Goal: Task Accomplishment & Management: Use online tool/utility

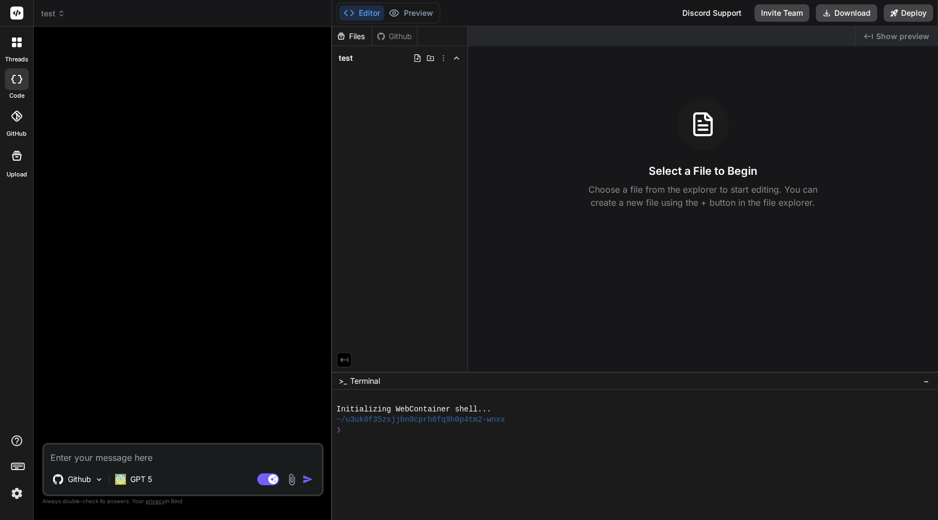
click at [175, 240] on div at bounding box center [183, 239] width 279 height 408
click at [19, 124] on div at bounding box center [17, 116] width 24 height 24
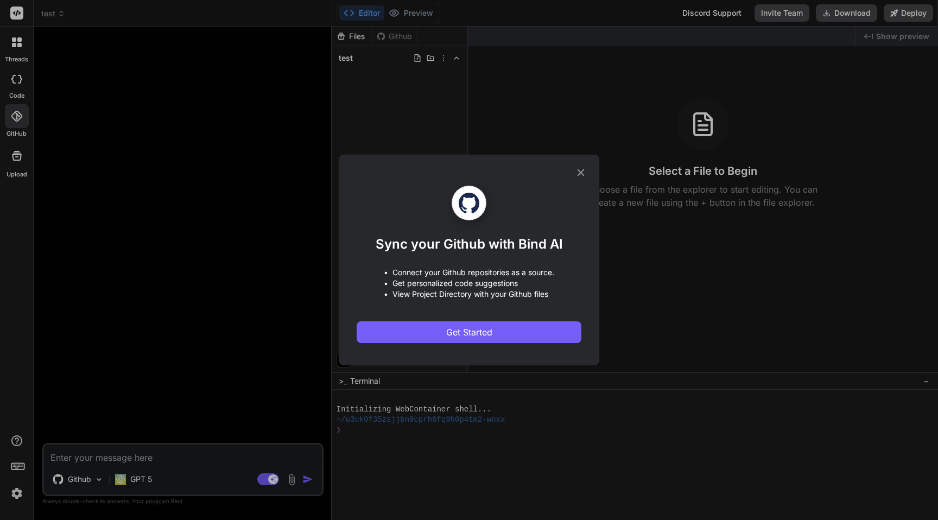
click at [580, 171] on icon at bounding box center [580, 172] width 7 height 7
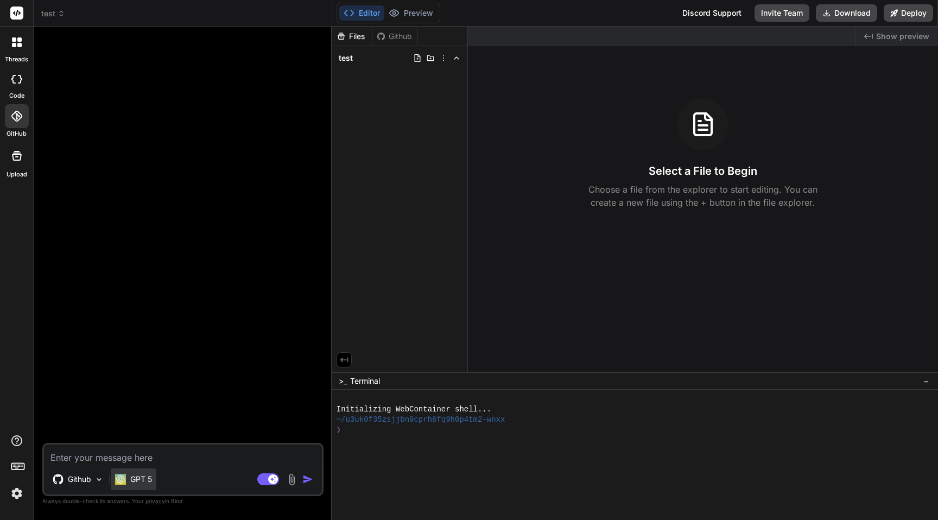
click at [141, 478] on p "GPT 5" at bounding box center [141, 479] width 22 height 11
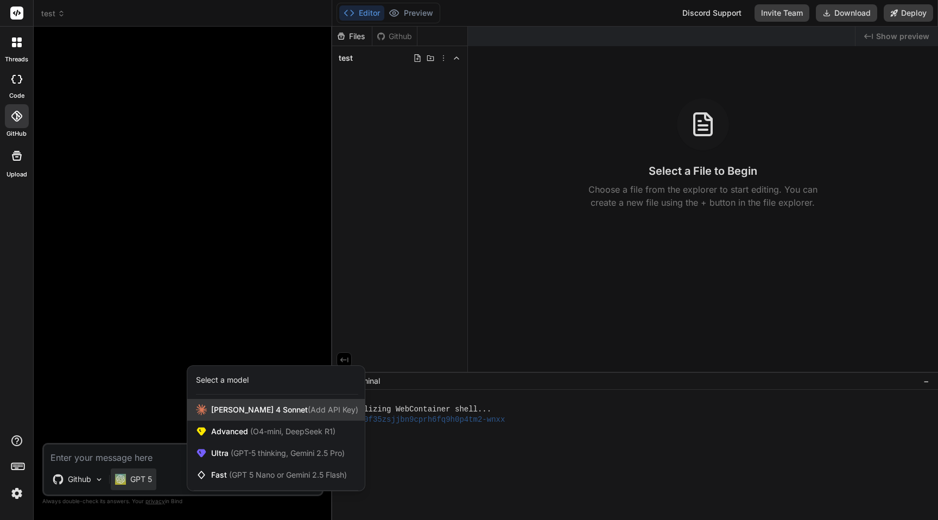
click at [252, 414] on span "Claude 4 Sonnet (Add API Key)" at bounding box center [284, 409] width 147 height 11
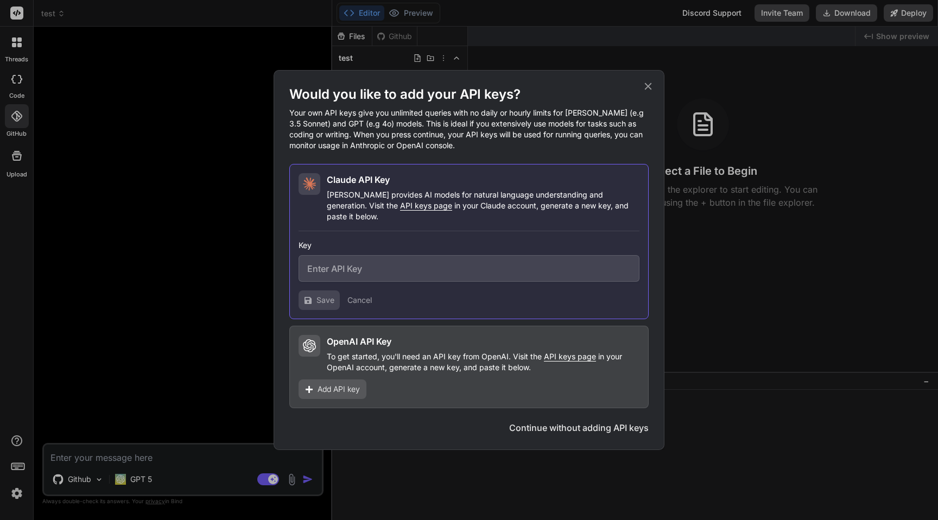
click at [541, 423] on button "Continue without adding API keys" at bounding box center [578, 427] width 139 height 13
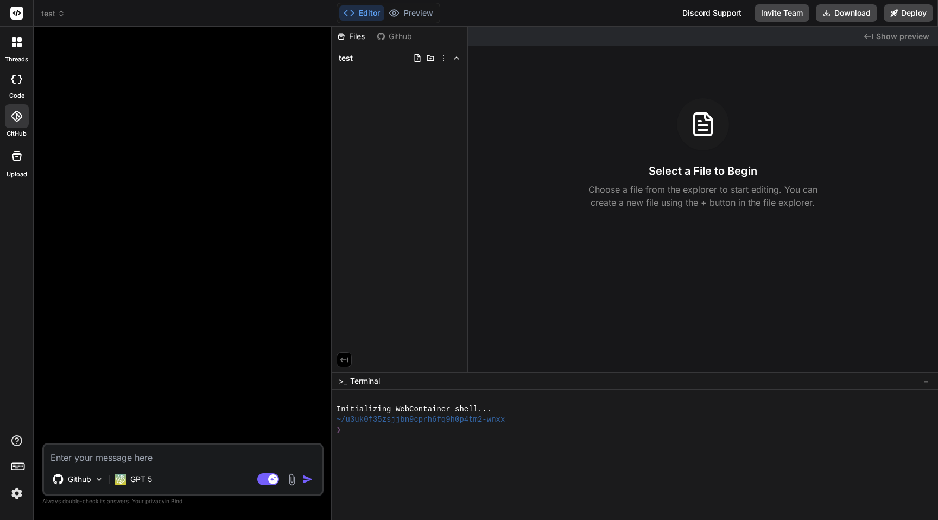
click at [156, 374] on div at bounding box center [183, 239] width 279 height 408
click at [137, 482] on p "GPT 5" at bounding box center [141, 479] width 22 height 11
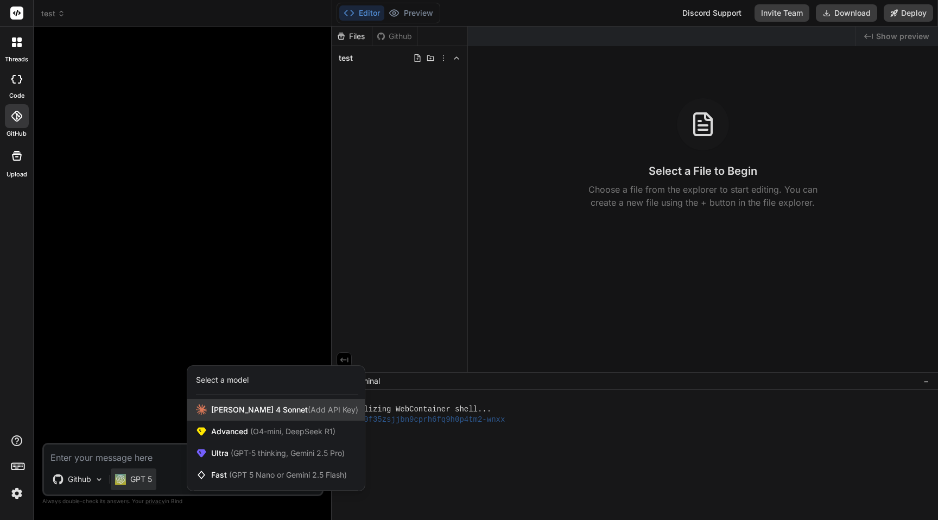
click at [308, 411] on span "(Add API Key)" at bounding box center [333, 409] width 50 height 9
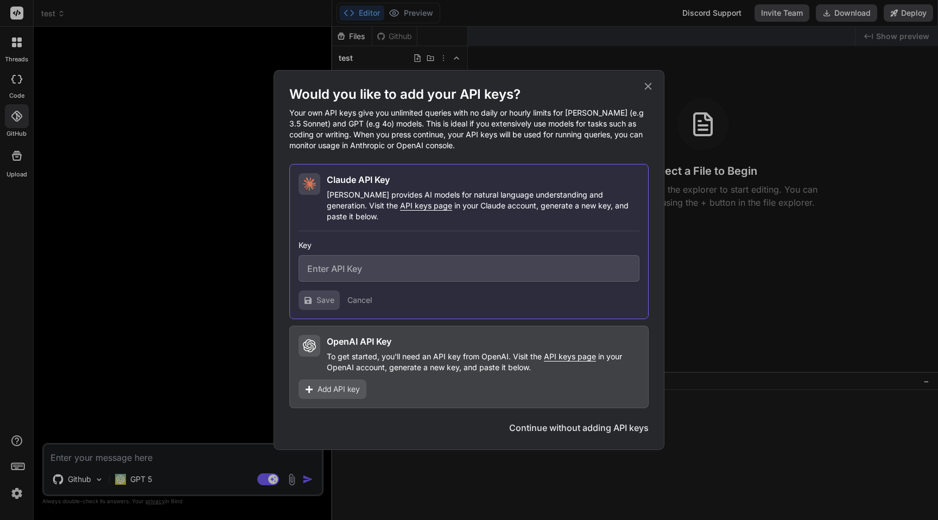
click at [556, 427] on button "Continue without adding API keys" at bounding box center [578, 427] width 139 height 13
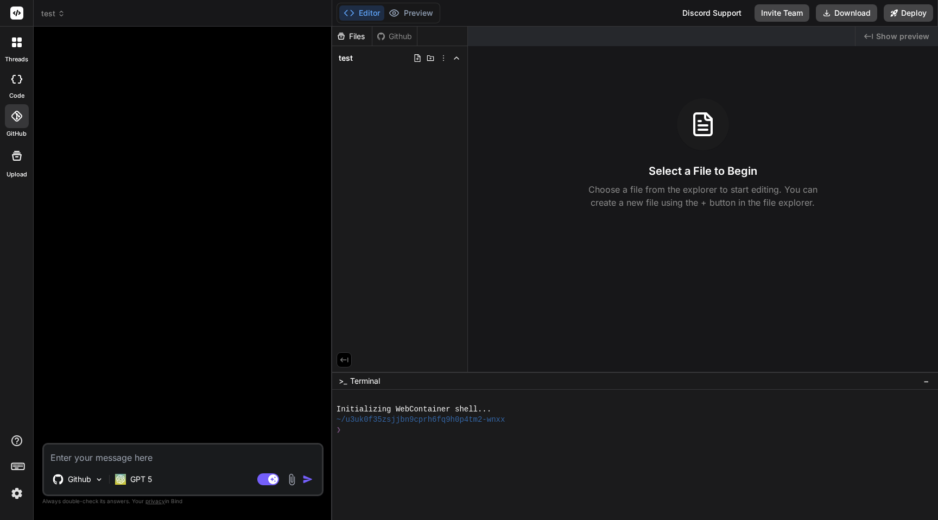
click at [157, 477] on div "Github GPT 5" at bounding box center [183, 481] width 278 height 26
click at [147, 476] on p "GPT 5" at bounding box center [141, 479] width 22 height 11
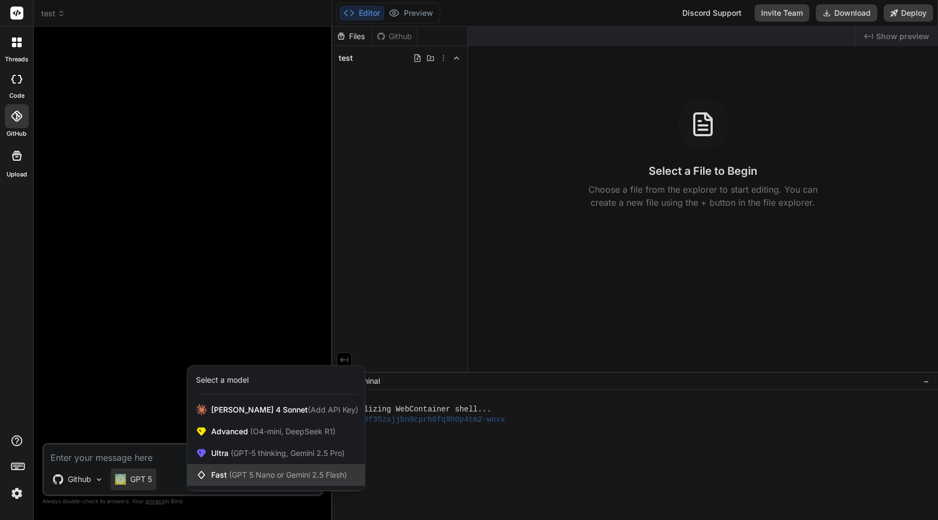
click at [265, 468] on div "Fast (GPT 5 Nano or Gemini 2.5 Flash)" at bounding box center [275, 475] width 177 height 22
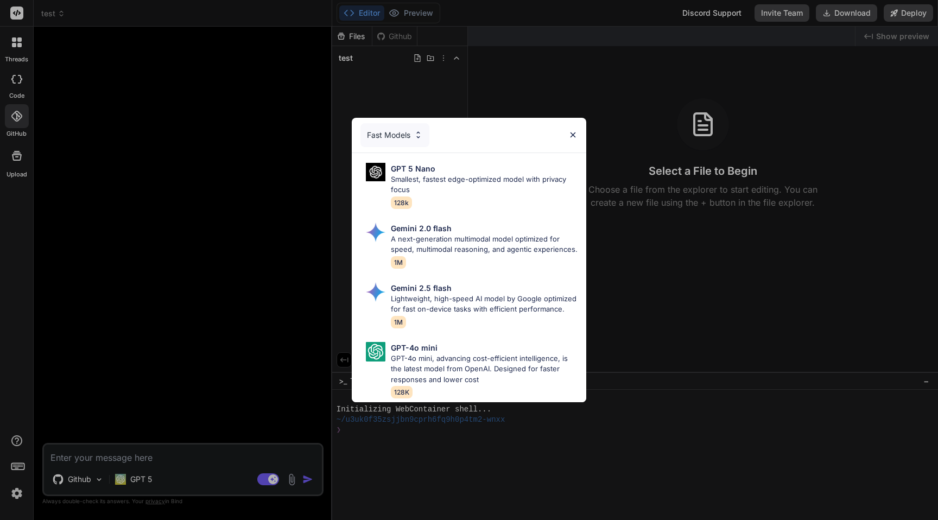
click at [213, 373] on div "Fast Models GPT 5 Nano Smallest, fastest edge-optimized model with privacy focu…" at bounding box center [469, 260] width 938 height 520
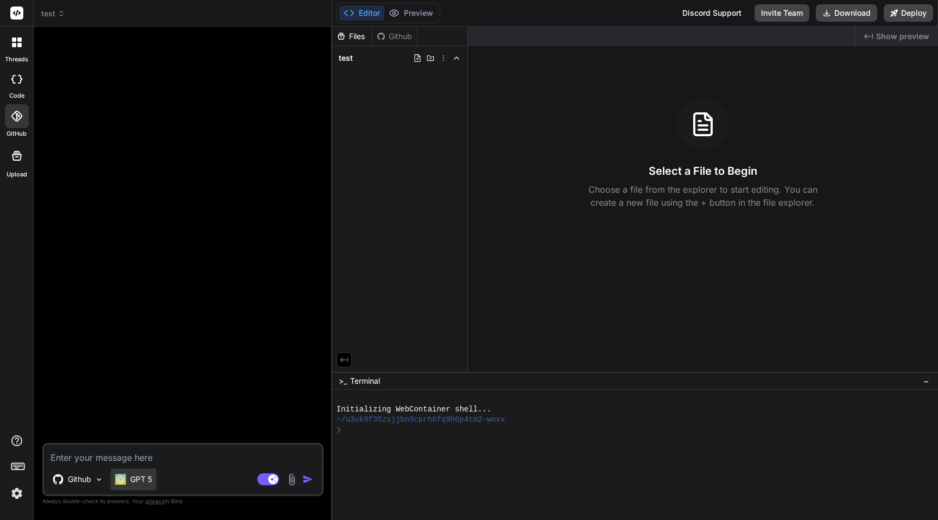
click at [141, 476] on p "GPT 5" at bounding box center [141, 479] width 22 height 11
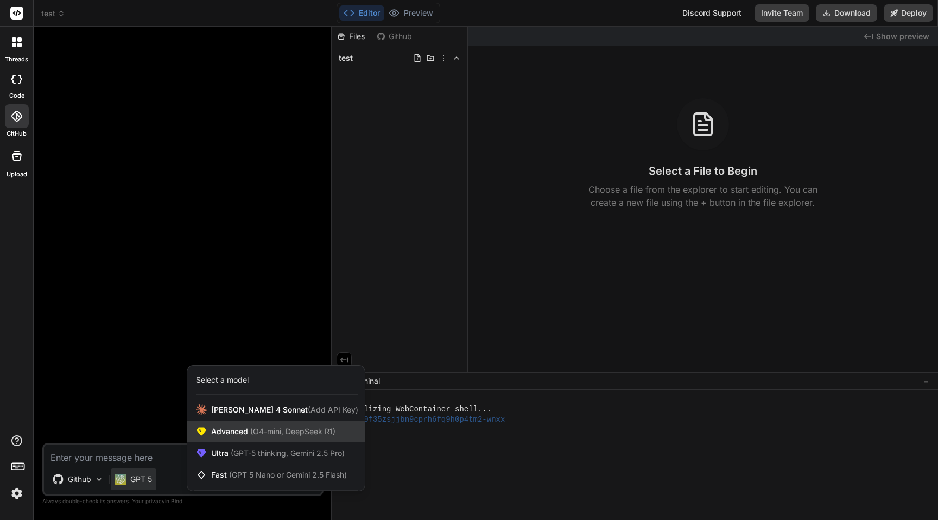
click at [280, 428] on span "(O4-mini, DeepSeek R1)" at bounding box center [291, 431] width 87 height 9
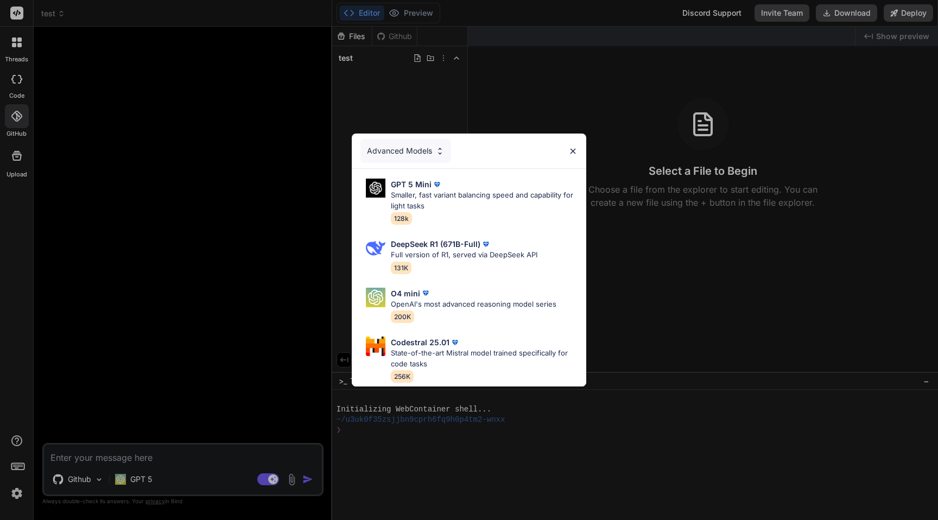
click at [221, 377] on div "Advanced Models GPT 5 Mini Smaller, fast variant balancing speed and capability…" at bounding box center [469, 260] width 938 height 520
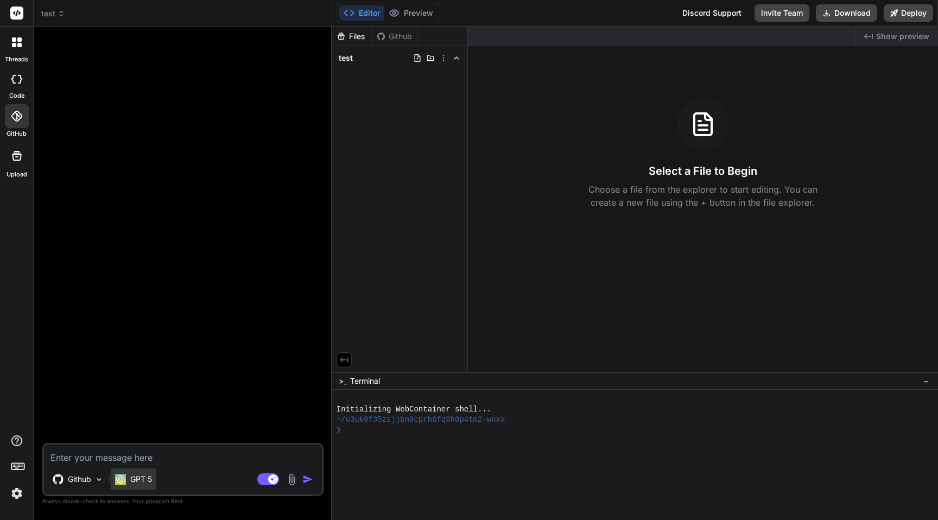
click at [133, 479] on p "GPT 5" at bounding box center [141, 479] width 22 height 11
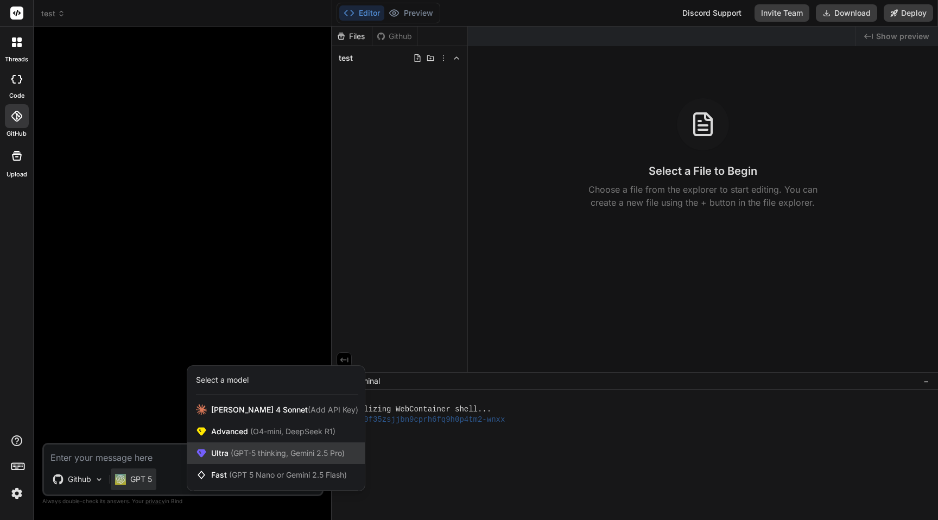
click at [222, 451] on span "Ultra (GPT-5 thinking, Gemini 2.5 Pro)" at bounding box center [277, 453] width 133 height 11
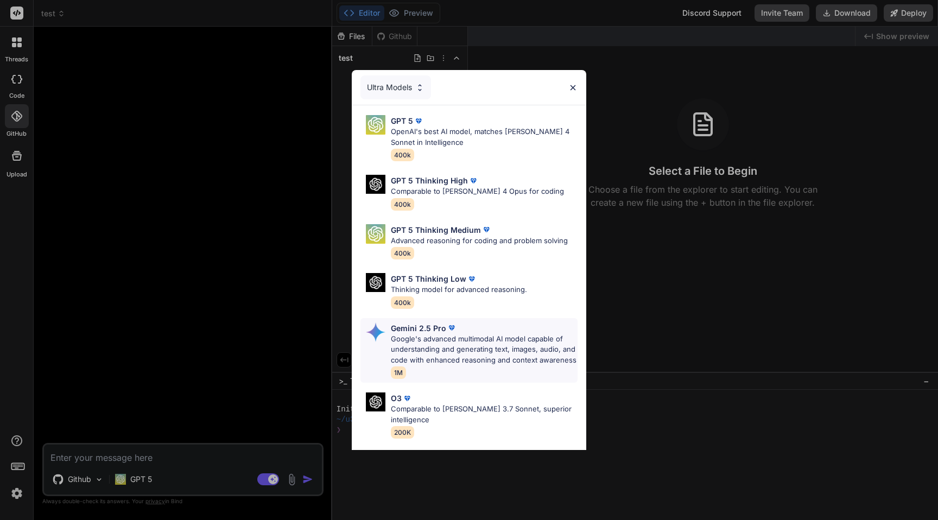
scroll to position [80, 0]
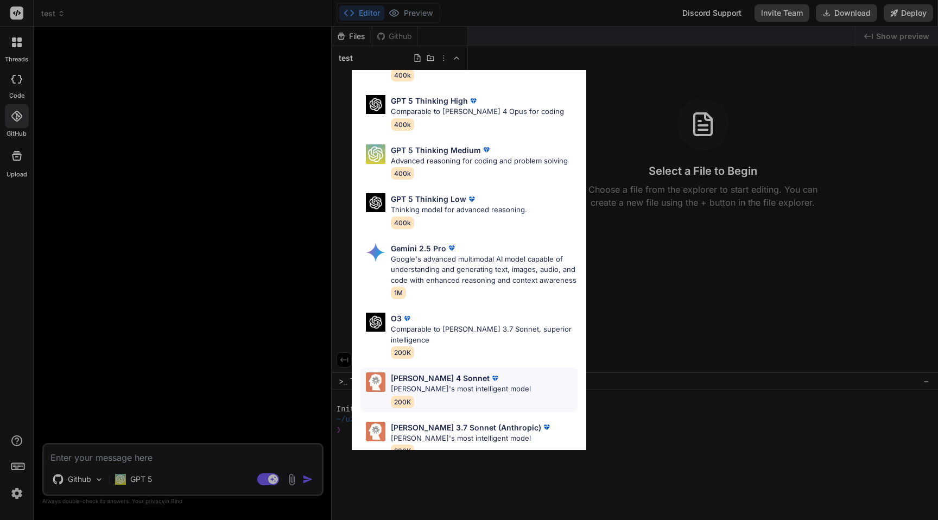
click at [448, 388] on div "Claude 4 Sonnet Claude's most intelligent model 200K" at bounding box center [461, 389] width 140 height 35
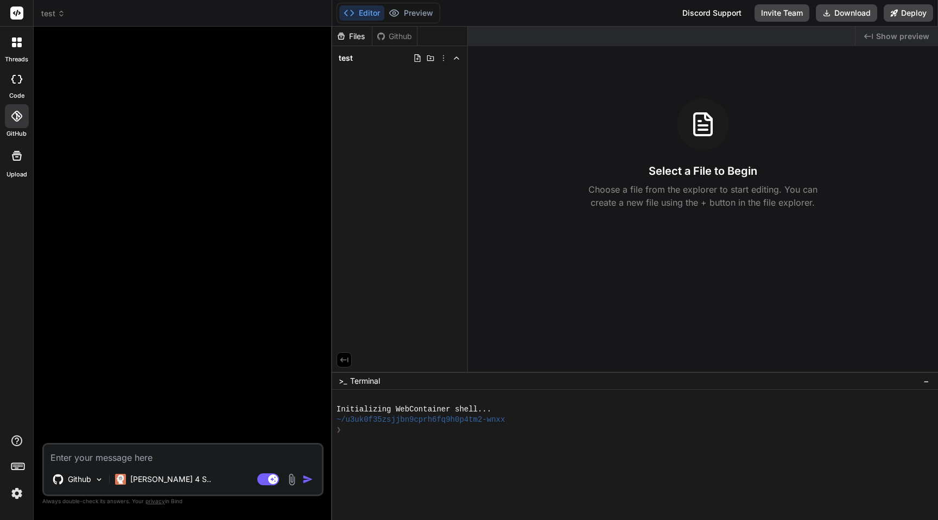
click at [170, 456] on textarea at bounding box center [183, 454] width 278 height 20
click at [142, 482] on p "[PERSON_NAME] 4 S.." at bounding box center [170, 479] width 81 height 11
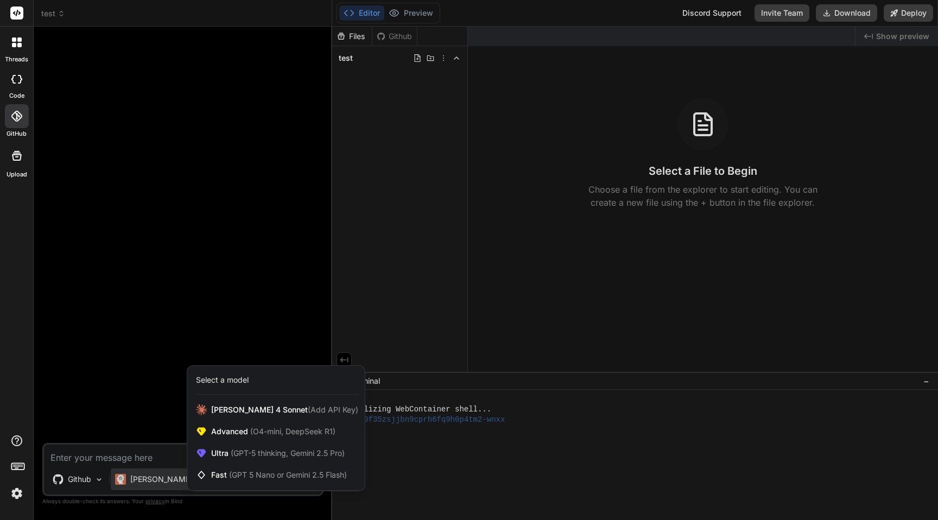
click at [272, 315] on div at bounding box center [469, 260] width 938 height 520
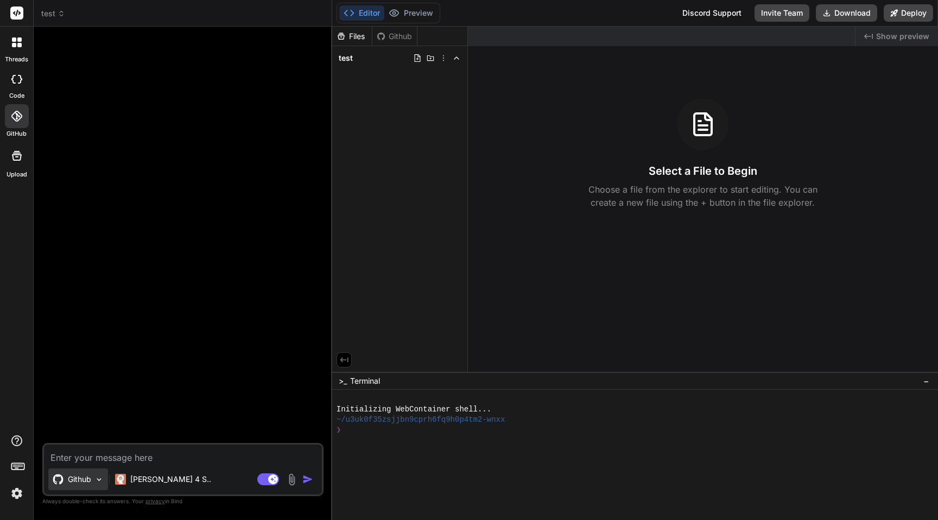
click at [92, 475] on div "Github" at bounding box center [78, 479] width 60 height 22
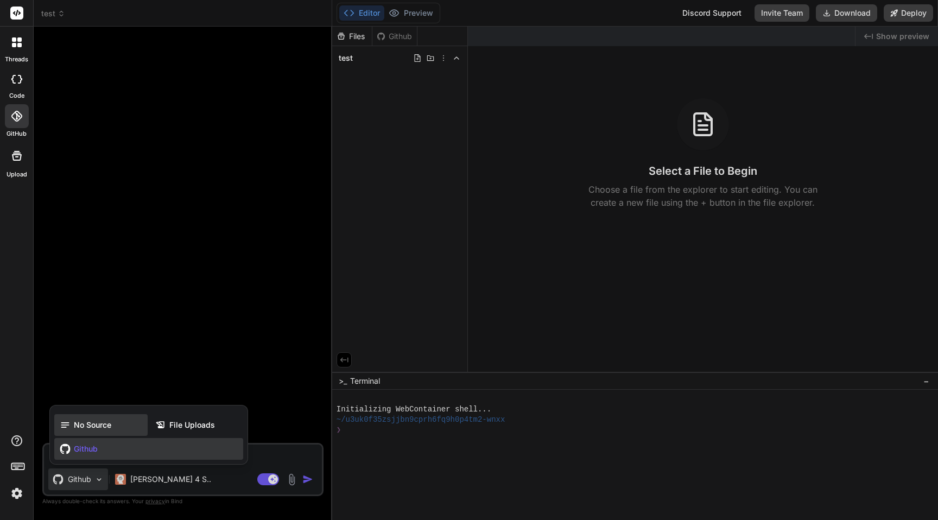
click at [78, 420] on span "No Source" at bounding box center [92, 424] width 37 height 11
type textarea "x"
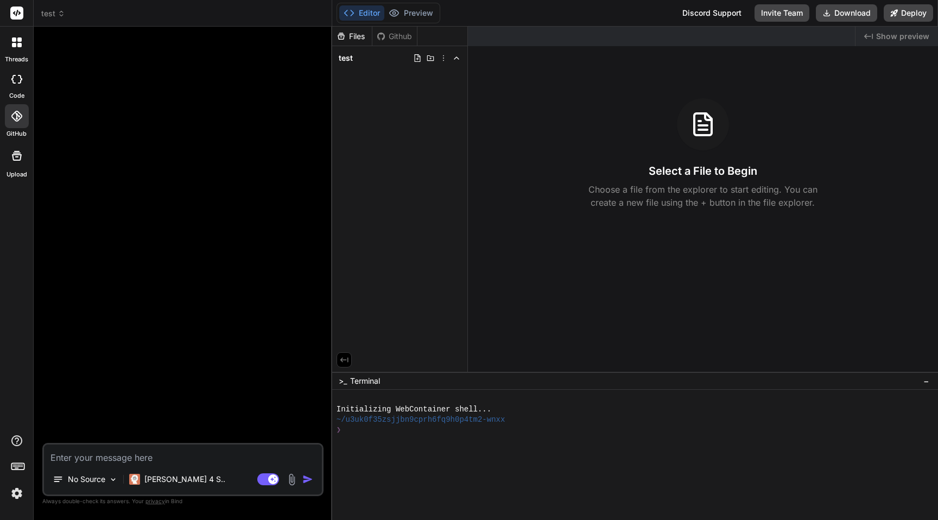
click at [96, 455] on textarea at bounding box center [183, 454] width 278 height 20
type textarea "C"
type textarea "x"
type textarea "Cr"
type textarea "x"
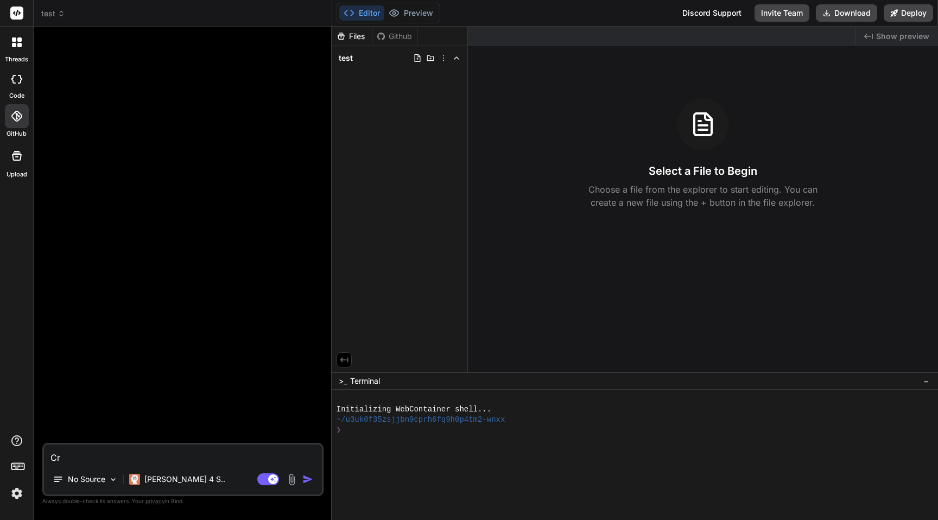
type textarea "Cre"
type textarea "x"
type textarea "Crea"
type textarea "x"
type textarea "Creat"
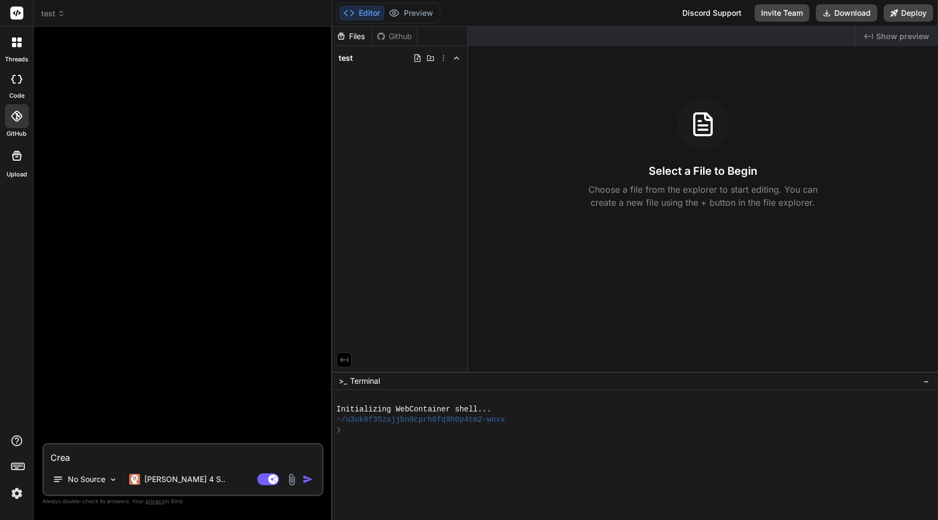
type textarea "x"
type textarea "Create"
type textarea "x"
type textarea "Create"
type textarea "x"
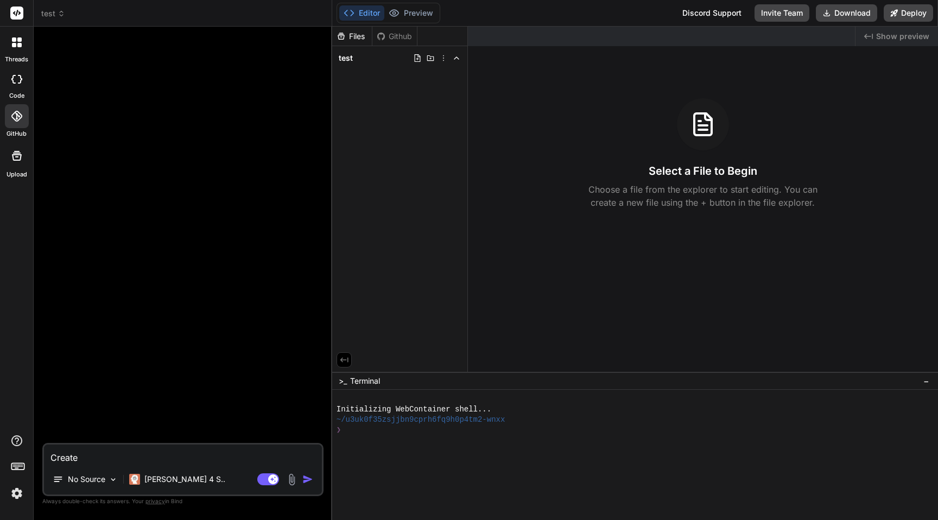
type textarea "Create m"
type textarea "x"
type textarea "Create me"
type textarea "x"
type textarea "Create me"
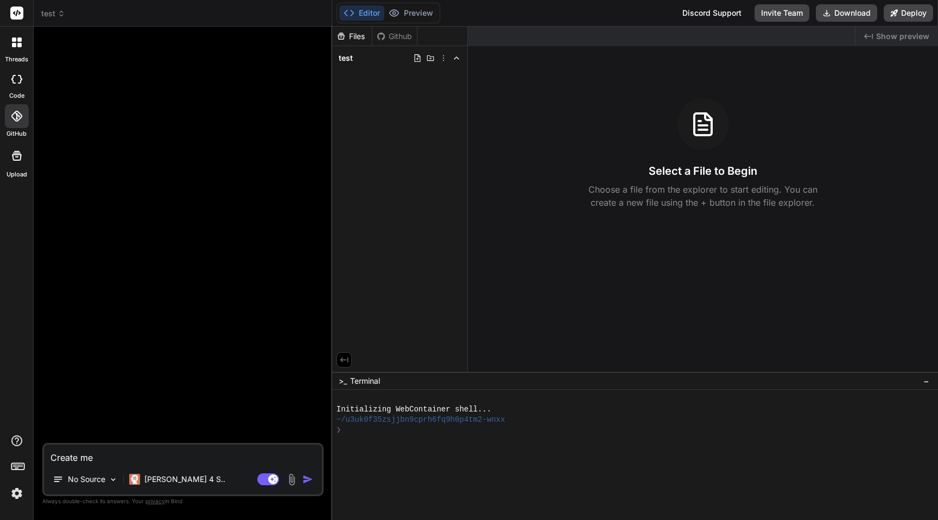
type textarea "x"
type textarea "Create me c"
type textarea "x"
type textarea "Create me cl"
type textarea "x"
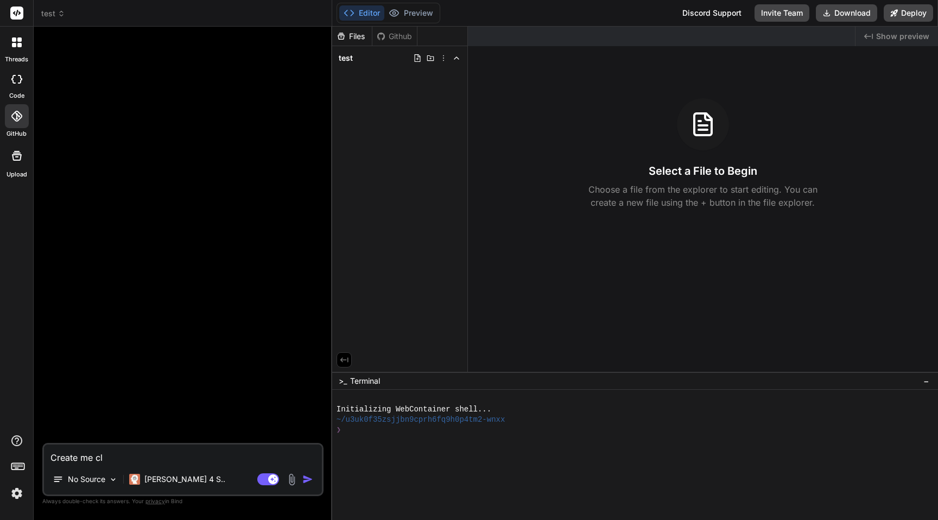
type textarea "Create me clo"
type textarea "x"
type textarea "Create me clon"
type textarea "x"
type textarea "Create me clone"
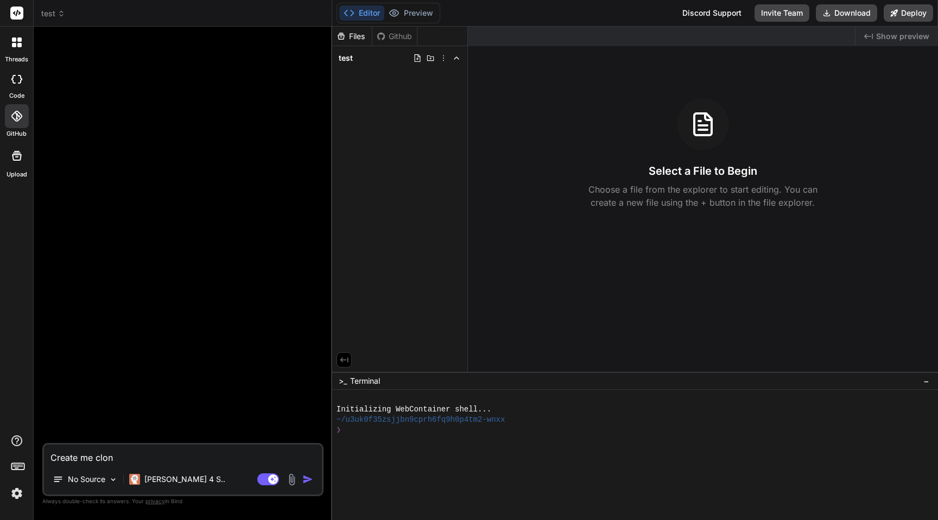
type textarea "x"
type textarea "Create me clone"
type textarea "x"
type textarea "Create me clone o"
type textarea "x"
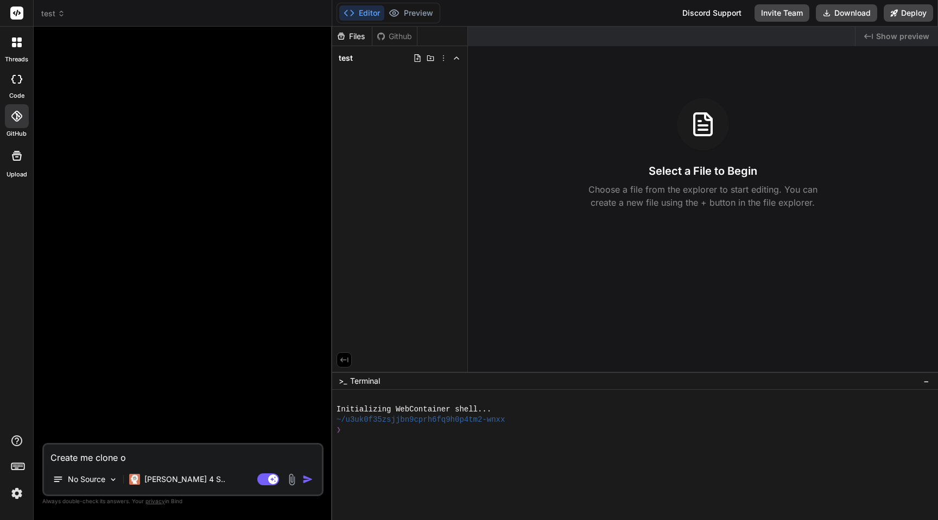
type textarea "Create me clone of"
type textarea "x"
type textarea "Create me clone of"
type textarea "x"
type textarea "Create me clone of t"
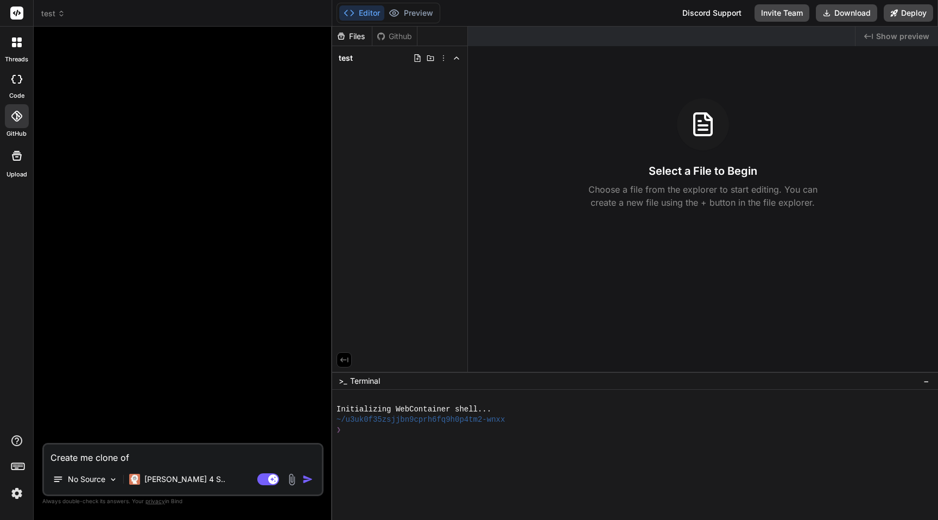
type textarea "x"
type textarea "Create me clone of th"
type textarea "x"
type textarea "Create me clone of thi"
type textarea "x"
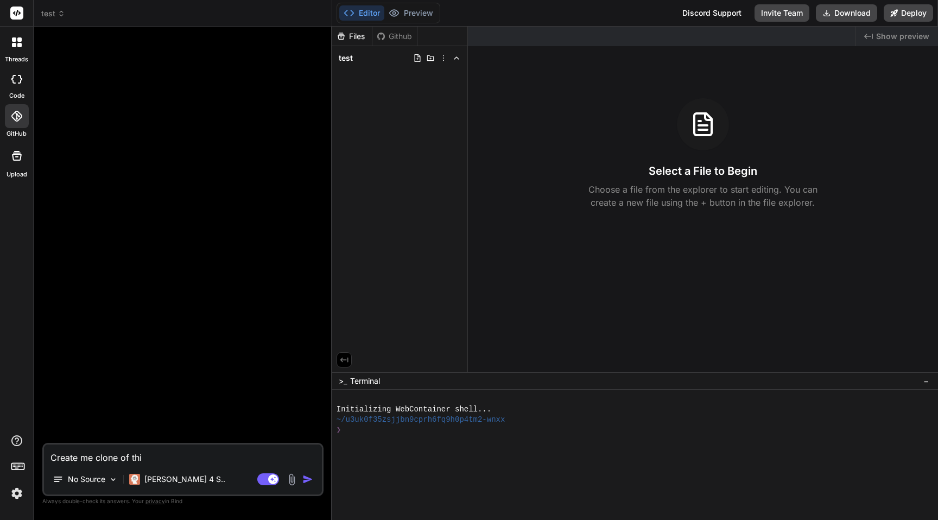
type textarea "Create me clone of this"
type textarea "x"
type textarea "Create me clone of this"
type textarea "x"
paste textarea "https://www.theneo.io/"
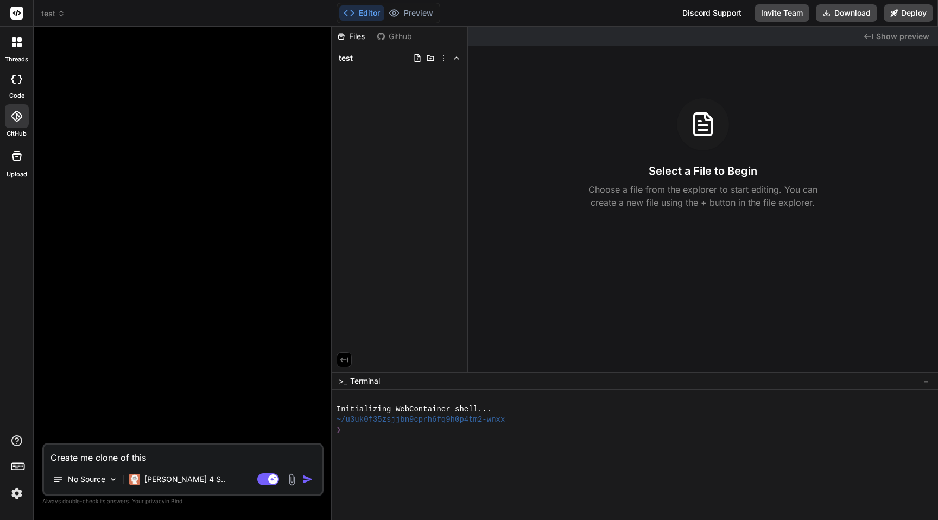
type textarea "Create me clone of this https://www.theneo.io/"
type textarea "x"
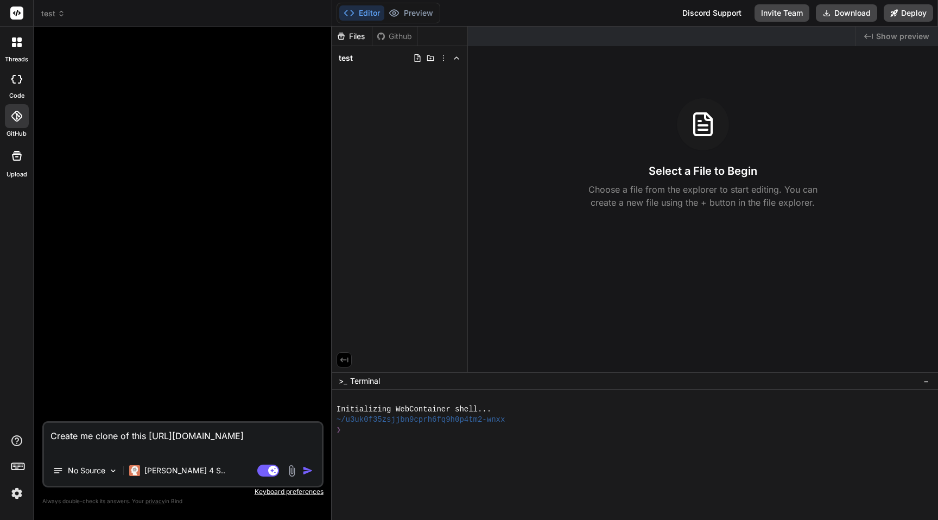
type textarea "Create me clone of this https://www.theneo.io/ s"
type textarea "x"
type textarea "Create me clone of this https://www.theneo.io/ sa"
type textarea "x"
type textarea "Create me clone of this https://www.theneo.io/ sam"
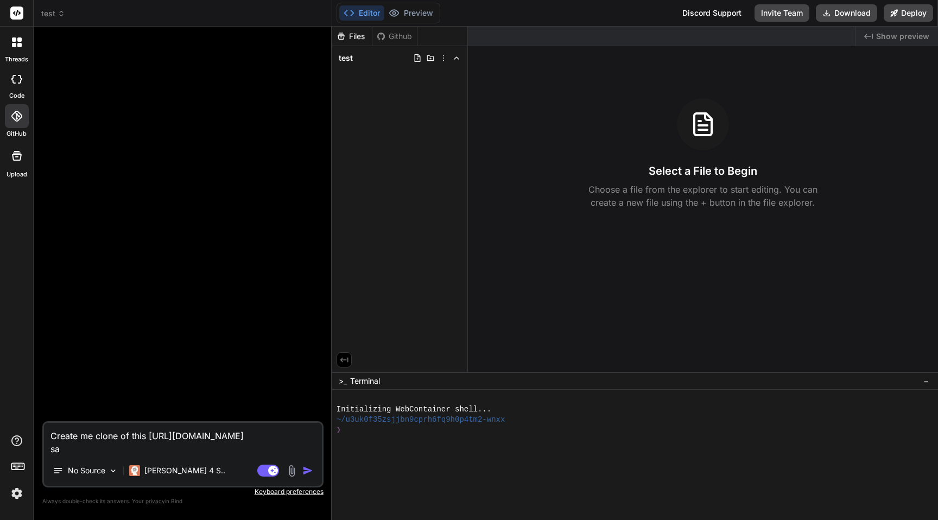
type textarea "x"
type textarea "Create me clone of this https://www.theneo.io/ same"
type textarea "x"
type textarea "Create me clone of this https://www.theneo.io/ same"
type textarea "x"
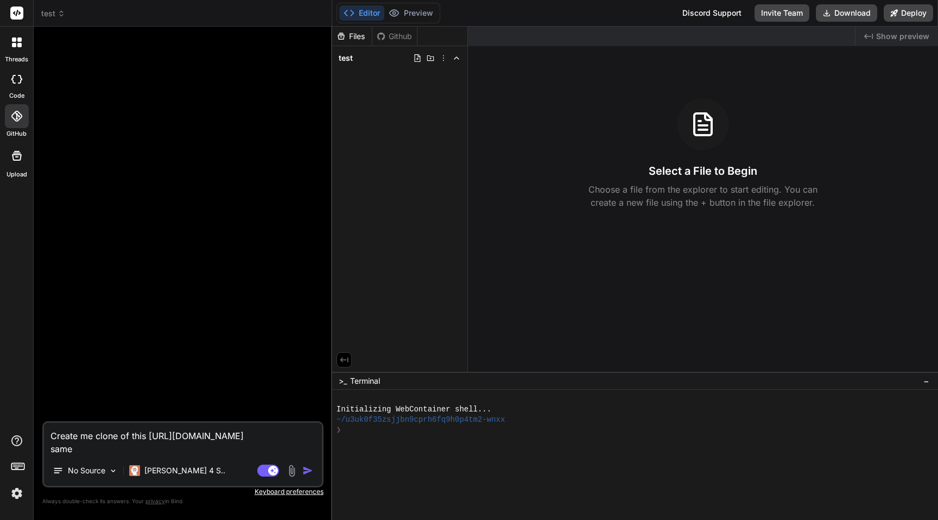
type textarea "Create me clone of this https://www.theneo.io/ same c"
type textarea "x"
type textarea "Create me clone of this https://www.theneo.io/ same cs"
type textarea "x"
type textarea "Create me clone of this https://www.theneo.io/ same css"
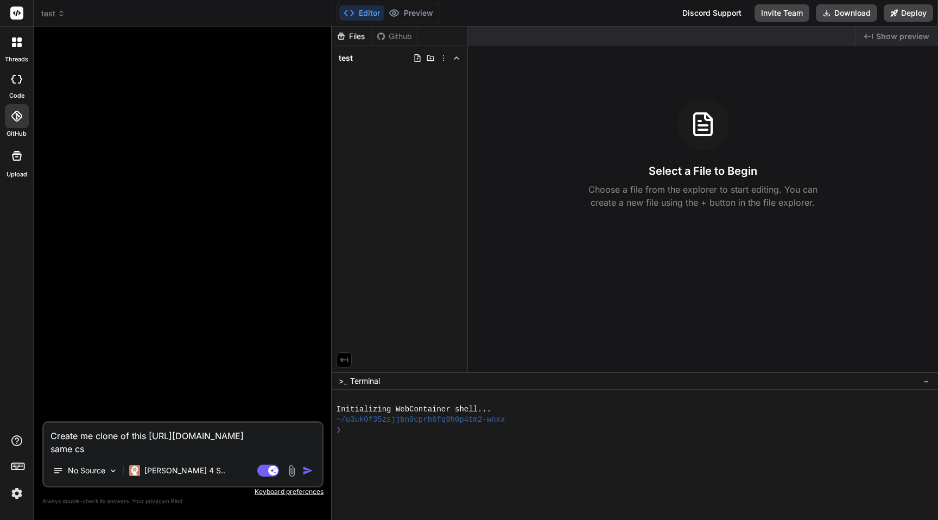
type textarea "x"
type textarea "Create me clone of this https://www.theneo.io/ same cssm"
type textarea "x"
type textarea "Create me clone of this https://www.theneo.io/ same cssm"
type textarea "x"
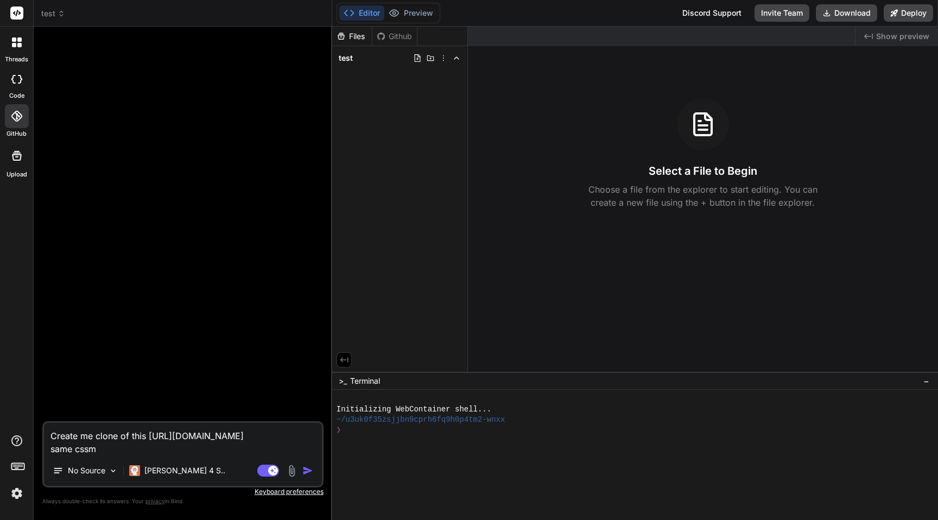
type textarea "Create me clone of this https://www.theneo.io/ same cssm c"
type textarea "x"
type textarea "Create me clone of this https://www.theneo.io/ same cssm cs"
type textarea "x"
type textarea "Create me clone of this https://www.theneo.io/ same cssm css"
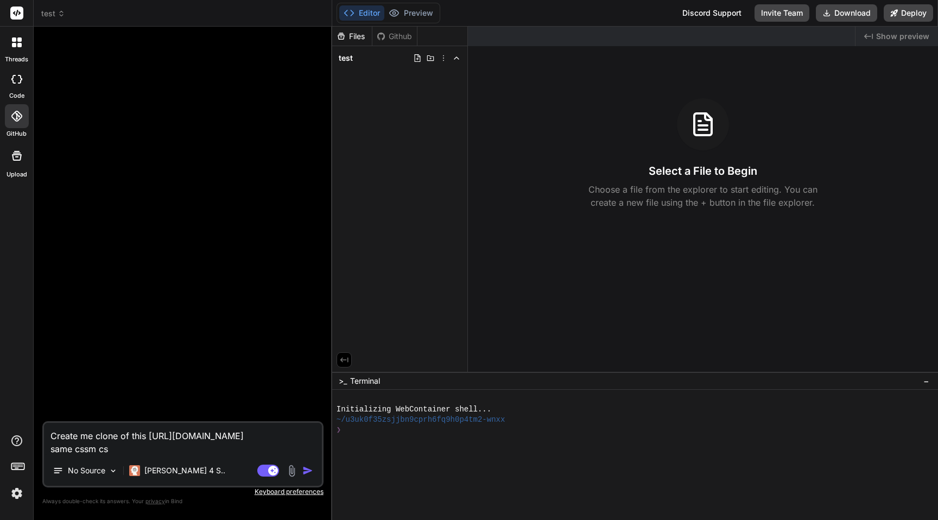
type textarea "x"
type textarea "Create me clone of this https://www.theneo.io/ same cssm css"
type textarea "x"
type textarea "Create me clone of this https://www.theneo.io/ same cssm css f"
type textarea "x"
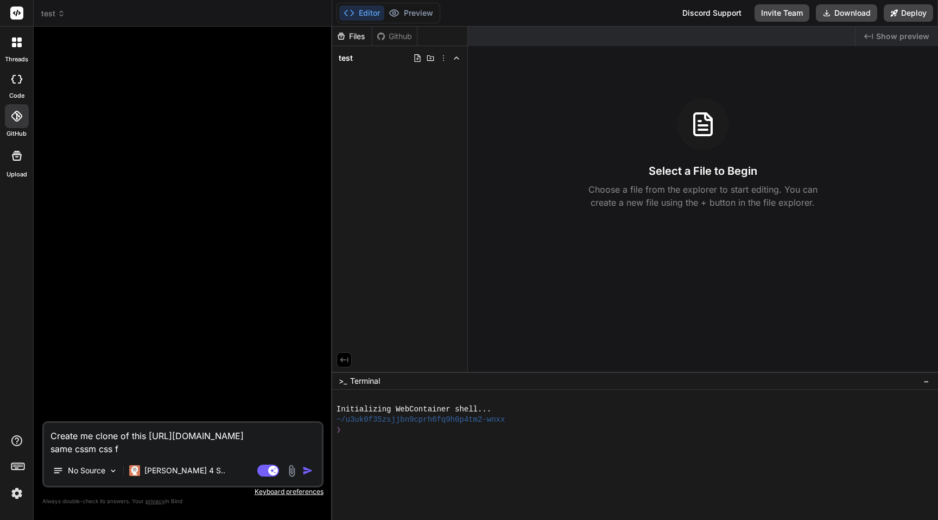
type textarea "Create me clone of this https://www.theneo.io/ same cssm css fr"
type textarea "x"
type textarea "Create me clone of this https://www.theneo.io/ same cssm css fra"
type textarea "x"
type textarea "Create me clone of this https://www.theneo.io/ same cssm css fram"
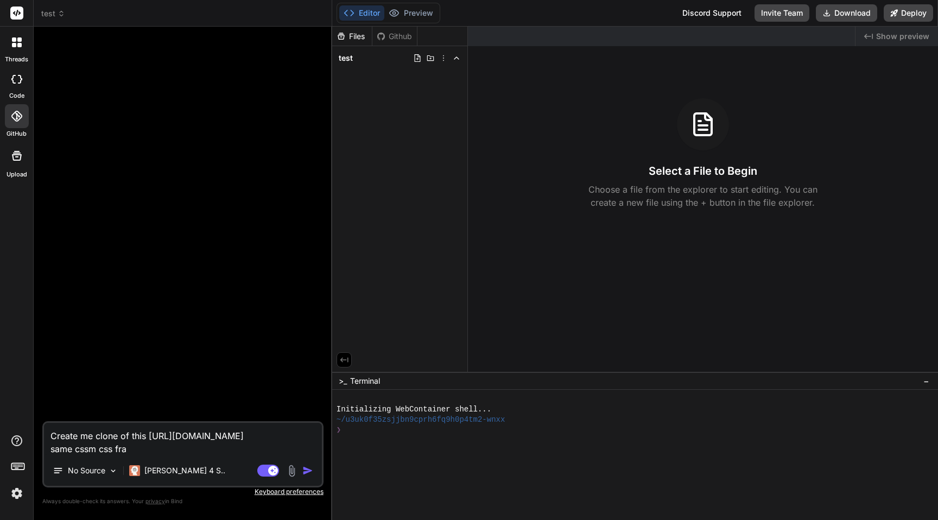
type textarea "x"
type textarea "Create me clone of this https://www.theneo.io/ same cssm css frame"
type textarea "x"
type textarea "Create me clone of this https://www.theneo.io/ same cssm css frame,"
type textarea "x"
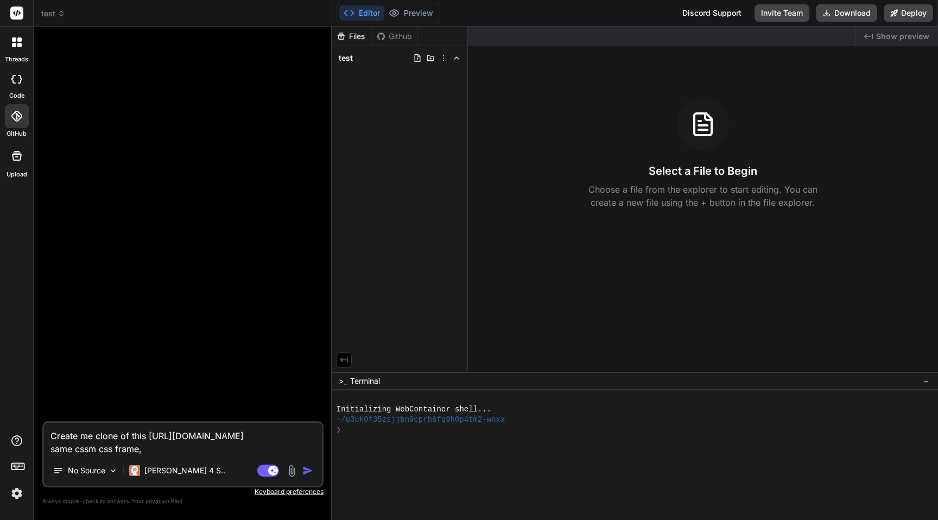
type textarea "Create me clone of this https://www.theneo.io/ same cssm css frame,"
type textarea "x"
type textarea "Create me clone of this https://www.theneo.io/ same cssm css frame, s"
type textarea "x"
type textarea "Create me clone of this https://www.theneo.io/ same cssm css frame, sa"
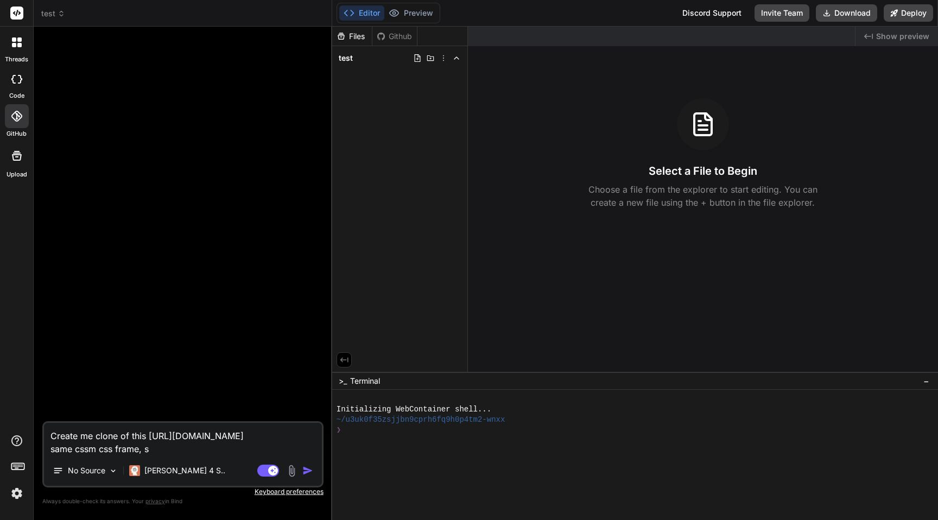
type textarea "x"
type textarea "Create me clone of this https://www.theneo.io/ same cssm css frame, sam"
type textarea "x"
type textarea "Create me clone of this https://www.theneo.io/ same cssm css frame, same"
type textarea "x"
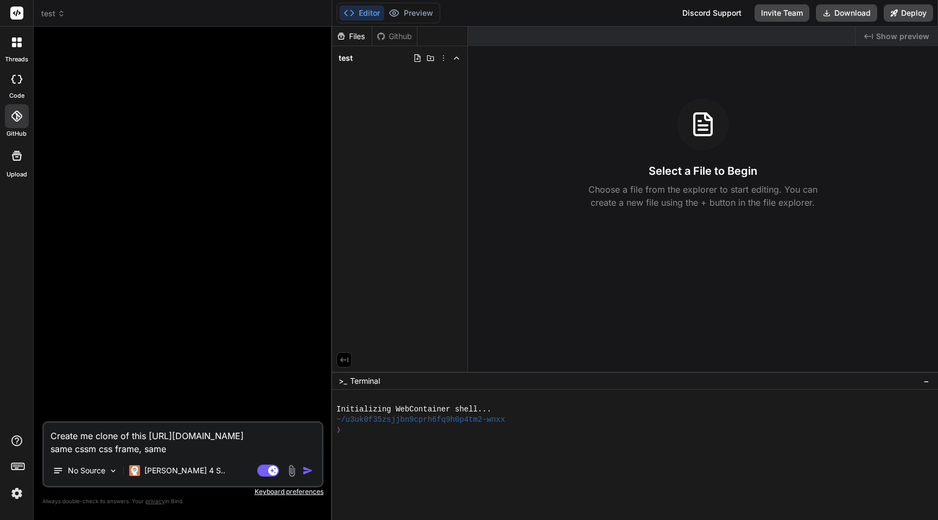
type textarea "Create me clone of this https://www.theneo.io/ same cssm css frame, samed"
type textarea "x"
type textarea "Create me clone of this https://www.theneo.io/ same cssm css frame, same"
type textarea "x"
type textarea "Create me clone of this https://www.theneo.io/ same cssm css frame, same"
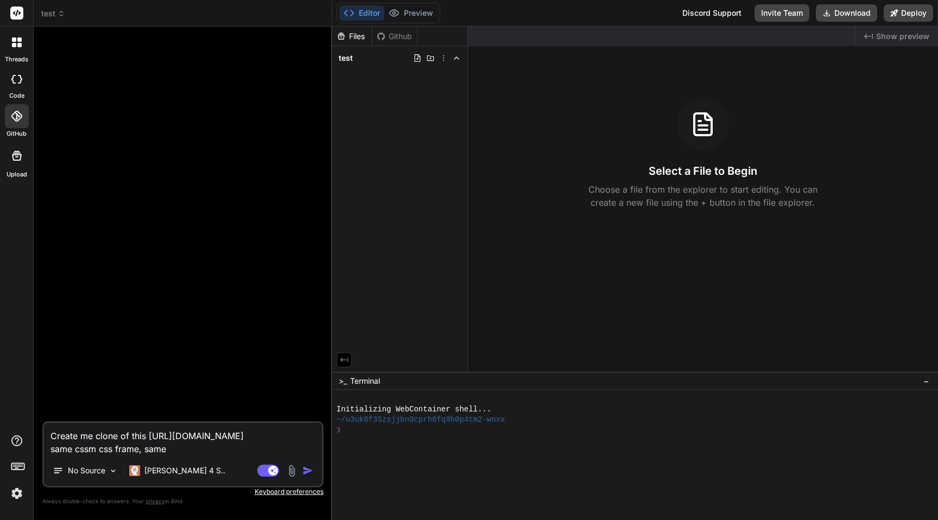
type textarea "x"
type textarea "Create me clone of this https://www.theneo.io/ same cssm css frame, same d"
type textarea "x"
type textarea "Create me clone of this https://www.theneo.io/ same cssm css frame, same de"
type textarea "x"
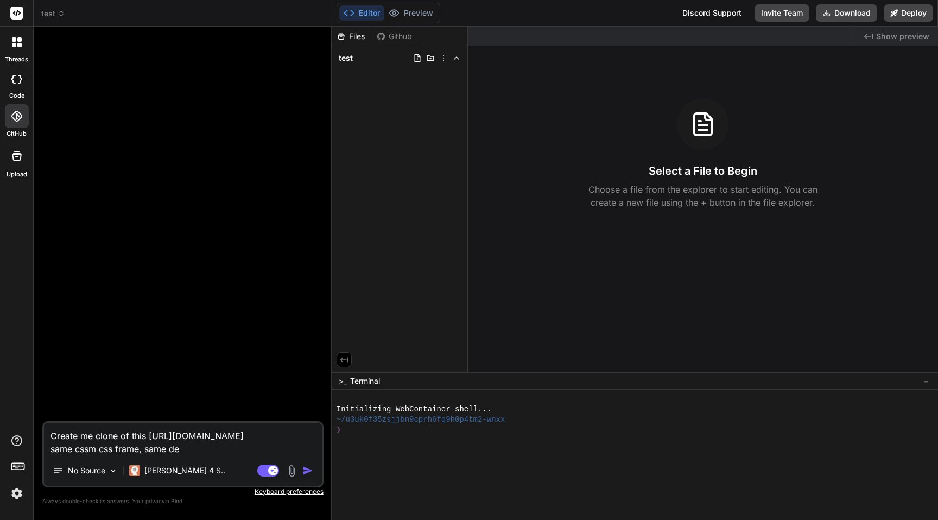
type textarea "Create me clone of this https://www.theneo.io/ same cssm css frame, same des"
type textarea "x"
type textarea "Create me clone of this https://www.theneo.io/ same cssm css frame, same desi"
type textarea "x"
type textarea "Create me clone of this https://www.theneo.io/ same cssm css frame, same desig"
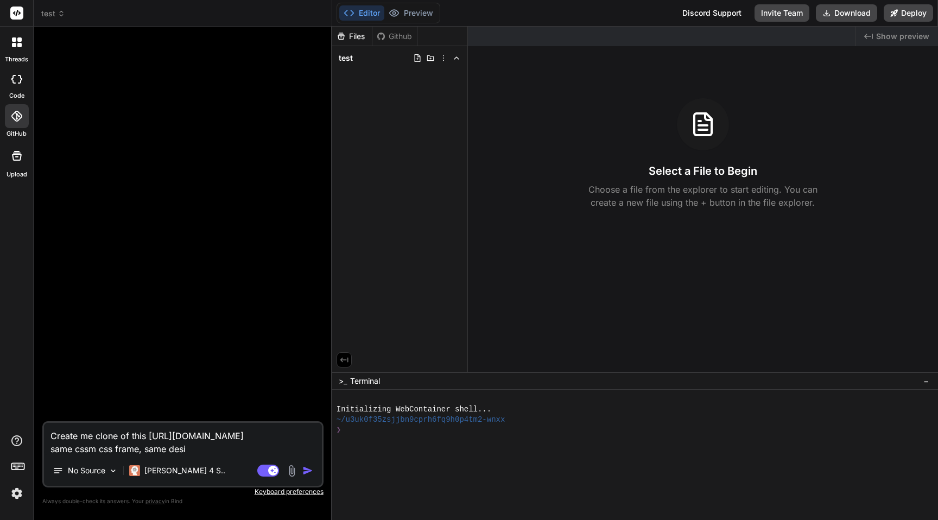
type textarea "x"
type textarea "Create me clone of this https://www.theneo.io/ same cssm css frame, same design"
type textarea "x"
type textarea "Create me clone of this https://www.theneo.io/ same cssm css frame, same design,"
type textarea "x"
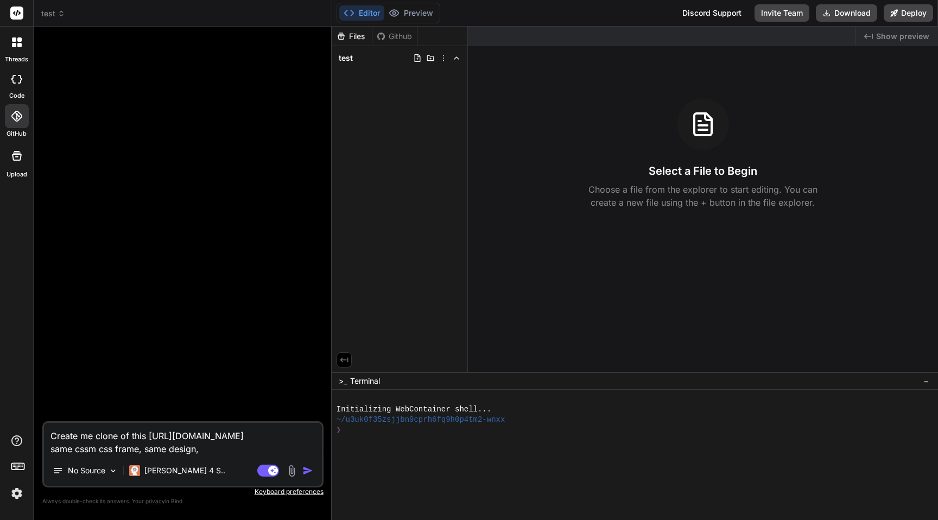
type textarea "Create me clone of this https://www.theneo.io/ same cssm css frame, same design,"
type textarea "x"
type textarea "Create me clone of this https://www.theneo.io/ same cssm css frame, same design…"
type textarea "x"
type textarea "Create me clone of this https://www.theneo.io/ same cssm css frame, same design…"
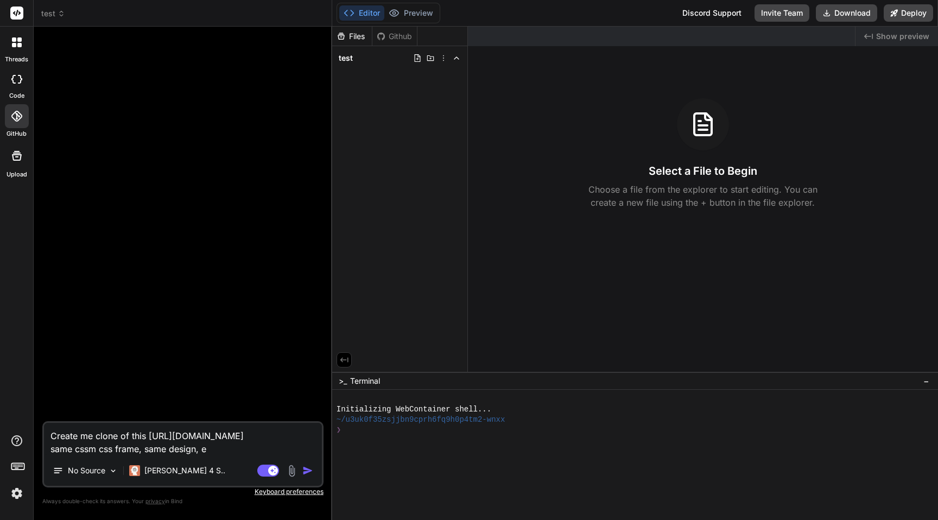
type textarea "x"
type textarea "Create me clone of this https://www.theneo.io/ same cssm css frame, same design…"
type textarea "x"
type textarea "Create me clone of this https://www.theneo.io/ same cssm css frame, same design…"
type textarea "x"
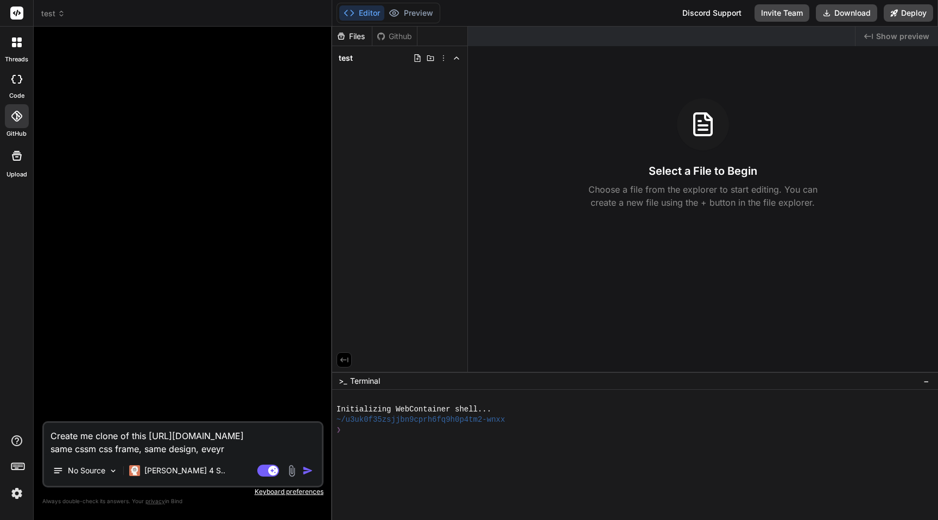
type textarea "Create me clone of this https://www.theneo.io/ same cssm css frame, same design…"
type textarea "x"
type textarea "Create me clone of this https://www.theneo.io/ same cssm css frame, same design…"
type textarea "x"
type textarea "Create me clone of this https://www.theneo.io/ same cssm css frame, same design…"
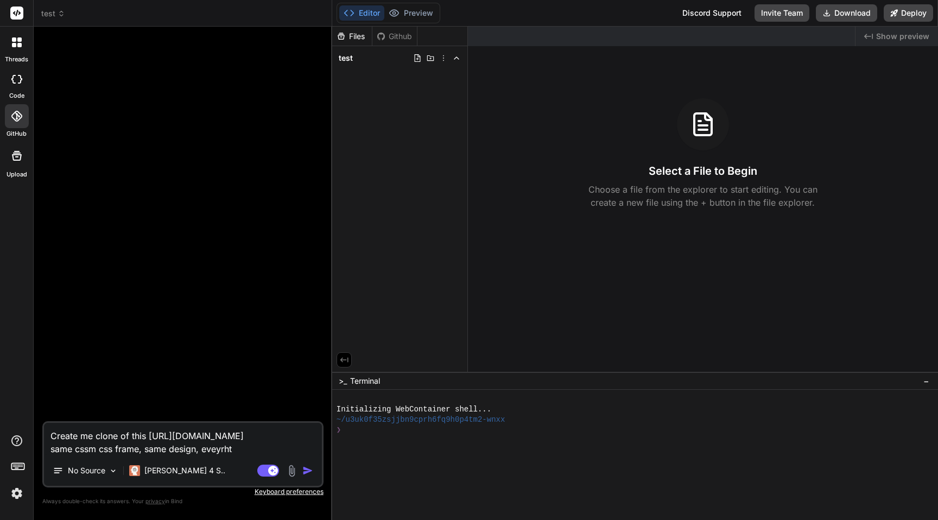
type textarea "x"
type textarea "Create me clone of this https://www.theneo.io/ same cssm css frame, same design…"
type textarea "x"
type textarea "Create me clone of this https://www.theneo.io/ same cssm css frame, same design…"
type textarea "x"
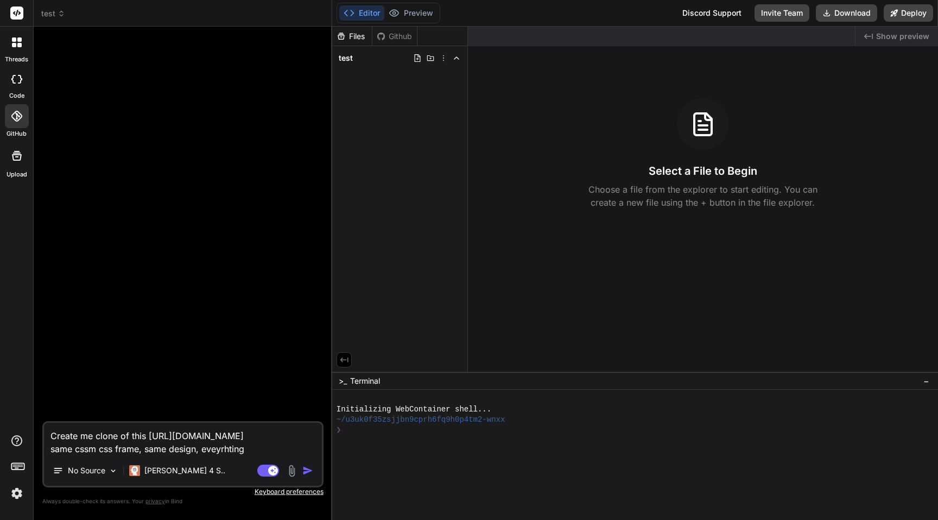
type textarea "Create me clone of this https://www.theneo.io/ same cssm css frame, same design…"
type textarea "x"
type textarea "Create me clone of this https://www.theneo.io/ same cssm css frame, same design…"
type textarea "x"
type textarea "Create me clone of this https://www.theneo.io/ same cssm css frame, same design…"
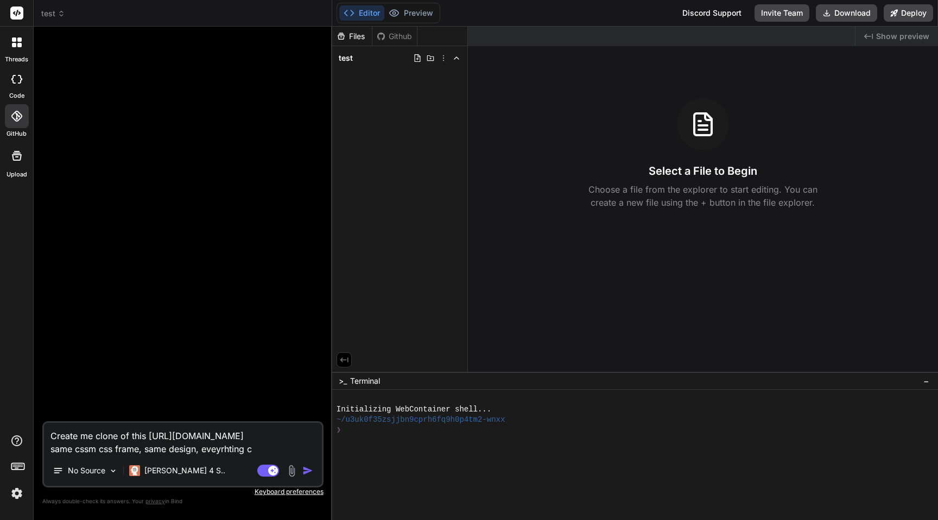
type textarea "x"
type textarea "Create me clone of this https://www.theneo.io/ same cssm css frame, same design…"
type textarea "x"
type textarea "Create me clone of this https://www.theneo.io/ same cssm css frame, same design…"
type textarea "x"
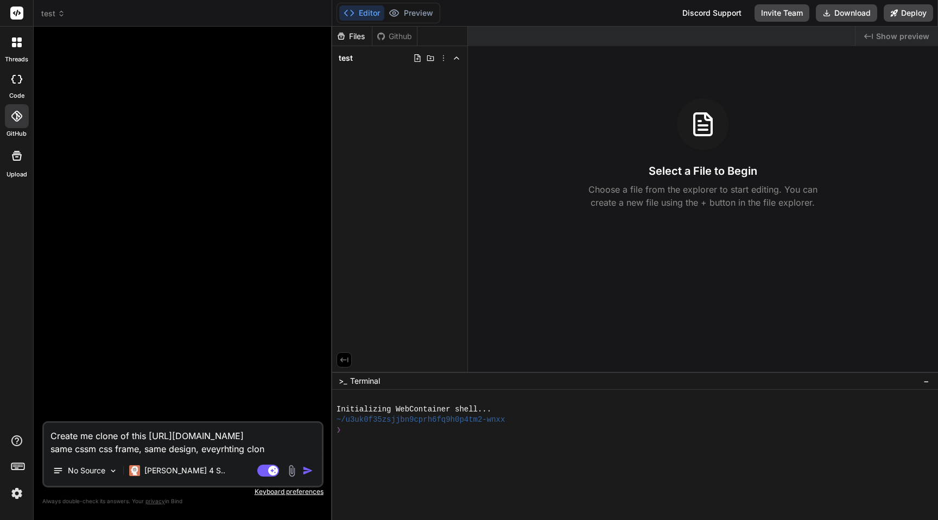
type textarea "Create me clone of this https://www.theneo.io/ same cssm css frame, same design…"
type textarea "x"
type textarea "Create me clone of this https://www.theneo.io/ same cssm css frame, same design…"
type textarea "x"
type textarea "Create me clone of this https://www.theneo.io/ same cssm css frame, same design…"
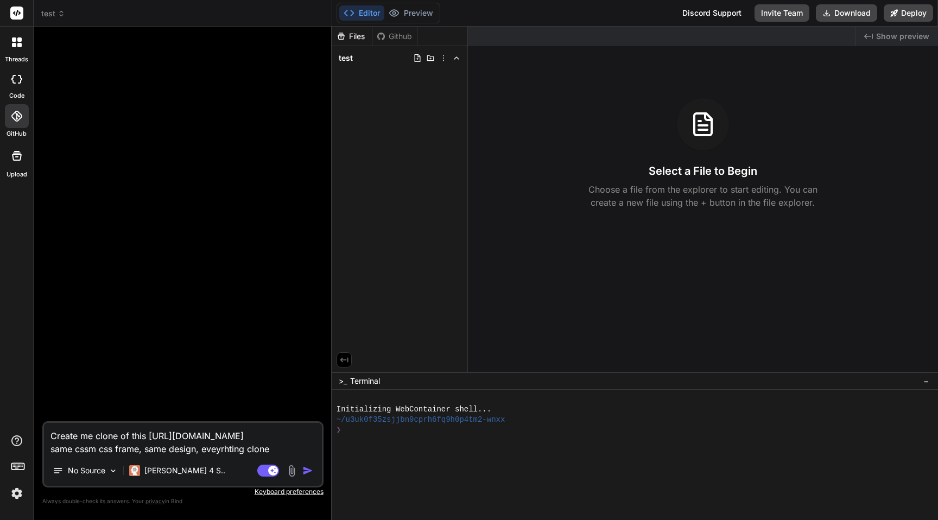
type textarea "x"
type textarea "Create me clone of this https://www.theneo.io/ same cssm css frame, same design…"
type textarea "x"
type textarea "Create me clone of this https://www.theneo.io/ same cssm css frame, same design…"
type textarea "x"
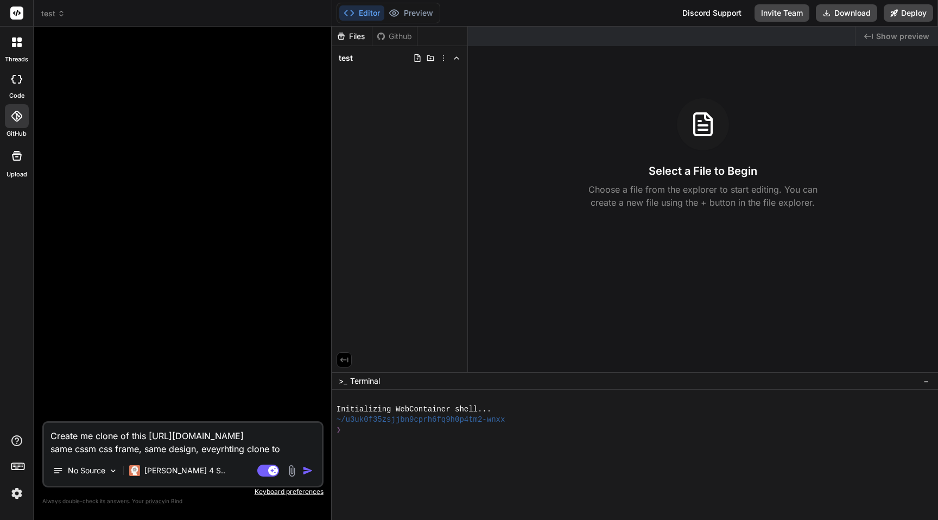
type textarea "Create me clone of this https://www.theneo.io/ same cssm css frame, same design…"
type textarea "x"
type textarea "Create me clone of this https://www.theneo.io/ same cssm css frame, same design…"
type textarea "x"
type textarea "Create me clone of this https://www.theneo.io/ same cssm css frame, same design…"
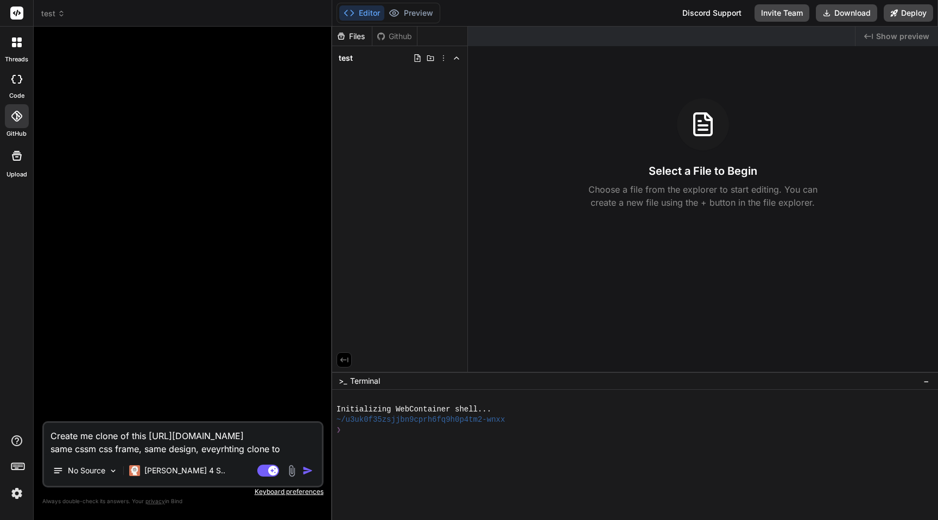
type textarea "x"
type textarea "Create me clone of this https://www.theneo.io/ same cssm css frame, same design…"
type textarea "x"
type textarea "Create me clone of this https://www.theneo.io/ same cssm css frame, same design…"
type textarea "x"
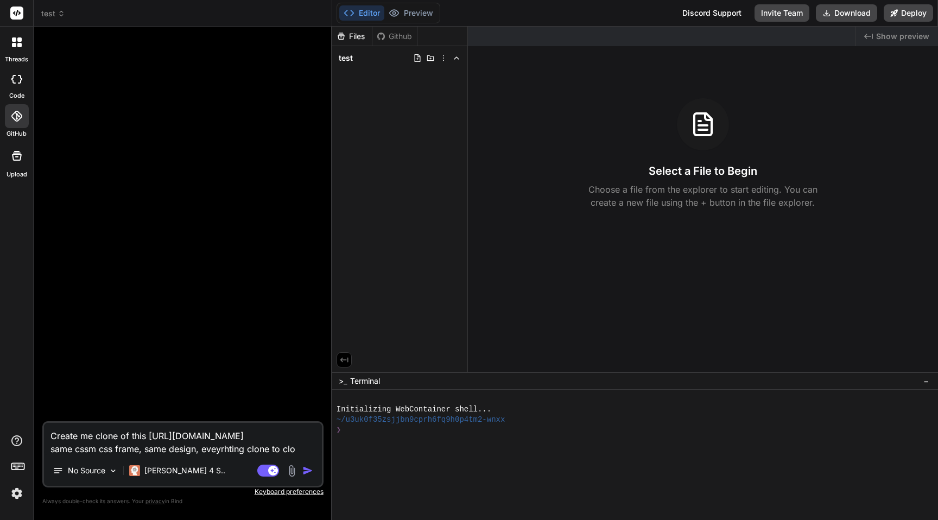
type textarea "Create me clone of this https://www.theneo.io/ same cssm css frame, same design…"
type textarea "x"
type textarea "Create me clone of this https://www.theneo.io/ same cssm css frame, same design…"
type textarea "x"
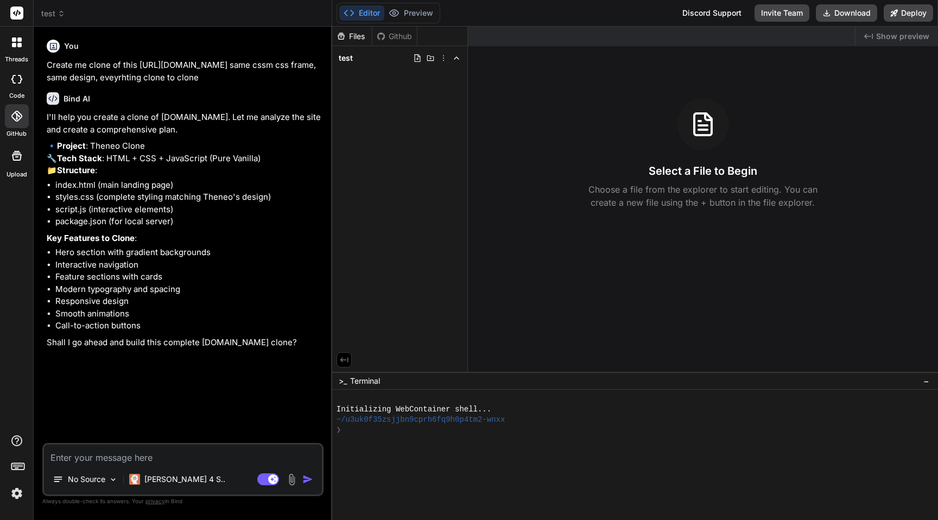
click at [143, 451] on textarea at bounding box center [183, 454] width 278 height 20
click at [149, 474] on p "[PERSON_NAME] 4 S.." at bounding box center [184, 479] width 81 height 11
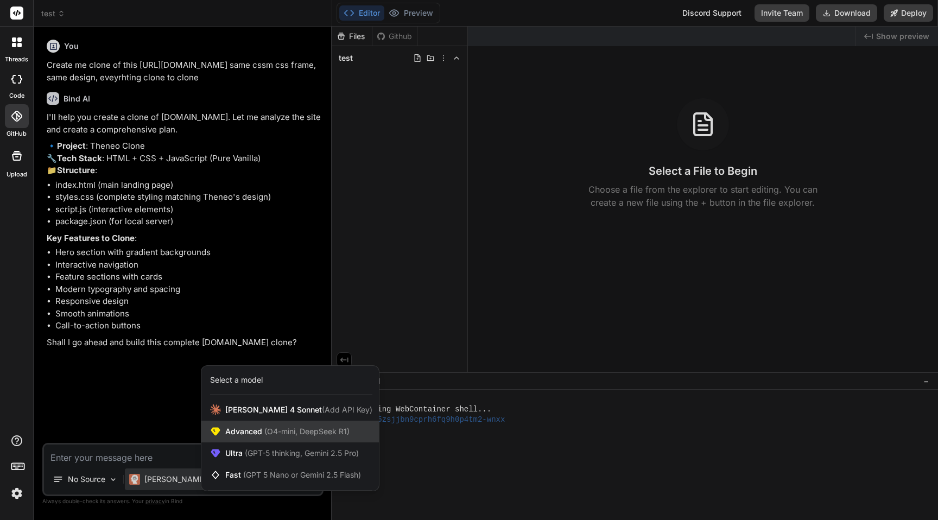
click at [241, 435] on span "Advanced (O4-mini, DeepSeek R1)" at bounding box center [287, 431] width 124 height 11
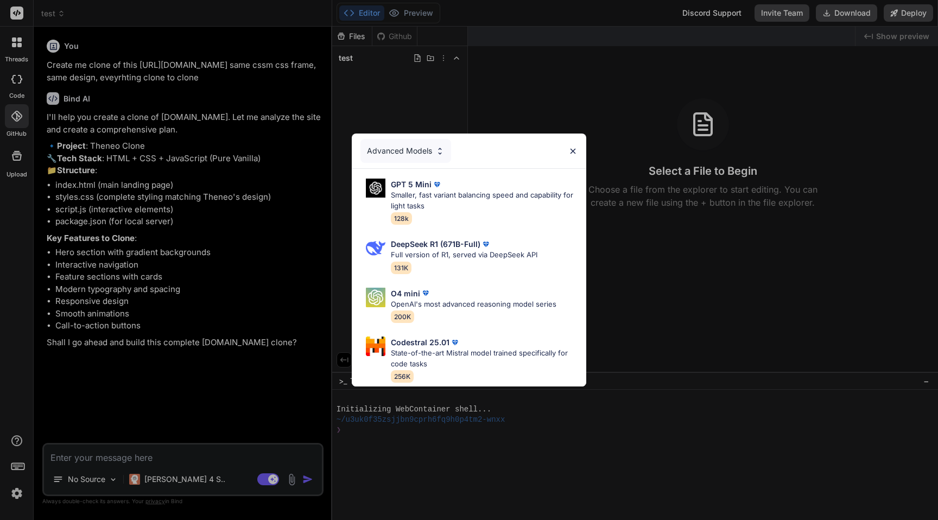
click at [203, 461] on div "Advanced Models GPT 5 Mini Smaller, fast variant balancing speed and capability…" at bounding box center [469, 260] width 938 height 520
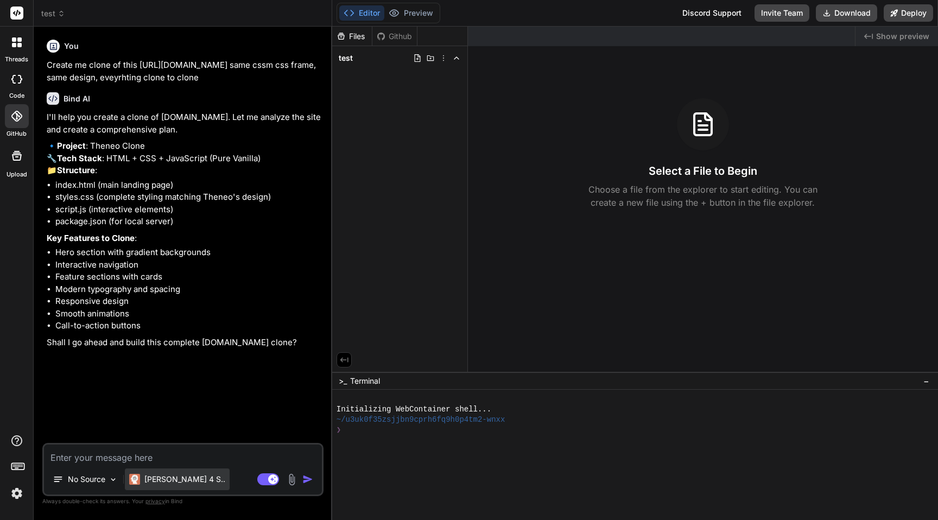
click at [173, 475] on p "[PERSON_NAME] 4 S.." at bounding box center [184, 479] width 81 height 11
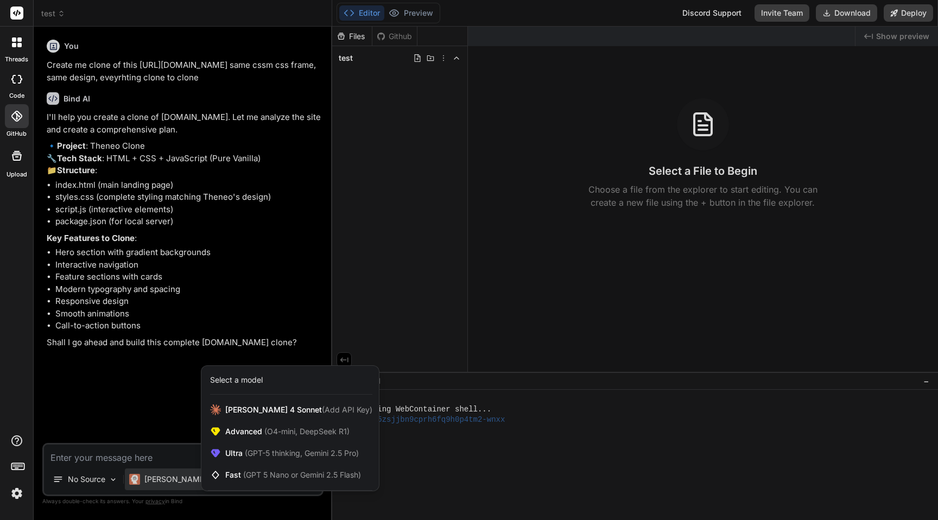
click at [147, 443] on div at bounding box center [469, 260] width 938 height 520
type textarea "x"
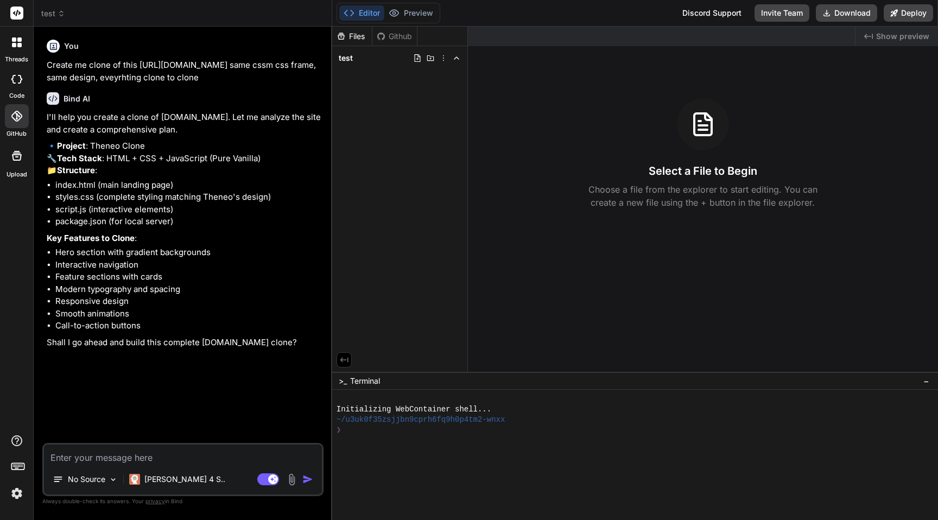
click at [119, 457] on textarea at bounding box center [183, 454] width 278 height 20
type textarea "p"
type textarea "x"
type textarea "pr"
type textarea "x"
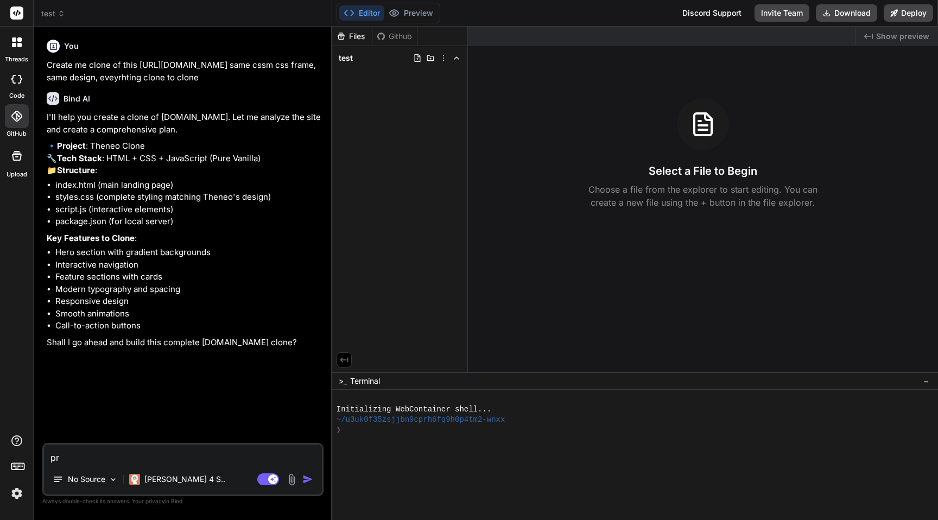
type textarea "pro"
type textarea "x"
type textarea "proc"
type textarea "x"
type textarea "proce"
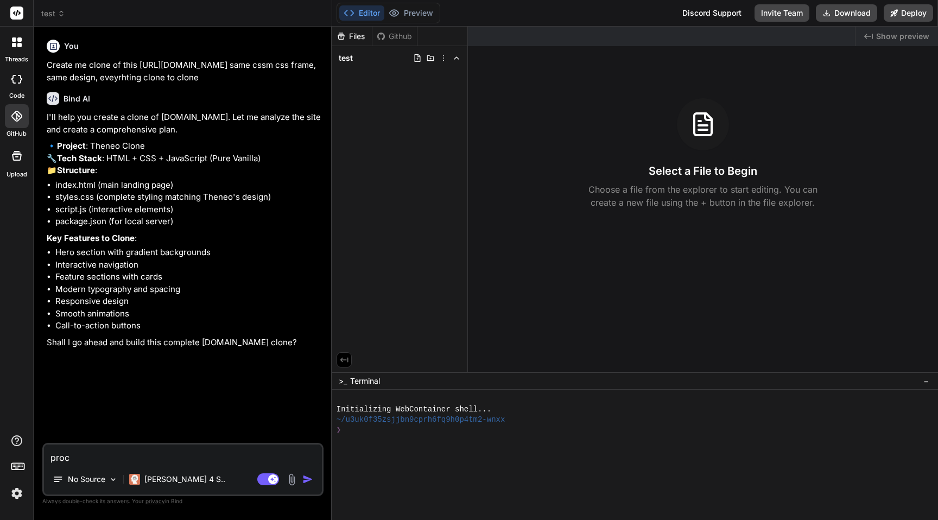
type textarea "x"
type textarea "procee"
type textarea "x"
type textarea "proceed"
type textarea "x"
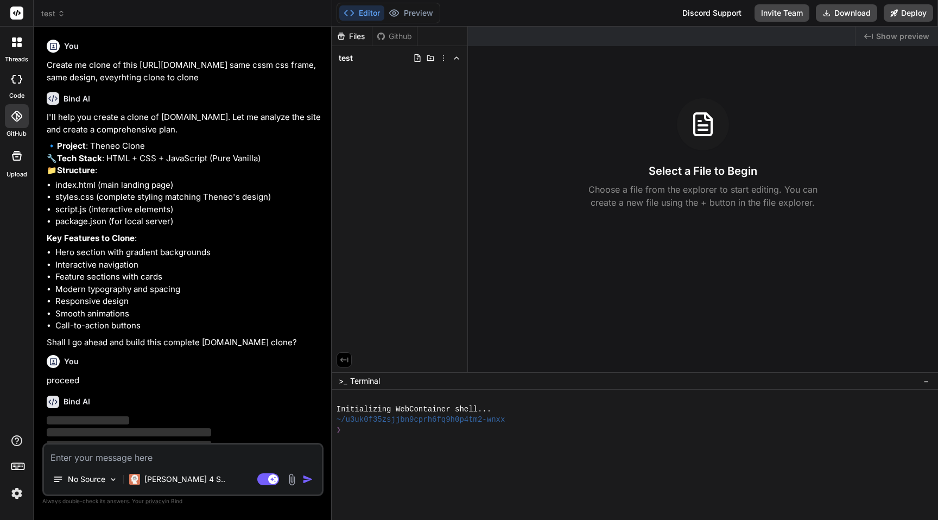
scroll to position [44, 0]
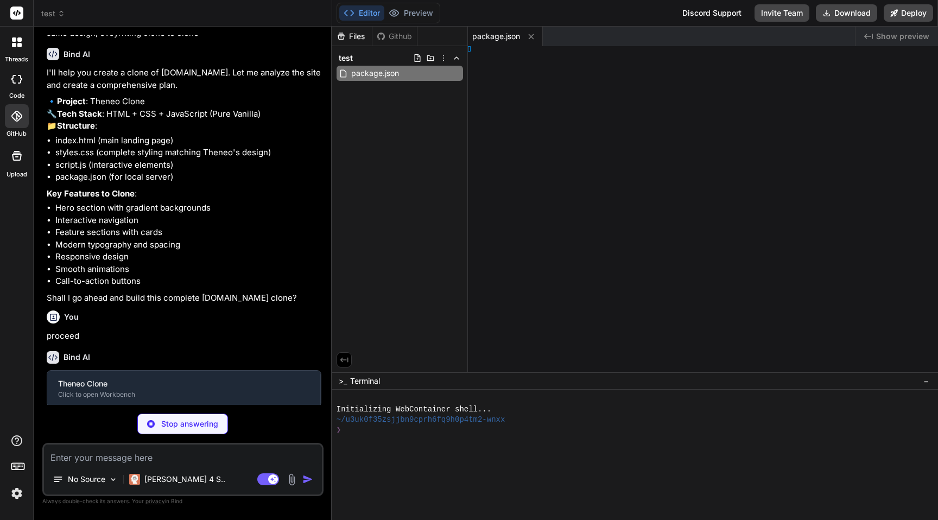
type textarea "x"
type textarea "</html>"
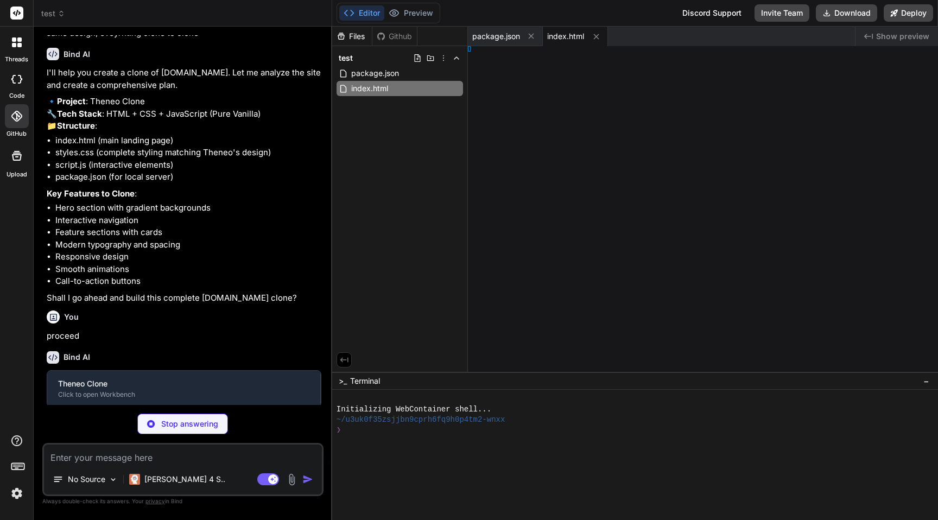
type textarea "x"
type textarea "<script src="script.js"></script> </body> </html>"
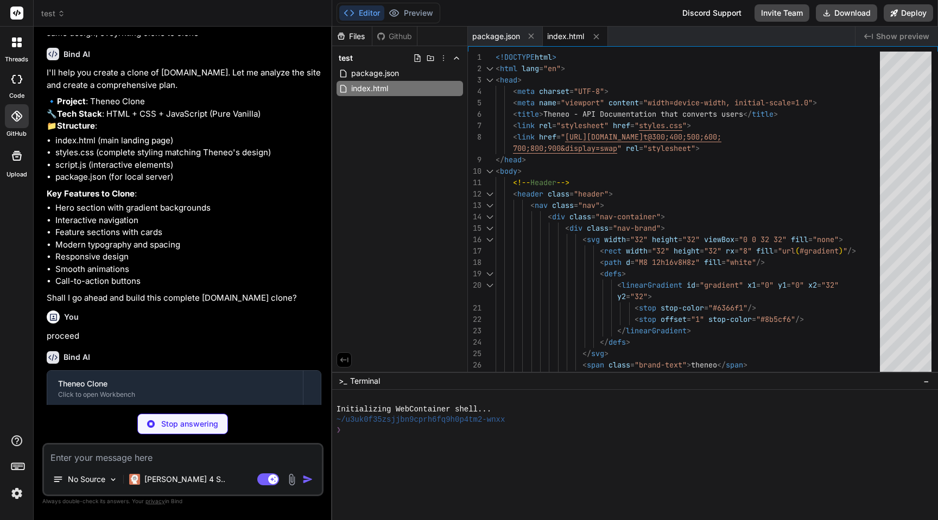
scroll to position [137, 0]
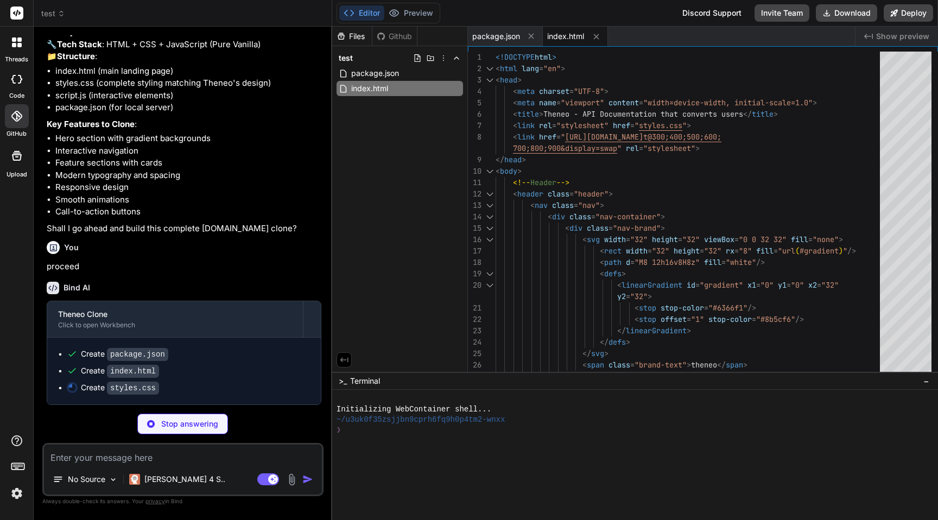
type textarea "x"
type textarea "} }"
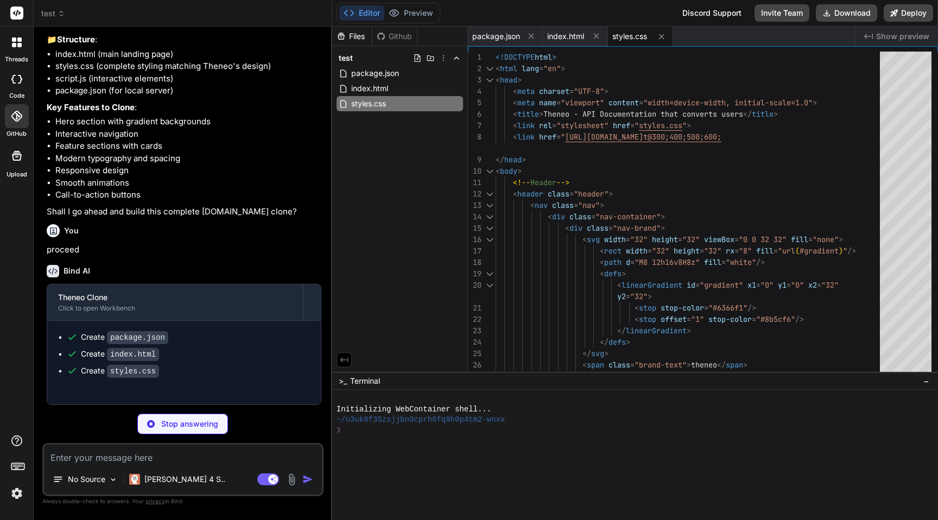
type textarea "x"
type textarea "typeWriter(); }, 500); } });"
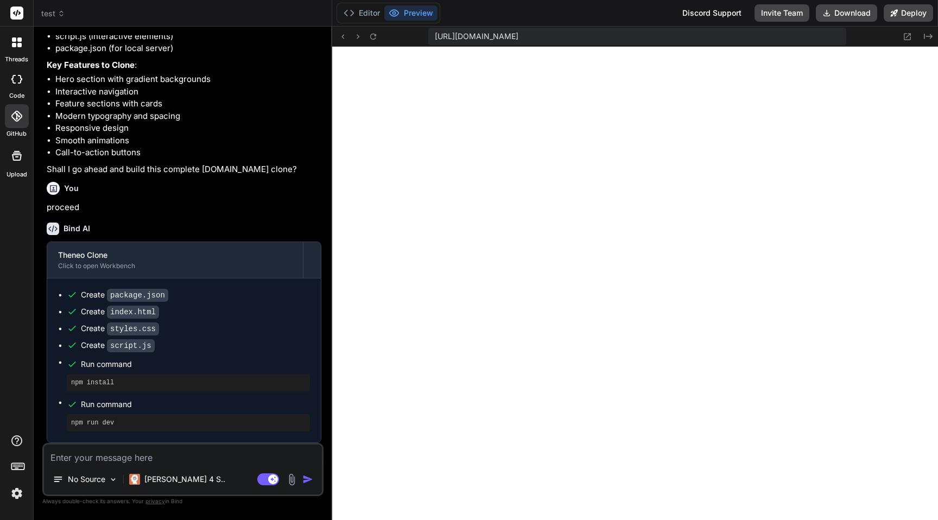
scroll to position [0, 0]
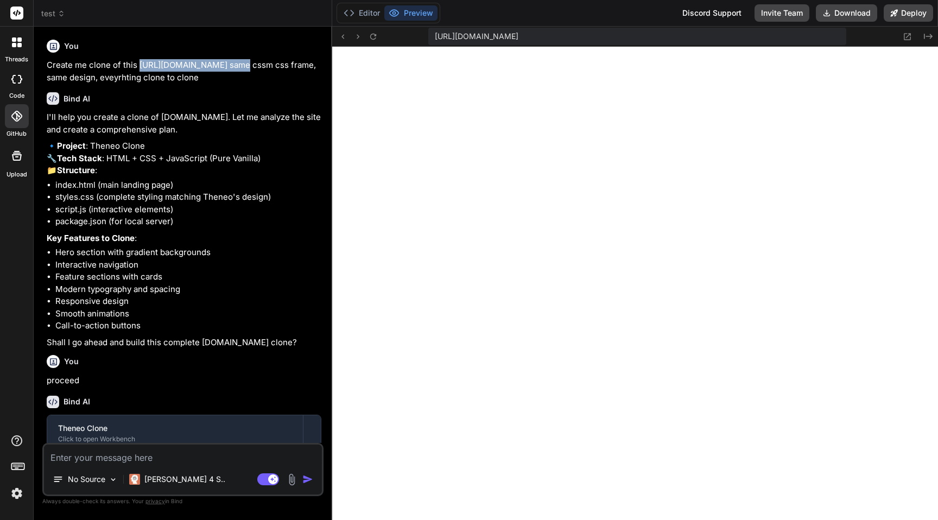
drag, startPoint x: 228, startPoint y: 63, endPoint x: 139, endPoint y: 63, distance: 89.0
click at [139, 63] on p "Create me clone of this https://www.theneo.io/ same cssm css frame, same design…" at bounding box center [184, 71] width 275 height 24
click at [290, 479] on img at bounding box center [291, 479] width 12 height 12
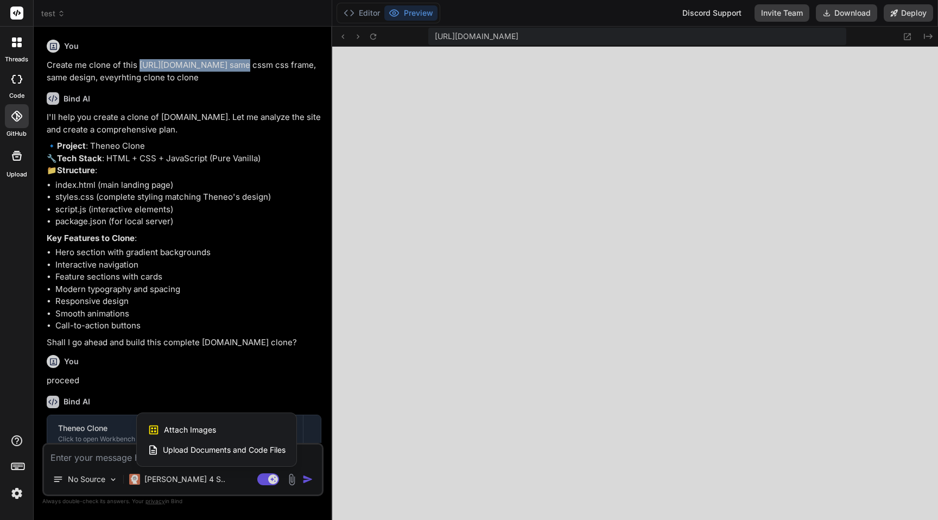
click at [229, 430] on div "Attach Images Image attachments are only supported in Claude and Gemini models." at bounding box center [217, 429] width 138 height 21
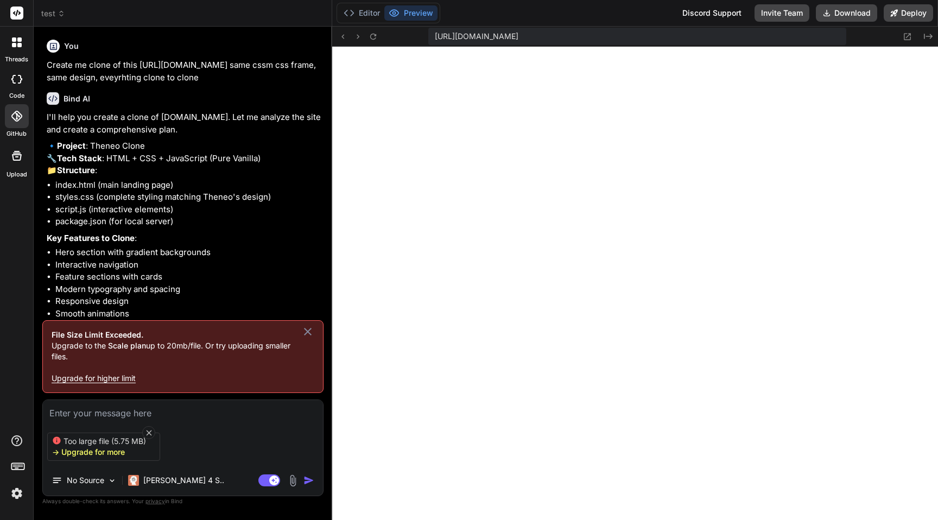
click at [307, 328] on icon at bounding box center [308, 332] width 8 height 8
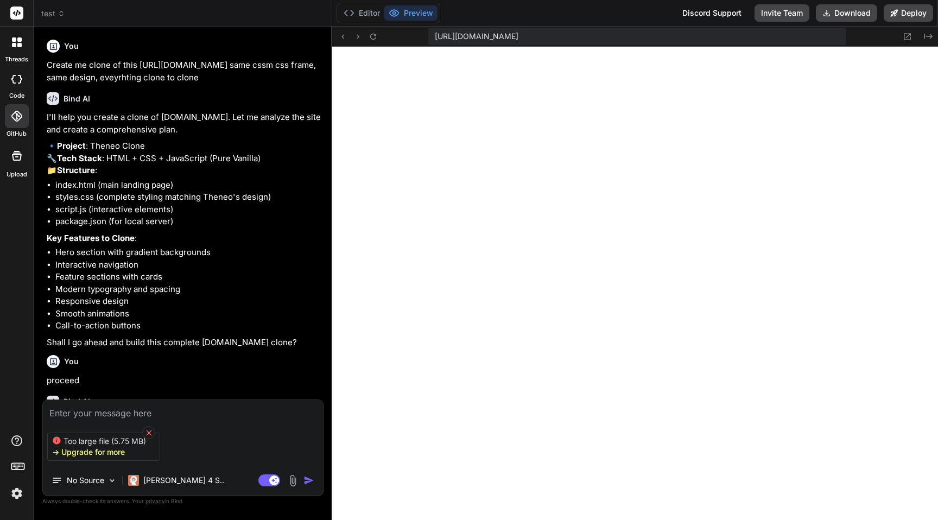
click at [148, 431] on icon at bounding box center [148, 432] width 9 height 9
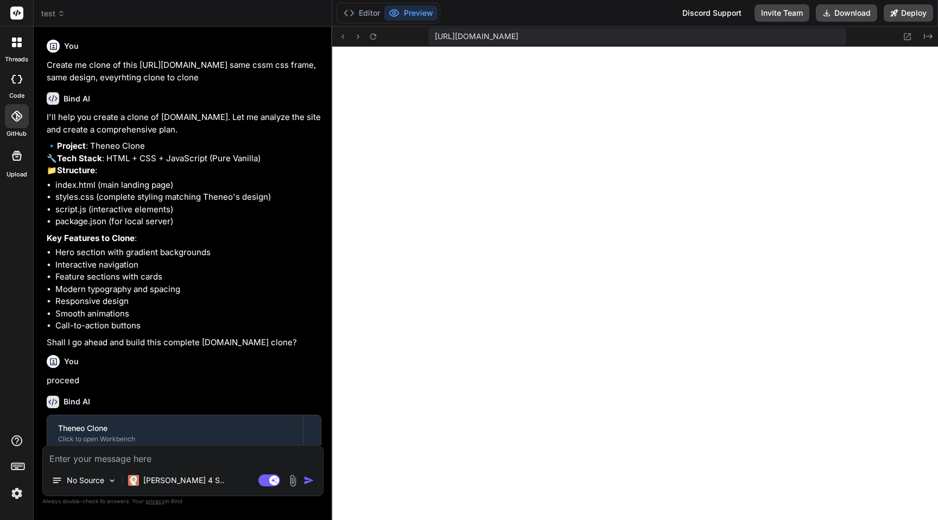
click at [292, 484] on img at bounding box center [293, 480] width 12 height 12
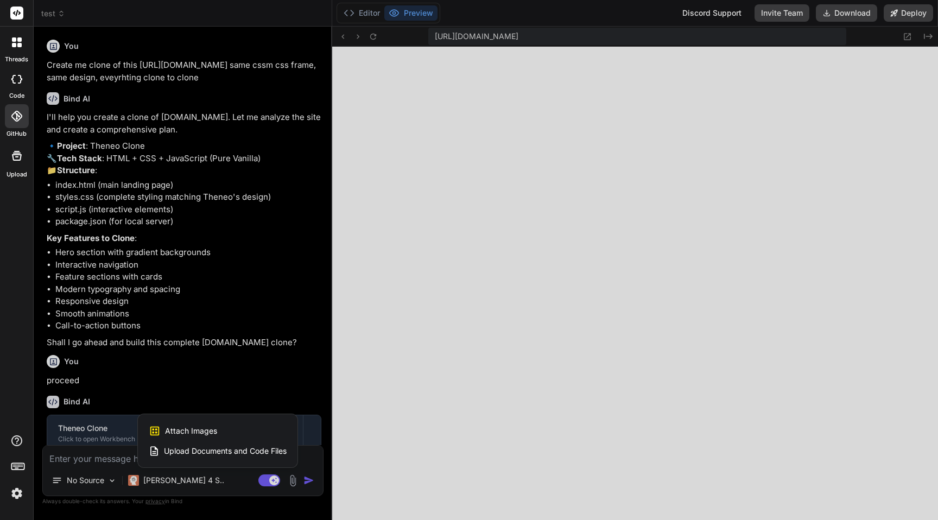
click at [247, 434] on div "Attach Images Image attachments are only supported in Claude and Gemini models." at bounding box center [218, 431] width 138 height 21
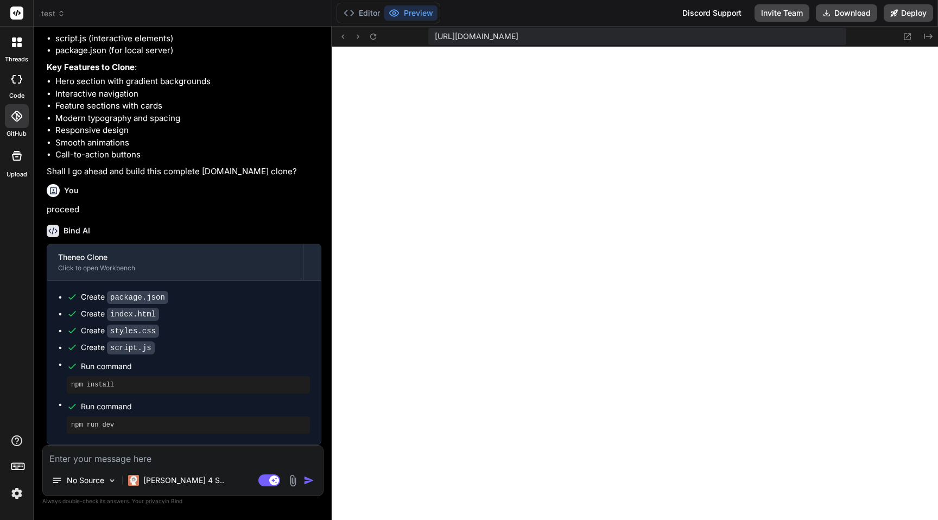
scroll to position [194, 0]
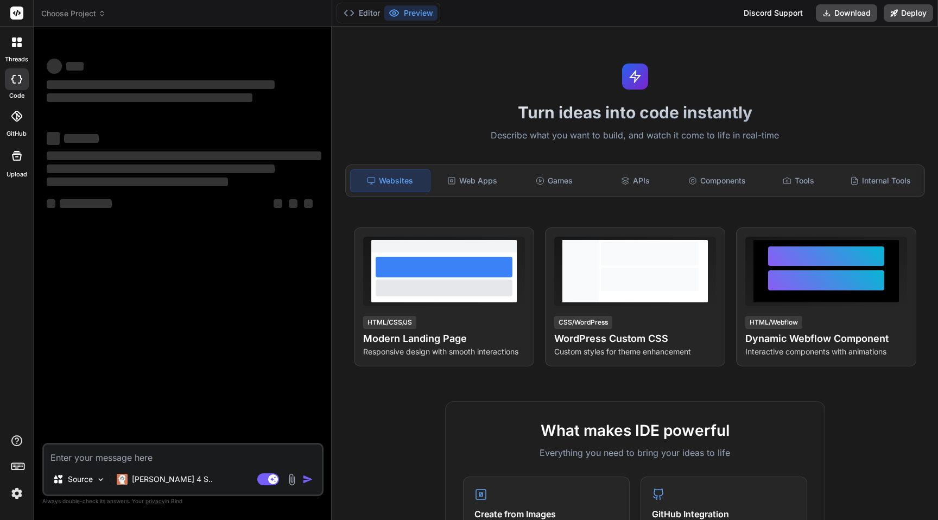
type textarea "x"
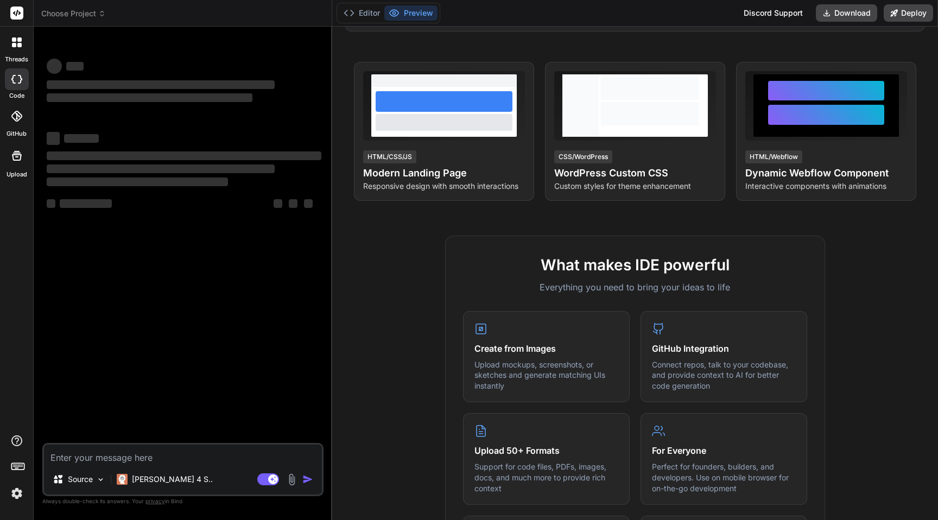
scroll to position [20, 0]
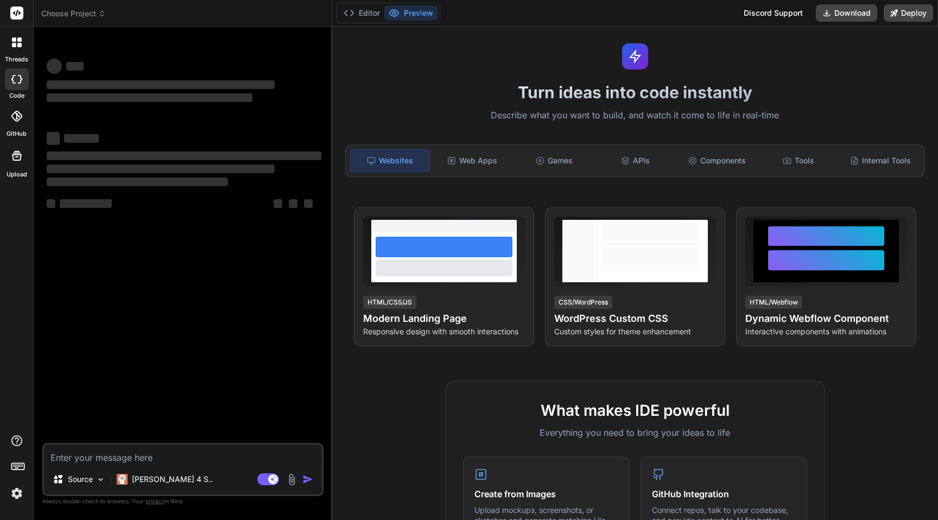
click at [480, 174] on div "Websites Web Apps Games APIs Components Tools Internal Tools" at bounding box center [635, 160] width 580 height 33
click at [478, 167] on div "Web Apps" at bounding box center [472, 160] width 79 height 23
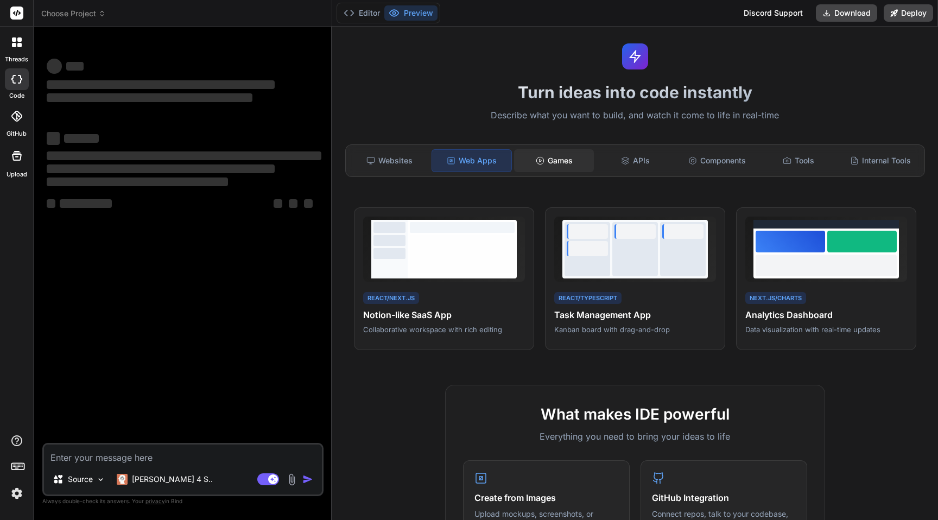
click at [552, 158] on div "Games" at bounding box center [553, 160] width 79 height 23
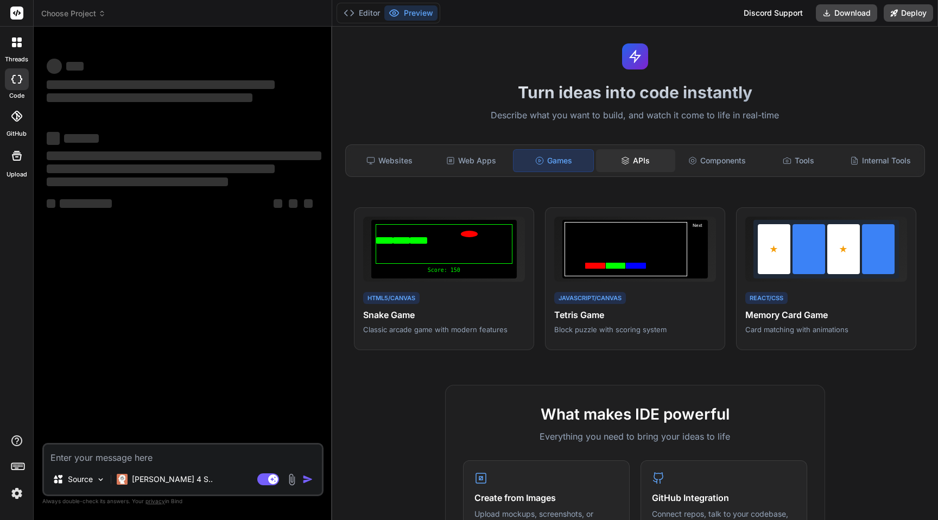
click at [636, 159] on div "APIs" at bounding box center [635, 160] width 79 height 23
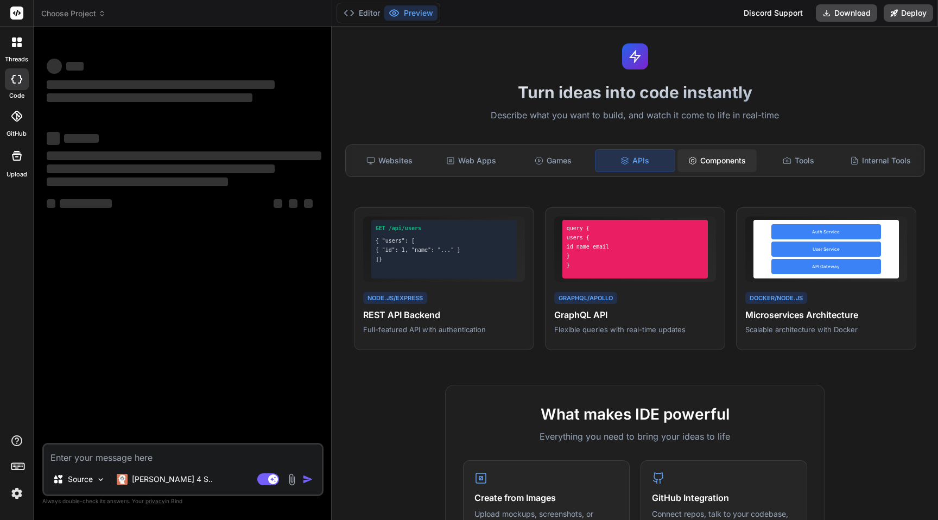
click at [705, 160] on div "Components" at bounding box center [716, 160] width 79 height 23
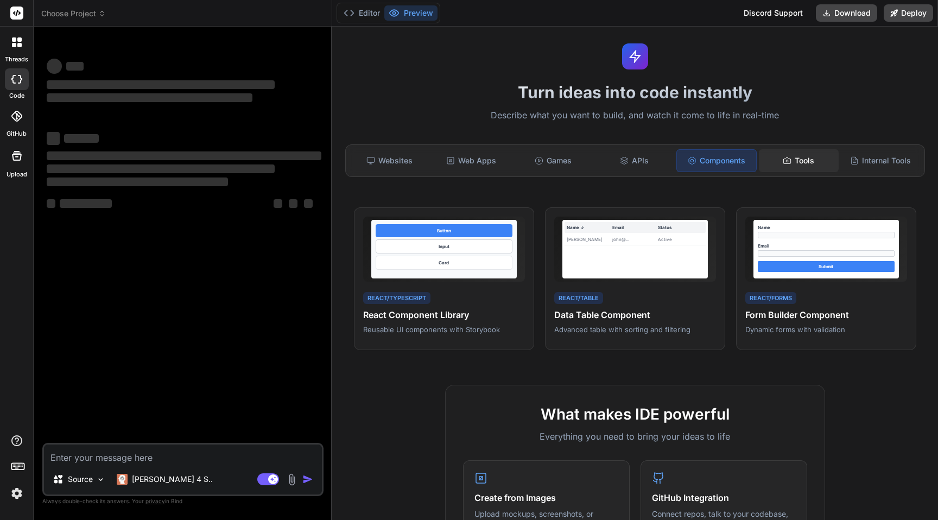
click at [804, 162] on div "Tools" at bounding box center [798, 160] width 79 height 23
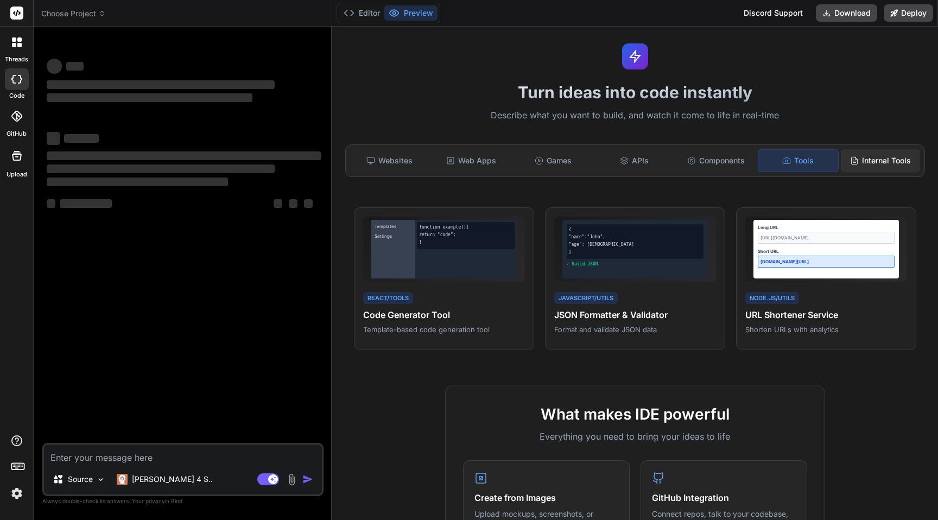
click at [868, 158] on div "Internal Tools" at bounding box center [880, 160] width 79 height 23
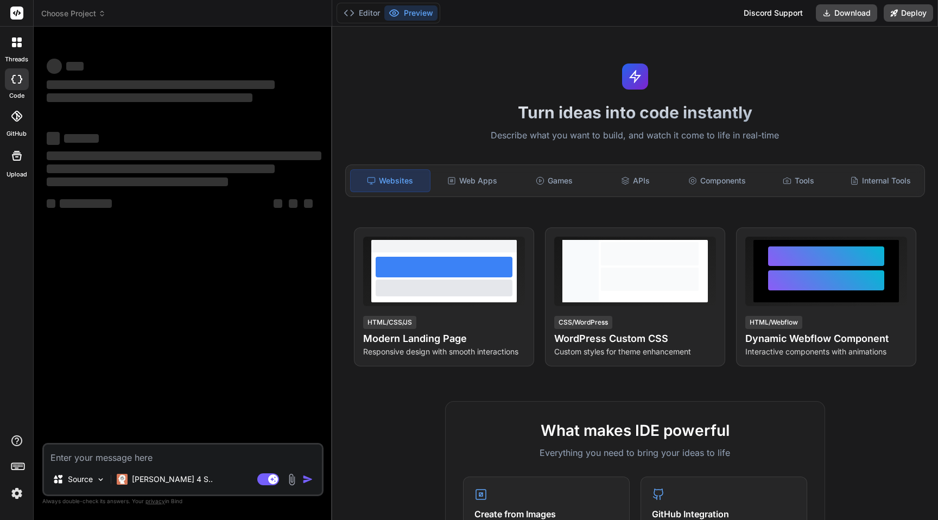
click at [202, 366] on div "‌ ‌ ‌ ‌ ‌ ‌ ‌ ‌ ‌ ‌ ‌ ‌ ‌ ‌" at bounding box center [183, 239] width 279 height 408
click at [16, 53] on div at bounding box center [16, 42] width 23 height 23
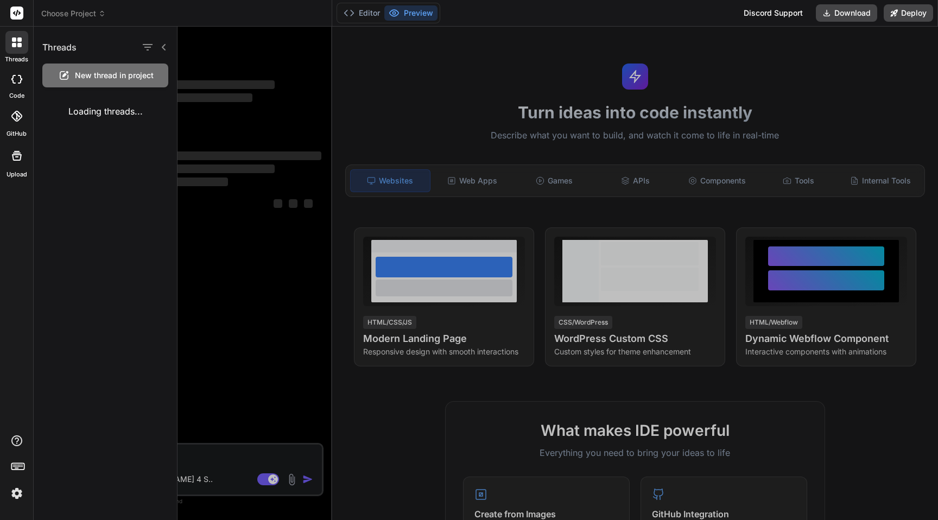
click at [98, 73] on span "New thread in project" at bounding box center [114, 75] width 79 height 11
type textarea "x"
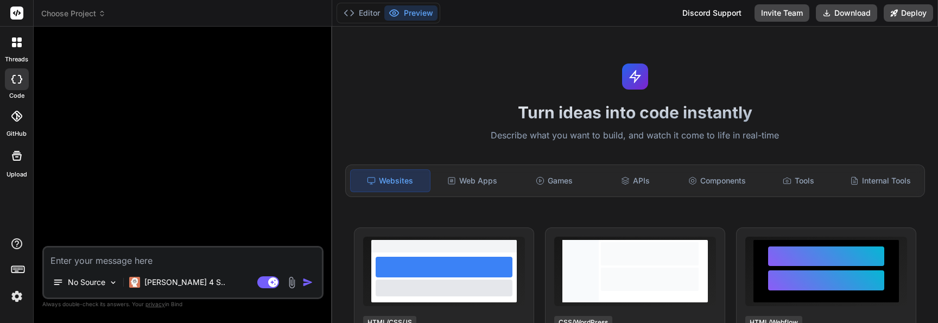
click at [137, 253] on textarea at bounding box center [183, 257] width 278 height 20
click at [16, 47] on icon at bounding box center [14, 45] width 4 height 4
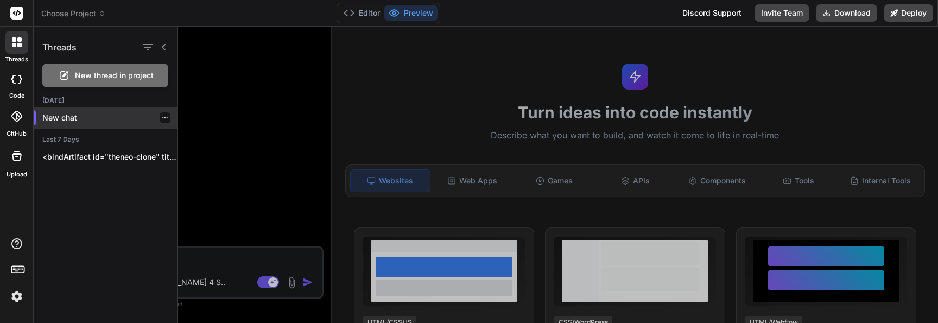
click at [61, 120] on p "New chat" at bounding box center [109, 117] width 135 height 11
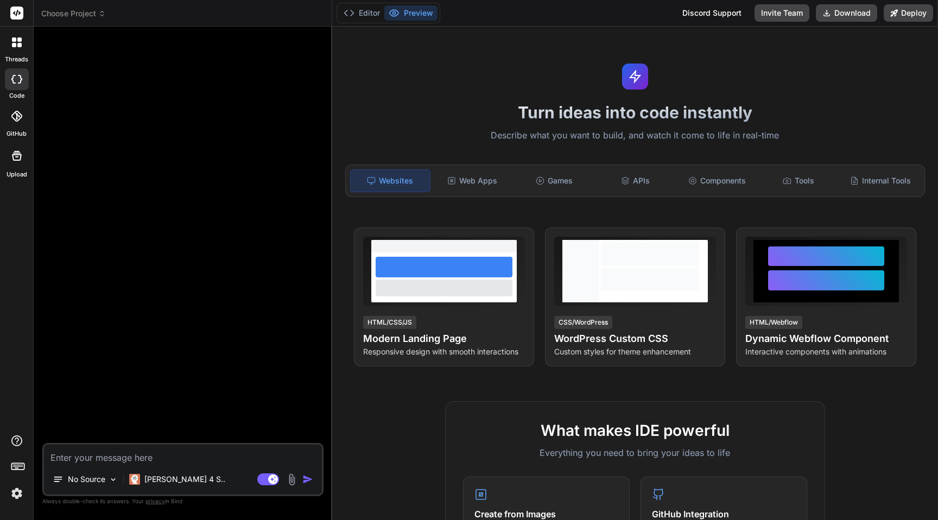
click at [71, 12] on span "Choose Project" at bounding box center [73, 13] width 65 height 11
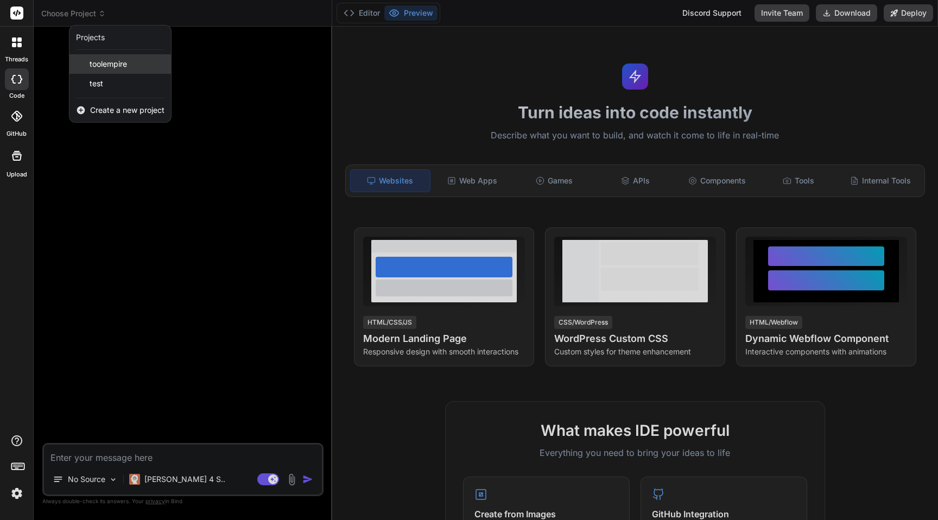
click at [108, 66] on span "toolempire" at bounding box center [108, 64] width 37 height 11
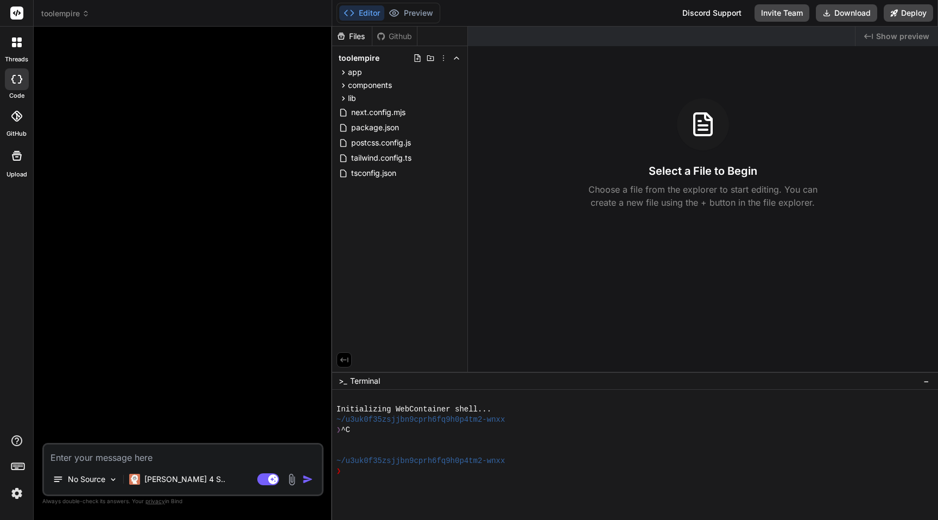
click at [71, 14] on span "toolempire" at bounding box center [65, 13] width 48 height 11
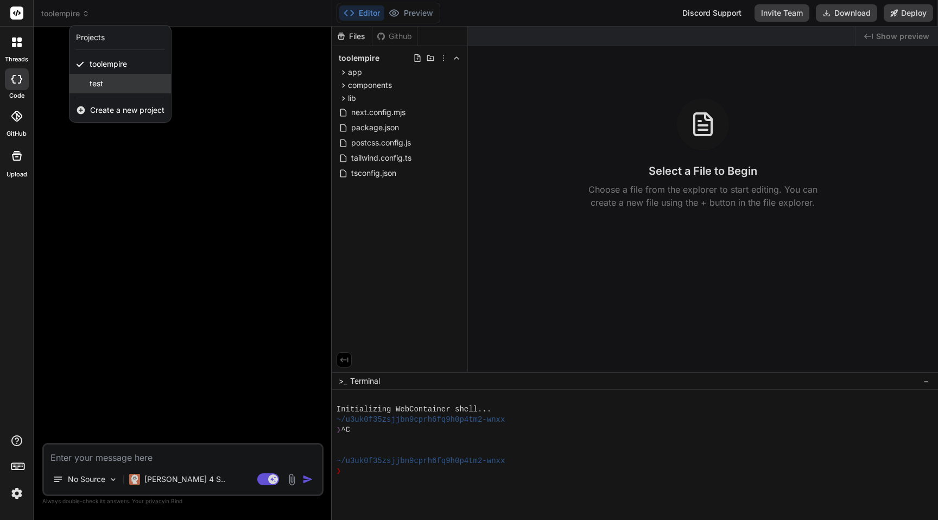
click at [104, 80] on div "test" at bounding box center [119, 84] width 101 height 20
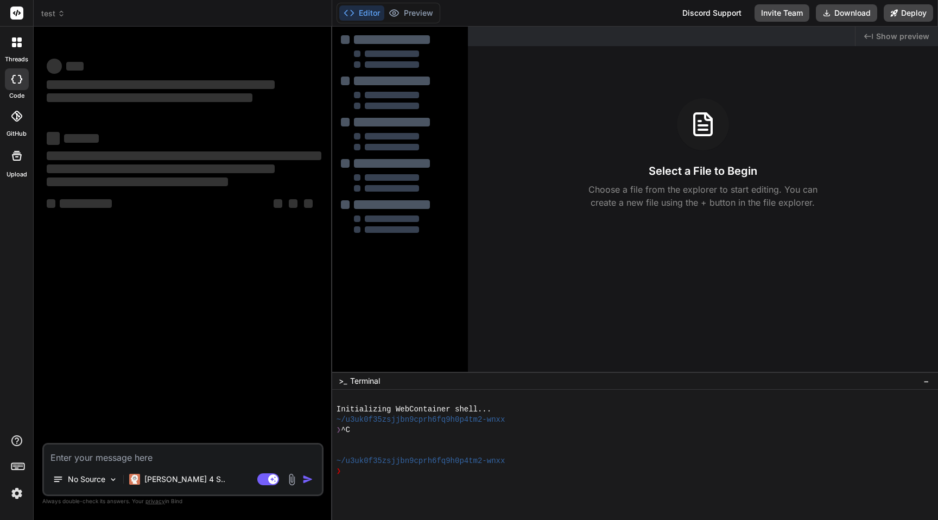
scroll to position [10, 0]
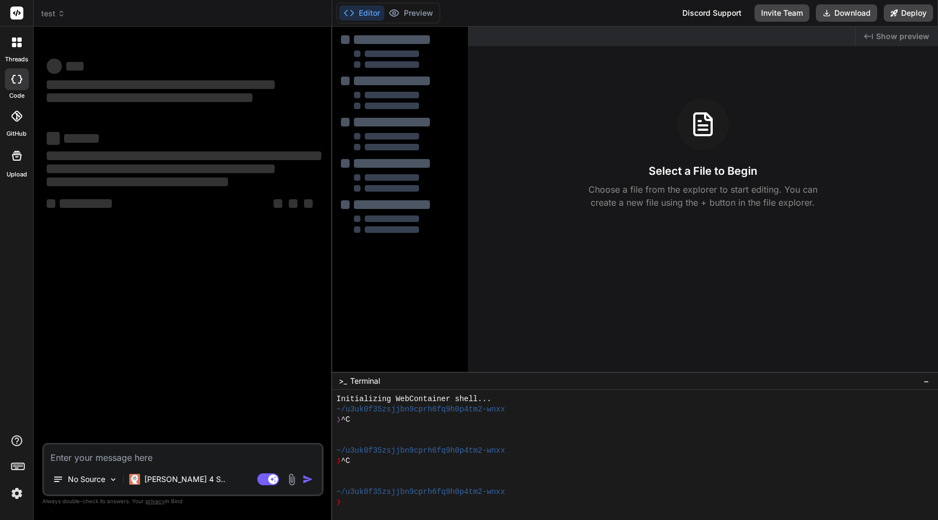
type textarea "x"
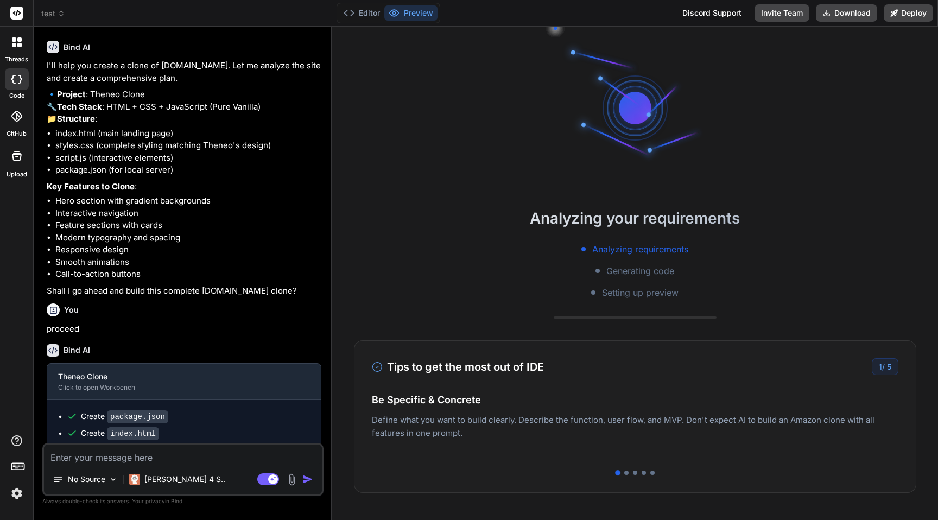
scroll to position [196, 0]
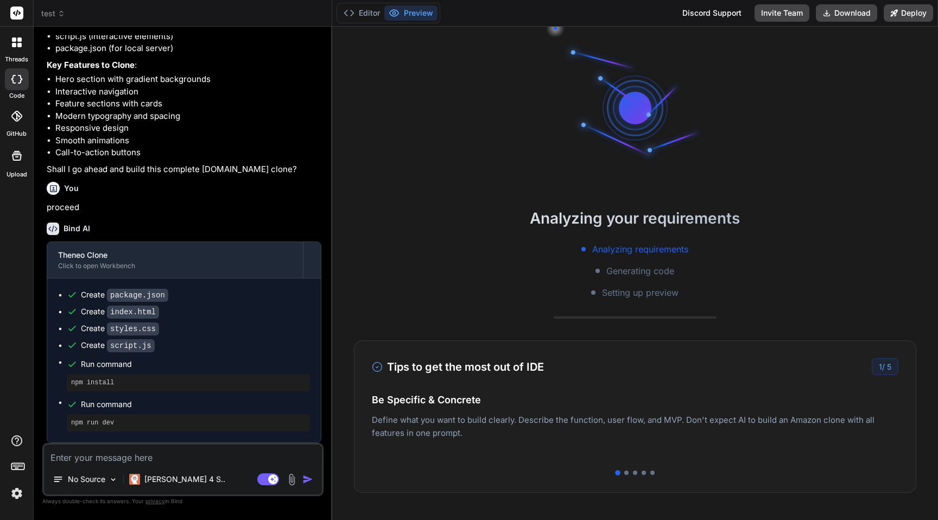
click at [149, 456] on textarea at bounding box center [183, 454] width 278 height 20
type textarea "i"
type textarea "x"
type textarea "i"
type textarea "x"
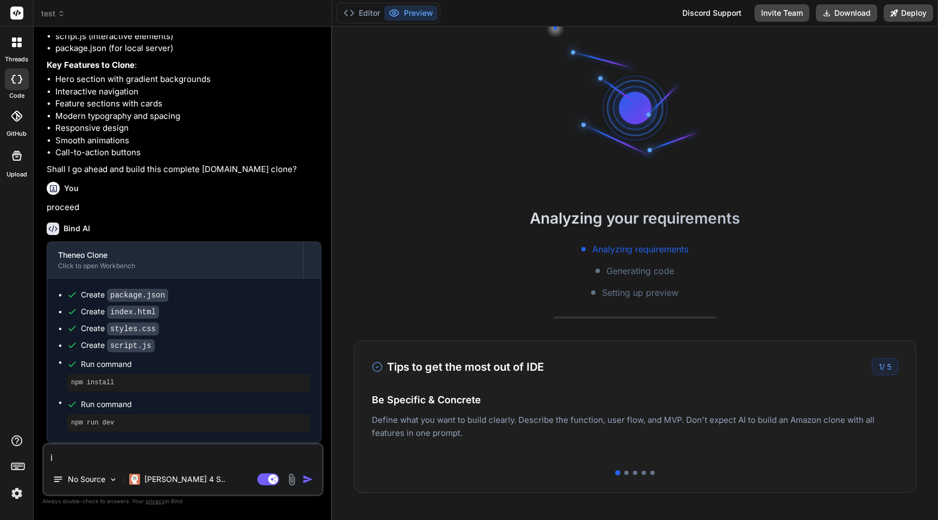
type textarea "i w"
type textarea "x"
type textarea "i wa"
type textarea "x"
type textarea "i wan"
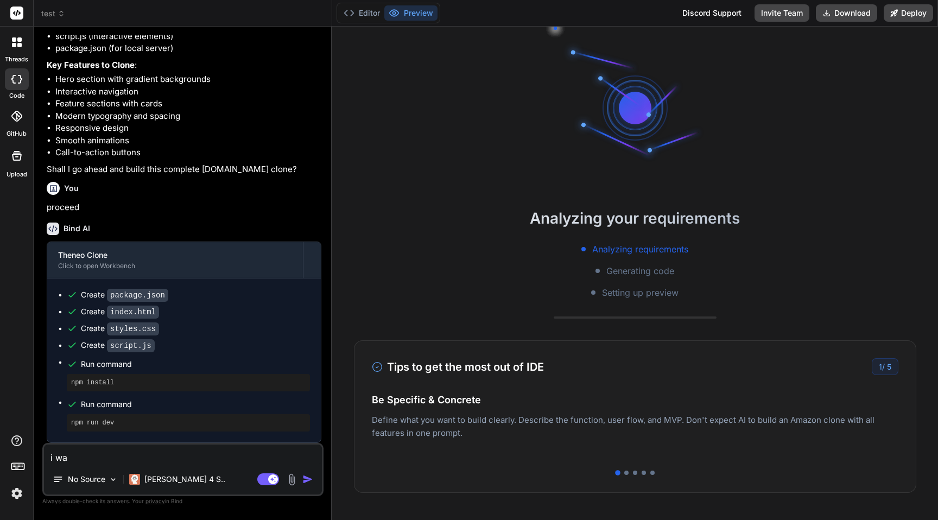
type textarea "x"
type textarea "i want"
type textarea "x"
type textarea "i want"
type textarea "x"
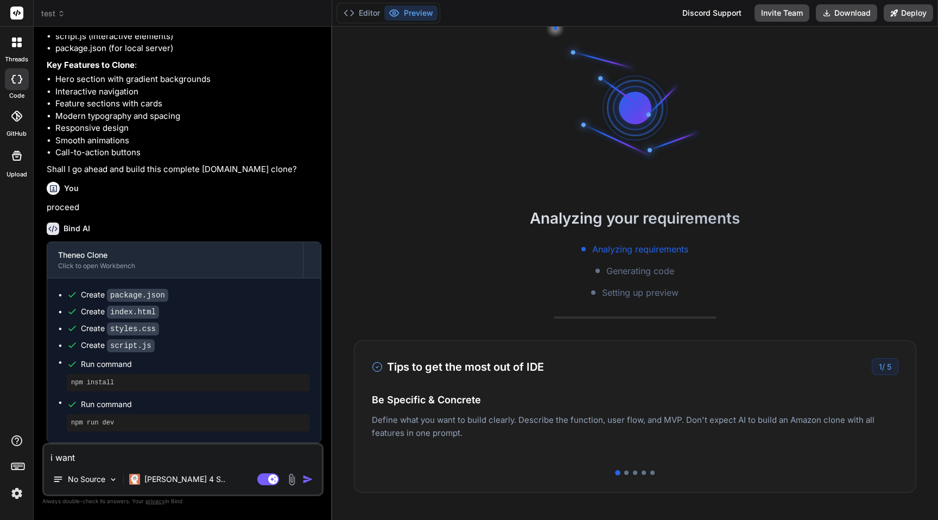
type textarea "i want l"
type textarea "x"
type textarea "i want li"
type textarea "x"
type textarea "i want lik"
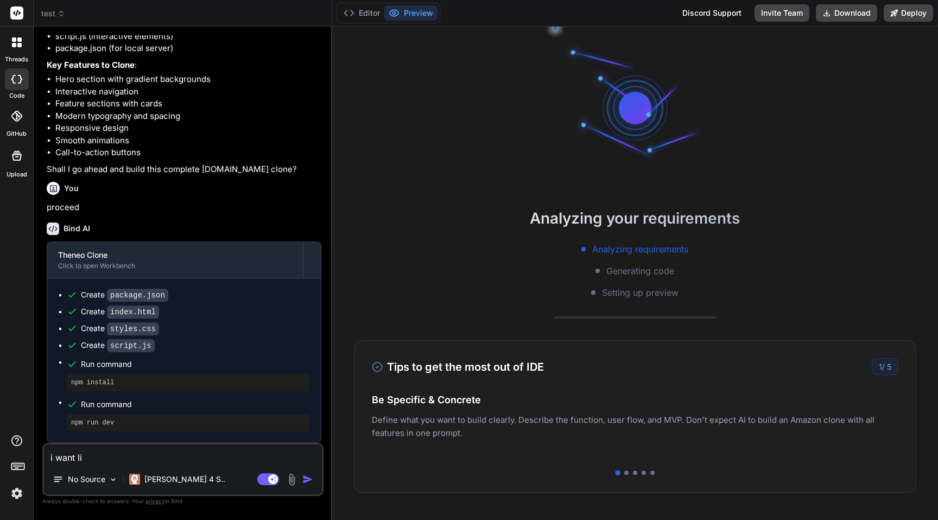
type textarea "x"
type textarea "i want like"
type textarea "x"
type textarea "i want like"
type textarea "x"
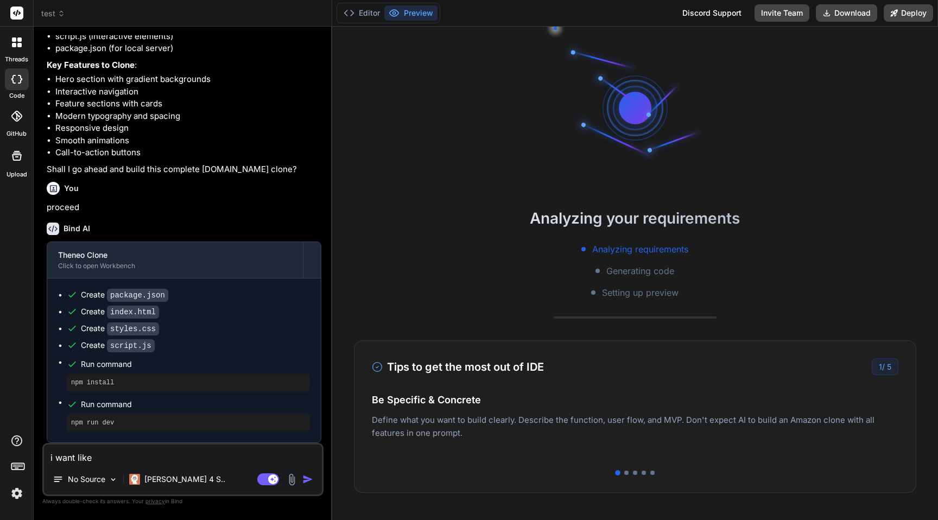
type textarea "i want like t"
type textarea "x"
type textarea "i want like th"
type textarea "x"
type textarea "i want like thi"
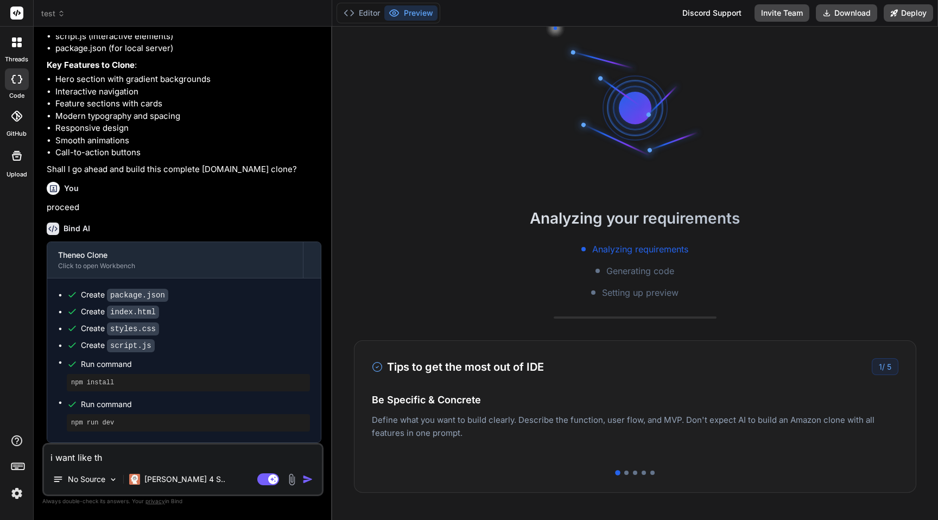
type textarea "x"
type textarea "i want like thi"
type textarea "x"
type textarea "i want like thi s"
type textarea "x"
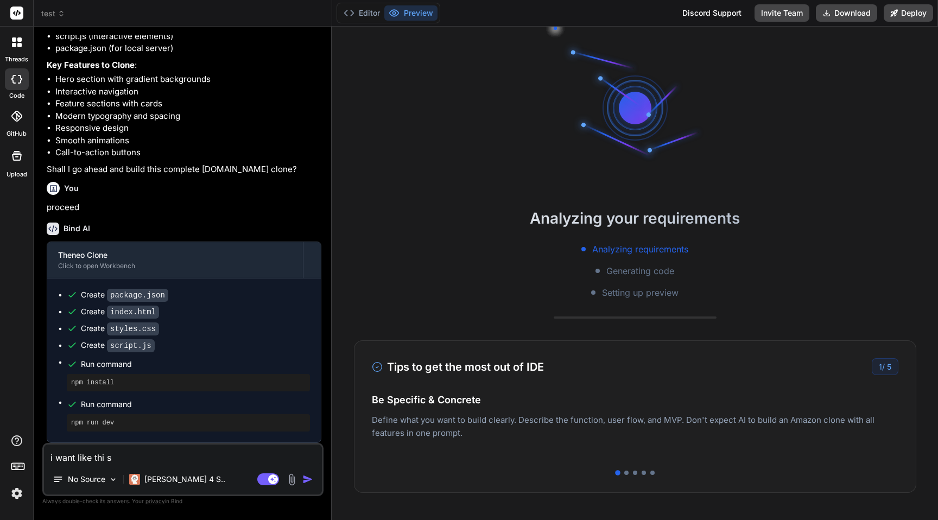
type textarea "i want like thi s"
click at [297, 479] on img at bounding box center [291, 479] width 12 height 12
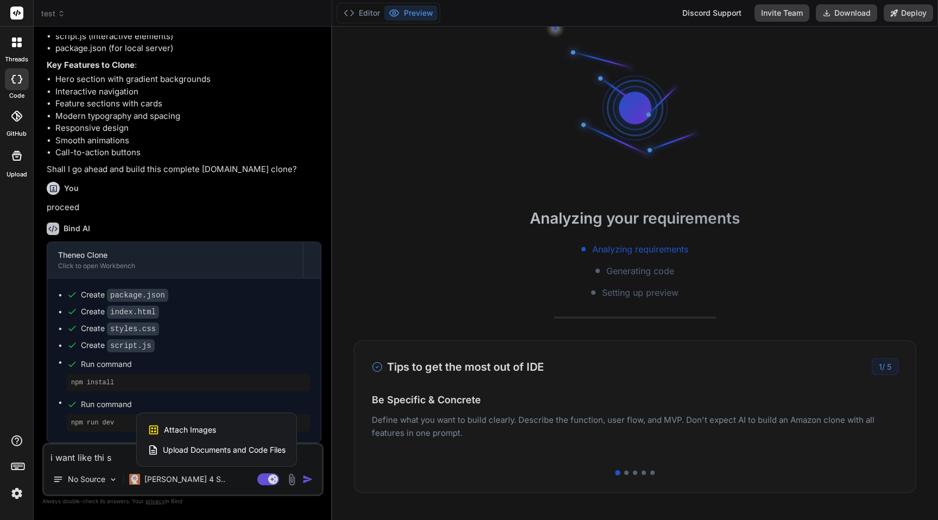
click at [197, 430] on span "Attach Images" at bounding box center [190, 429] width 52 height 11
type textarea "x"
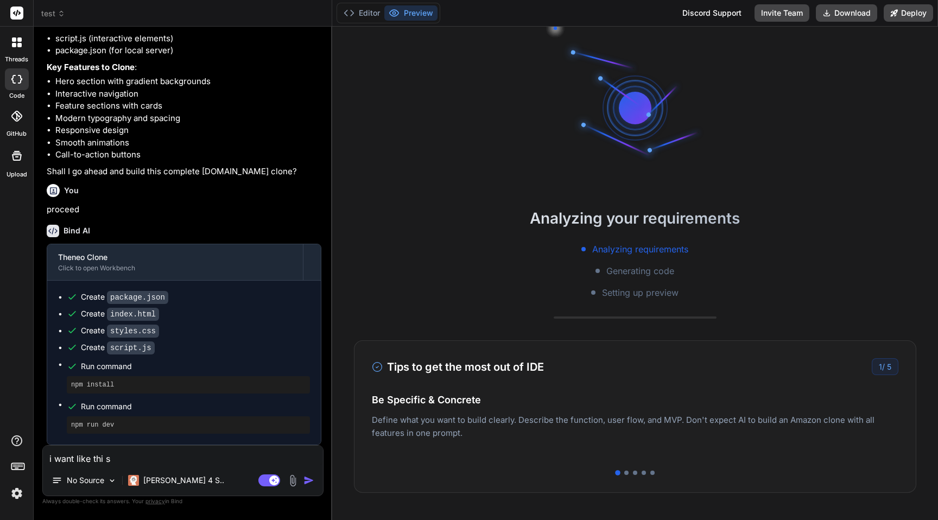
scroll to position [194, 0]
type input "C:\fakepath\CleanShot [DATE] 22.25.28@2x.png"
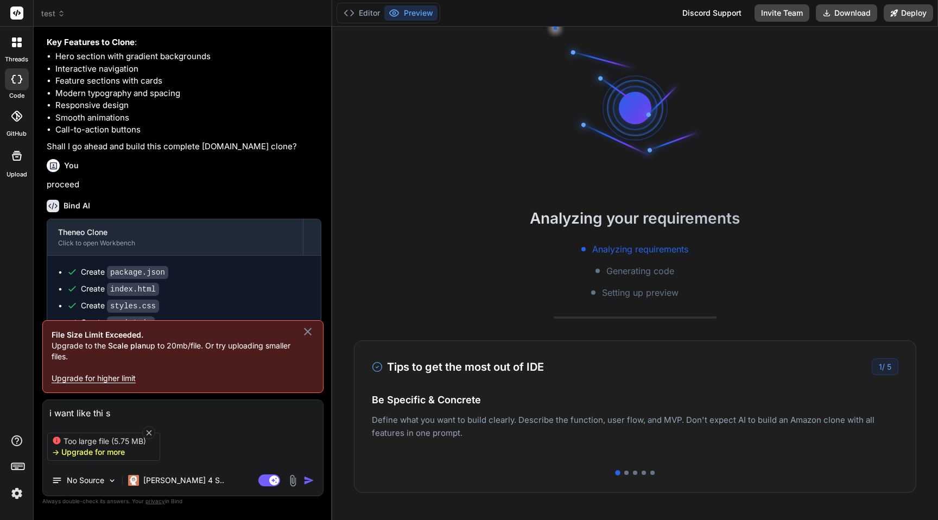
click at [310, 328] on icon at bounding box center [308, 332] width 8 height 8
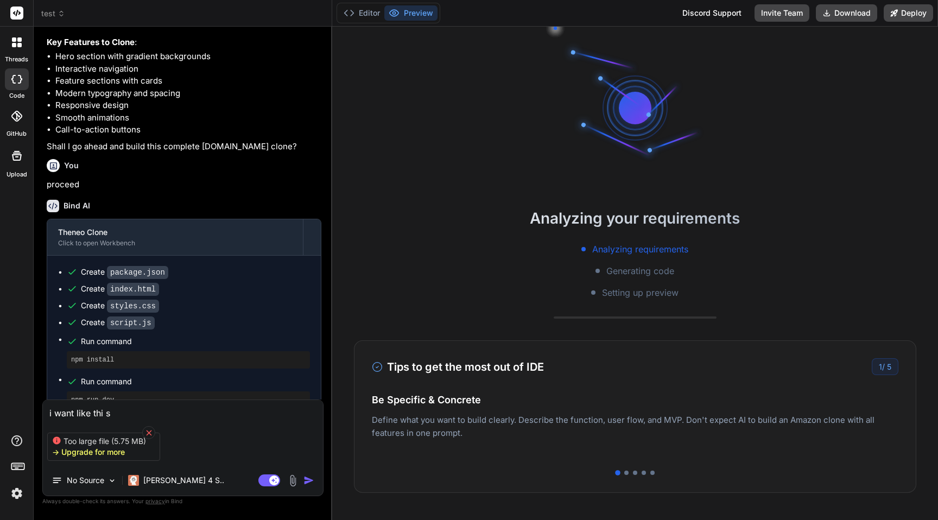
click at [148, 428] on icon at bounding box center [148, 432] width 9 height 9
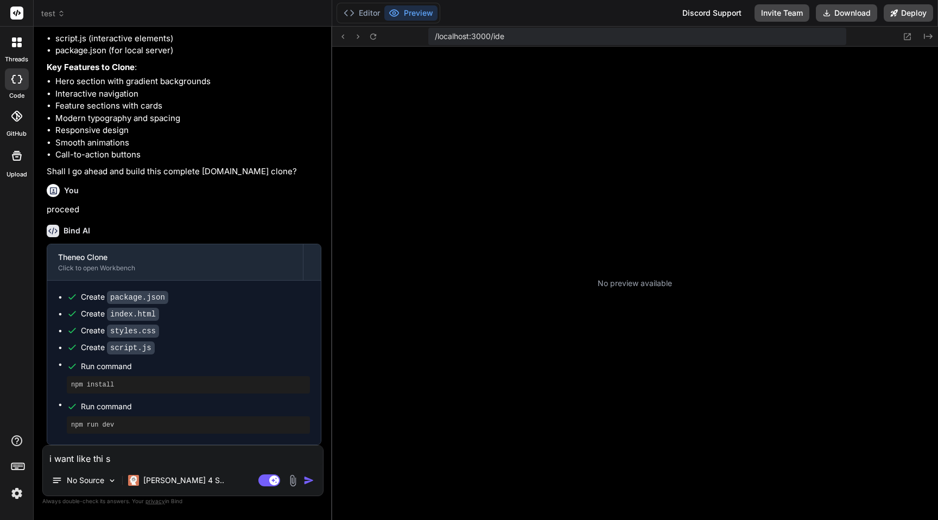
type textarea "x"
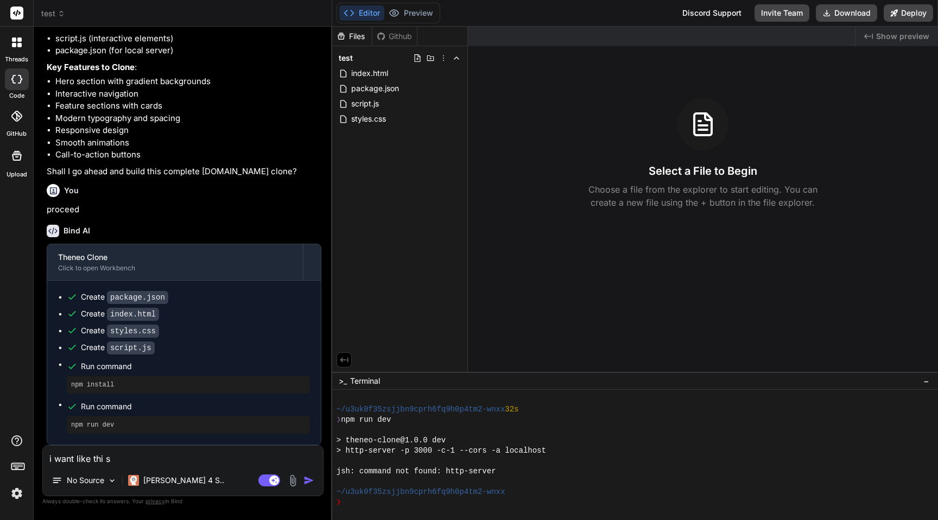
scroll to position [217, 0]
click at [143, 457] on textarea "i want like thi s" at bounding box center [183, 456] width 280 height 20
type textarea "i want like thi"
type textarea "x"
type textarea "i want like thi"
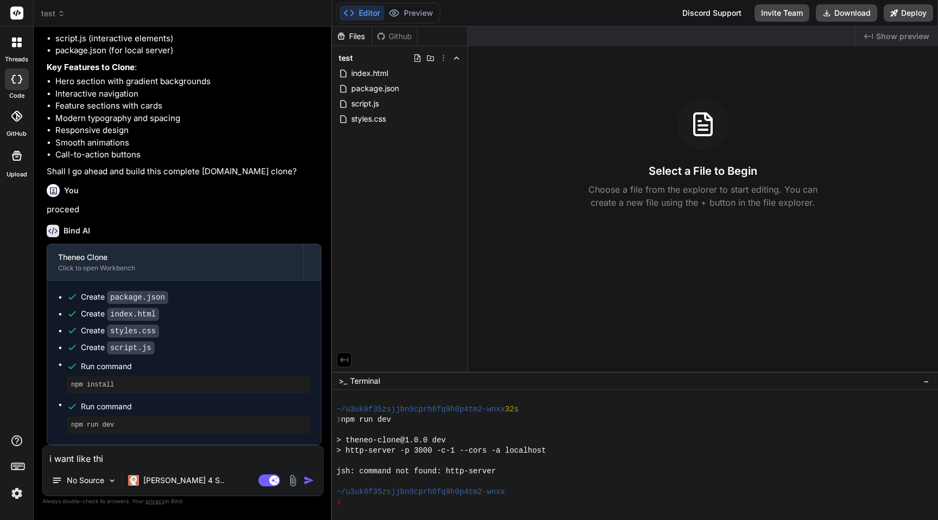
type textarea "x"
type textarea "i want like this"
type textarea "x"
type textarea "i want like this"
type textarea "x"
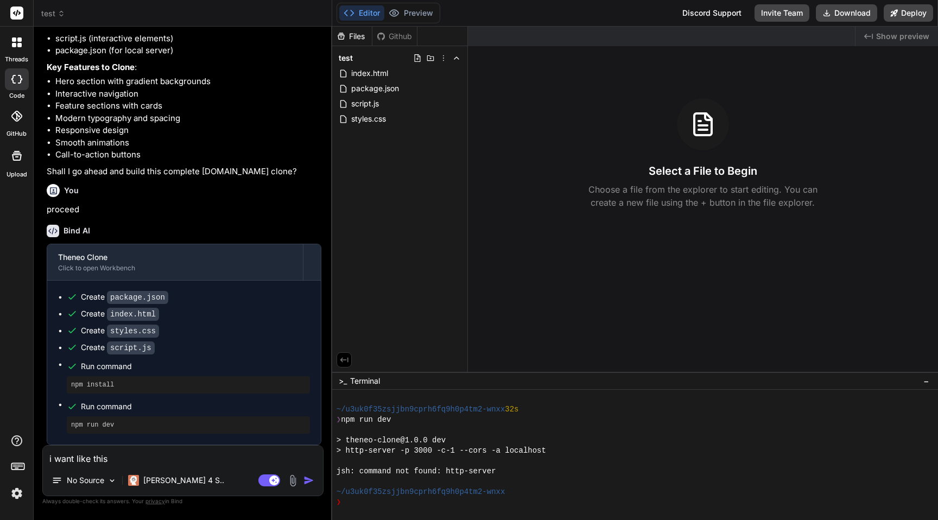
type textarea "i want like this u"
type textarea "x"
type textarea "i want like this up"
type textarea "x"
type textarea "i want like this upl"
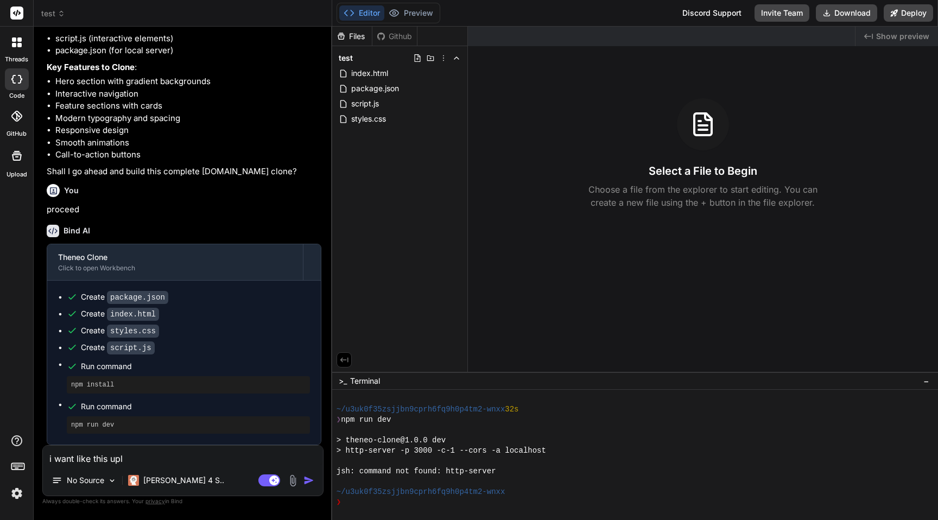
type textarea "x"
type textarea "i want like this uplo"
type textarea "x"
type textarea "i want like this uploa"
type textarea "x"
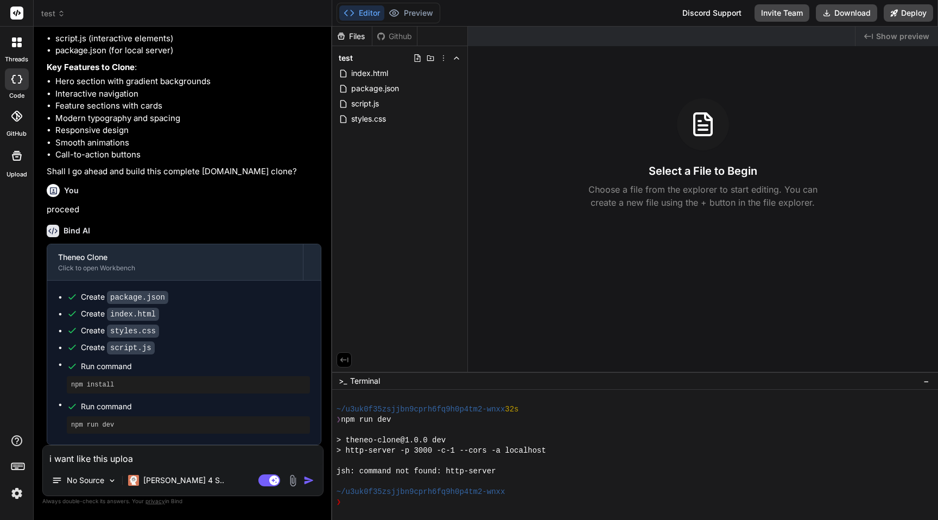
type textarea "i want like this upload"
type textarea "x"
type textarea "i want like this uploade"
type textarea "x"
type textarea "i want like this uploadedf"
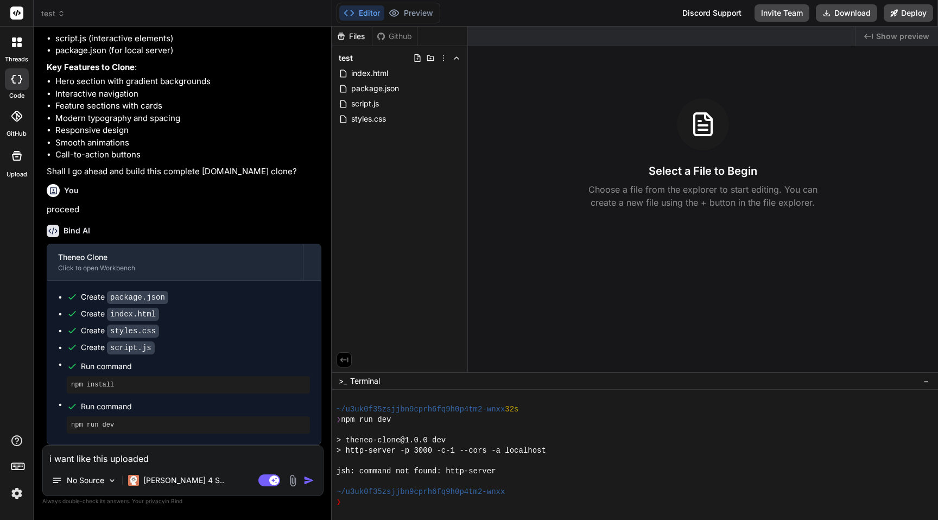
type textarea "x"
type textarea "i want like this uploadedf"
type textarea "x"
type textarea "i want like this uploadedf i"
type textarea "x"
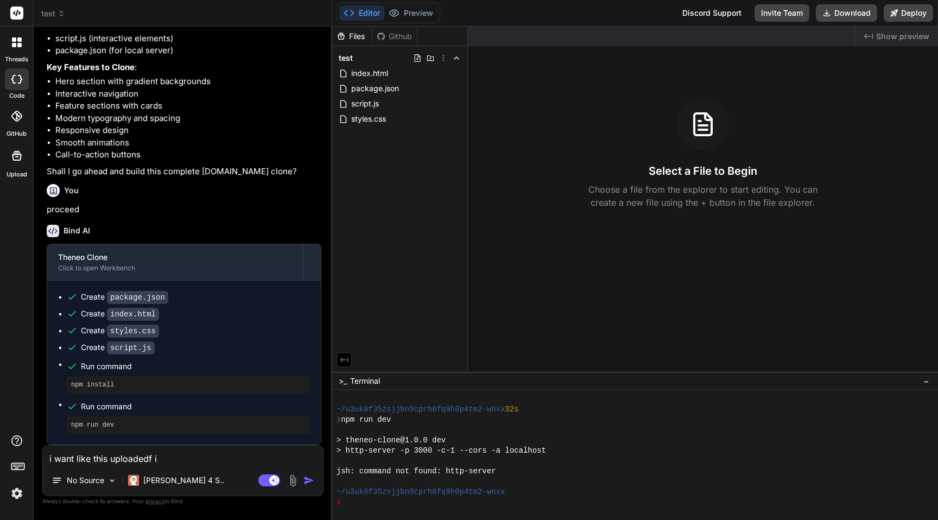
type textarea "i want like this uploadedf im"
type textarea "x"
type textarea "i want like this uploadedf ima"
type textarea "x"
type textarea "i want like this uploadedf imag"
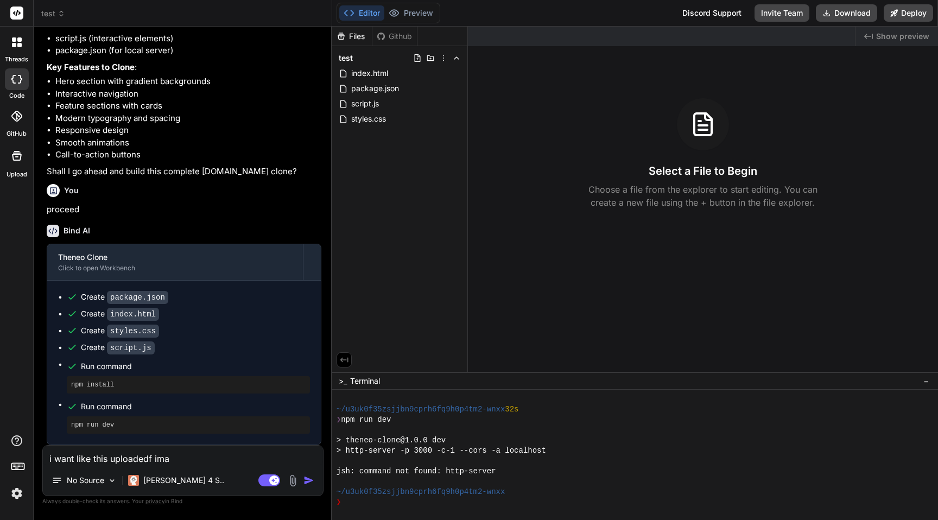
type textarea "x"
type textarea "i want like this uploadedf image"
type textarea "x"
type textarea "i want like this uploadedf image"
click at [301, 478] on div "Agent Mode. When this toggle is activated, AI automatically makes decisions, re…" at bounding box center [287, 480] width 62 height 13
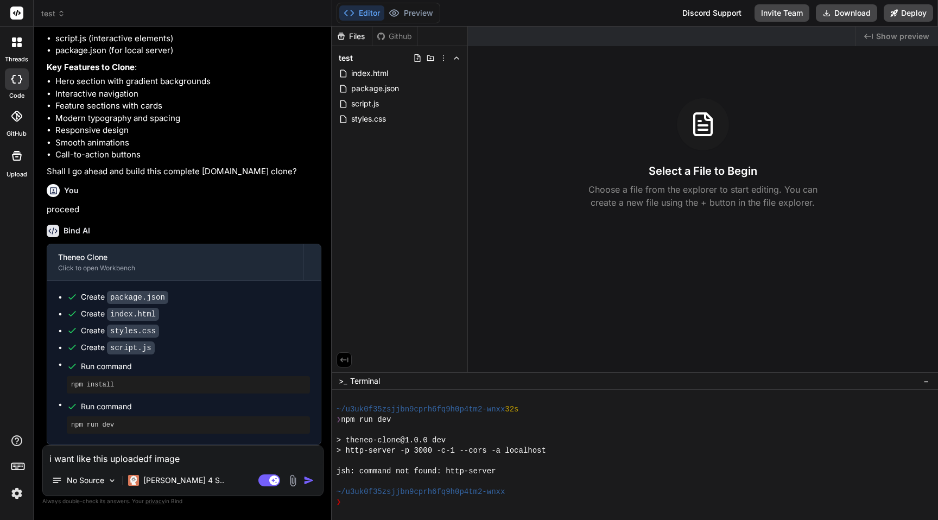
click at [298, 479] on img at bounding box center [293, 480] width 12 height 12
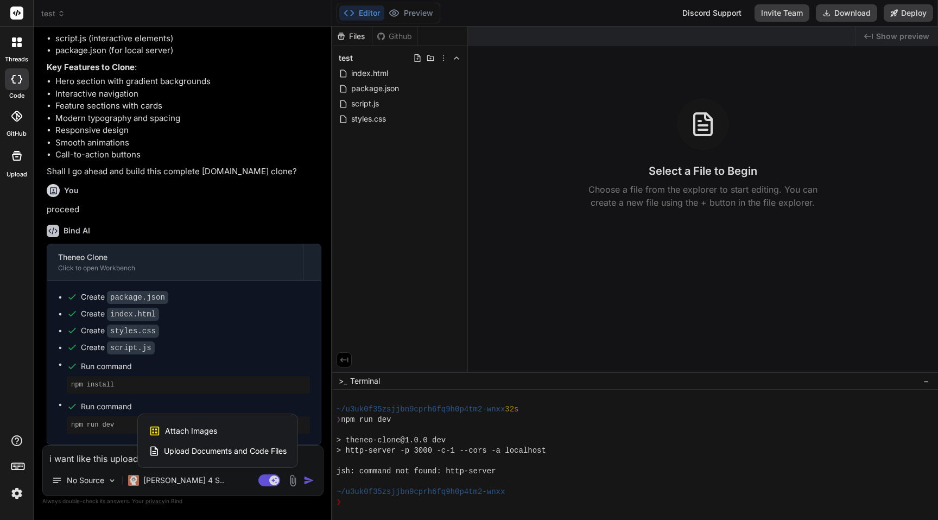
click at [185, 430] on span "Attach Images" at bounding box center [191, 430] width 52 height 11
type textarea "x"
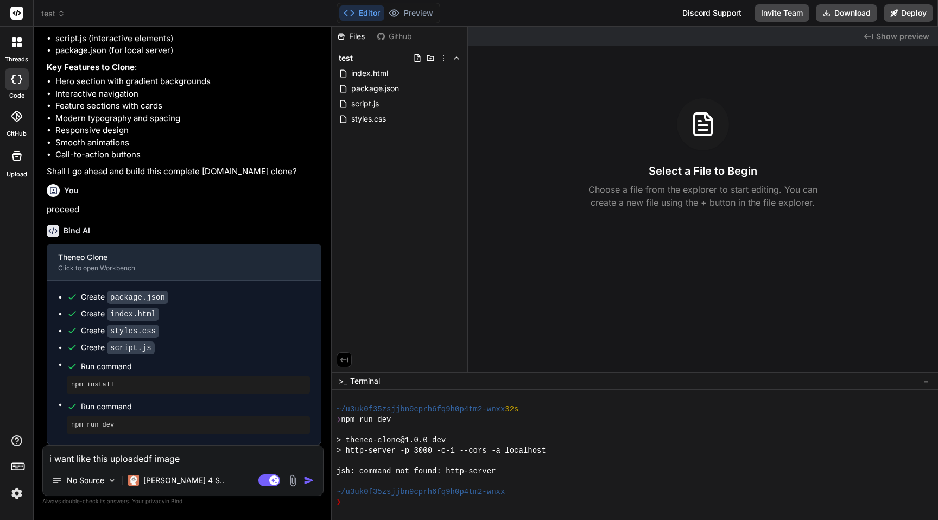
type input "C:\fakepath\CleanShot [DATE] 22.29.30@2x.png"
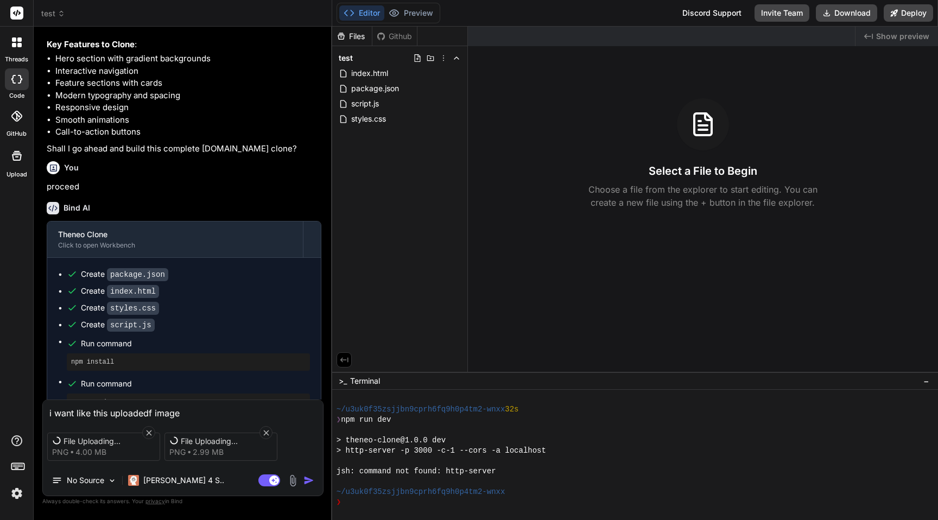
scroll to position [196, 0]
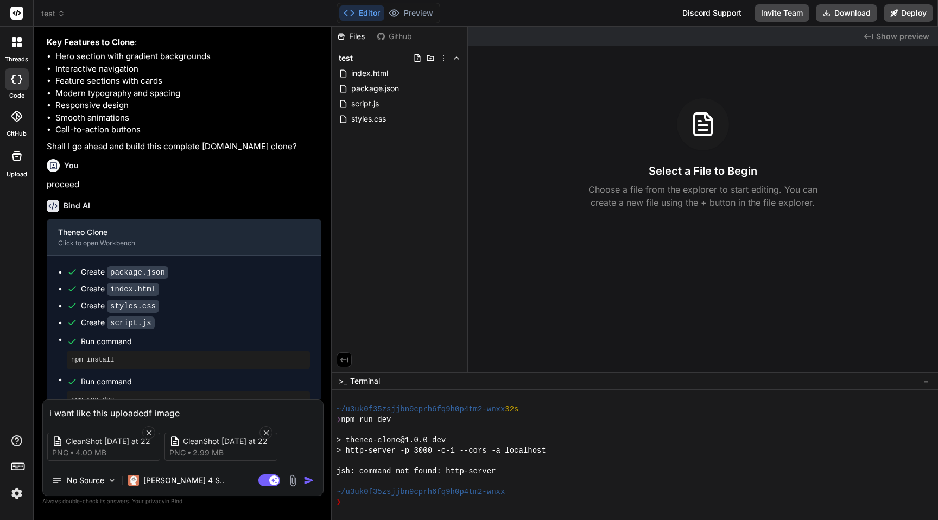
click at [295, 477] on img at bounding box center [293, 480] width 12 height 12
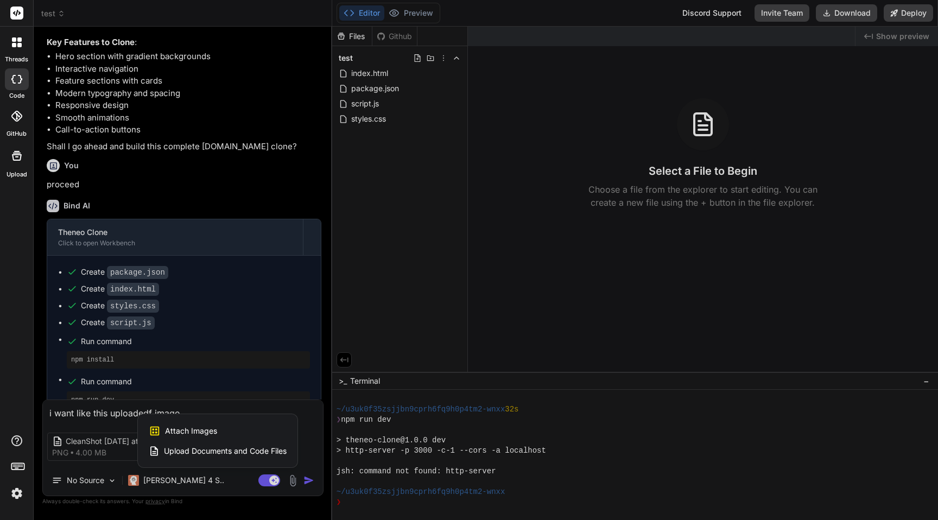
click at [294, 482] on div at bounding box center [469, 260] width 938 height 520
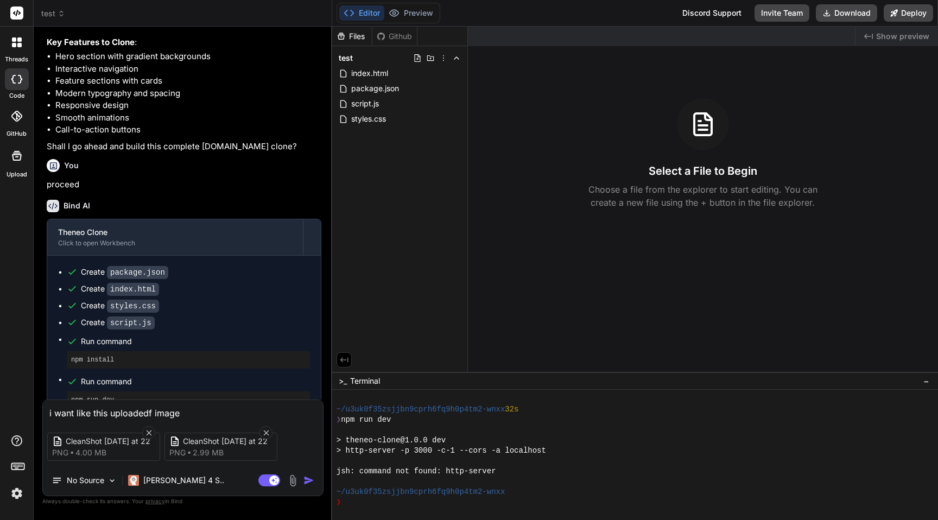
click at [294, 482] on img at bounding box center [293, 480] width 12 height 12
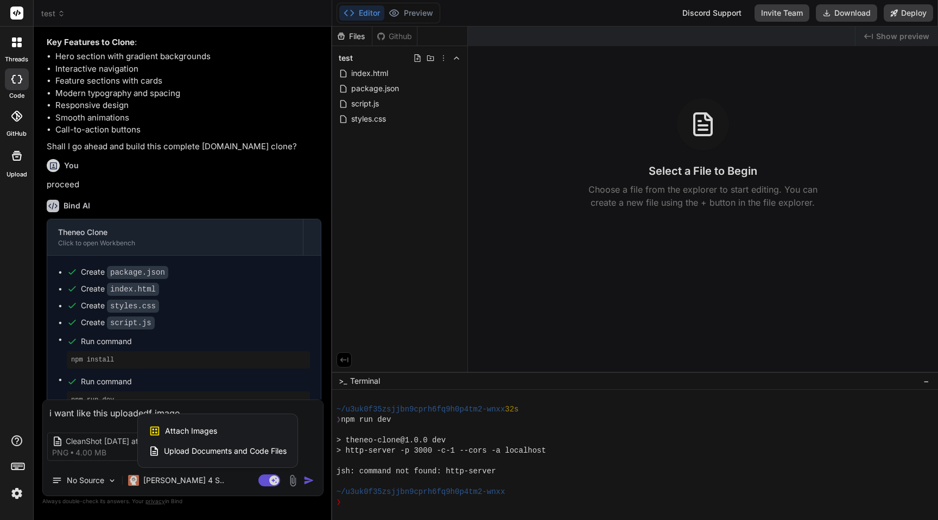
click at [203, 428] on span "Attach Images" at bounding box center [191, 430] width 52 height 11
type textarea "x"
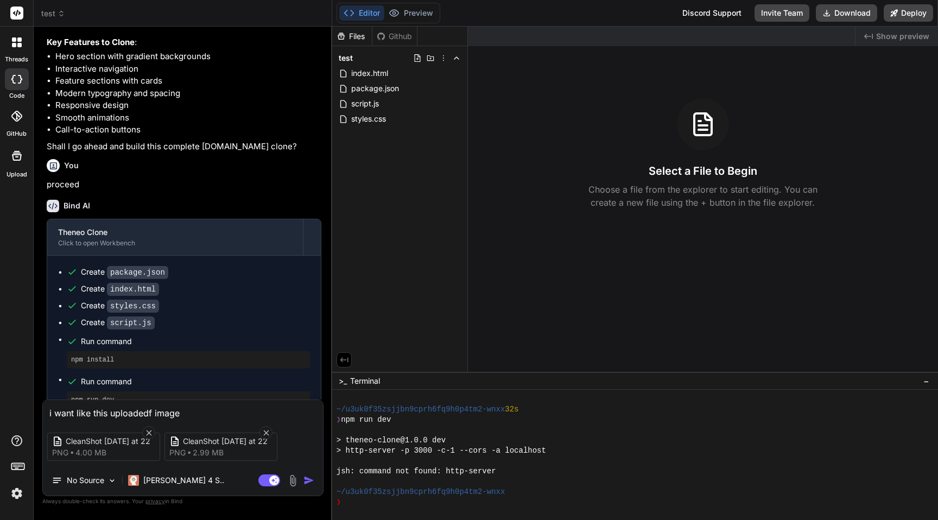
type input "C:\fakepath\CleanShot [DATE] 22.25.28@2x.png"
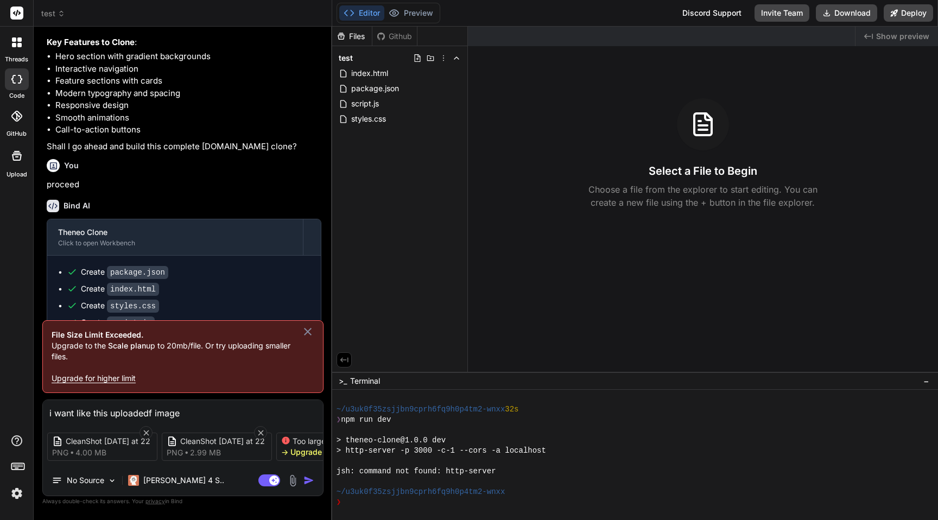
click at [309, 328] on icon at bounding box center [308, 332] width 8 height 8
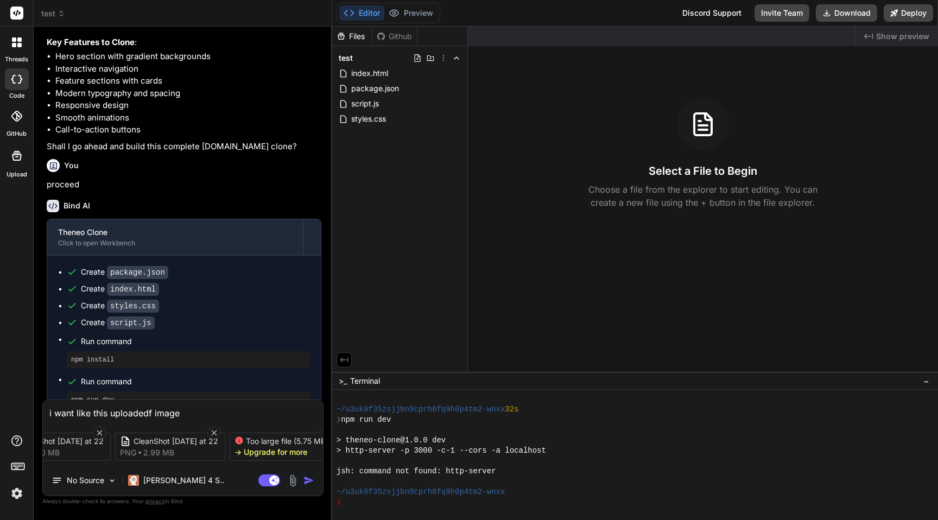
scroll to position [0, 66]
click at [307, 433] on icon at bounding box center [307, 432] width 9 height 9
click at [309, 480] on img "button" at bounding box center [308, 480] width 11 height 11
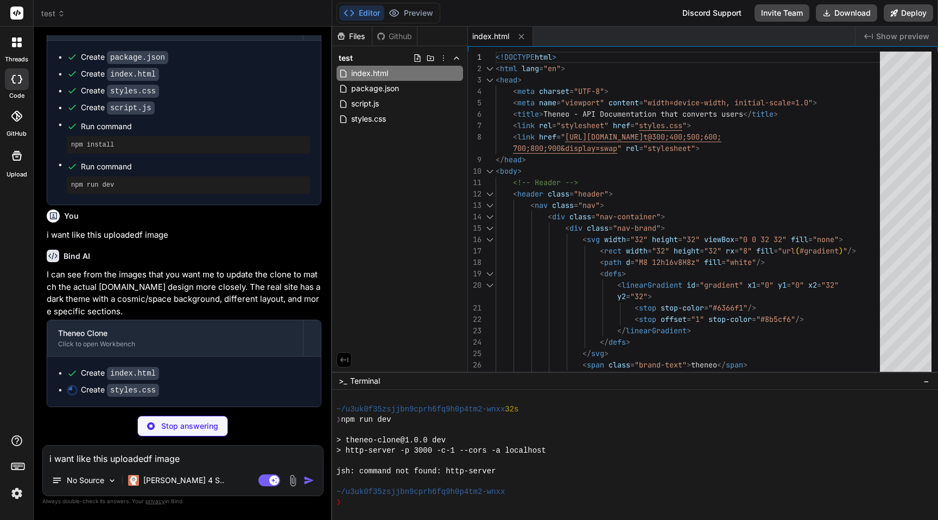
scroll to position [434, 0]
type textarea "x"
type textarea "} }"
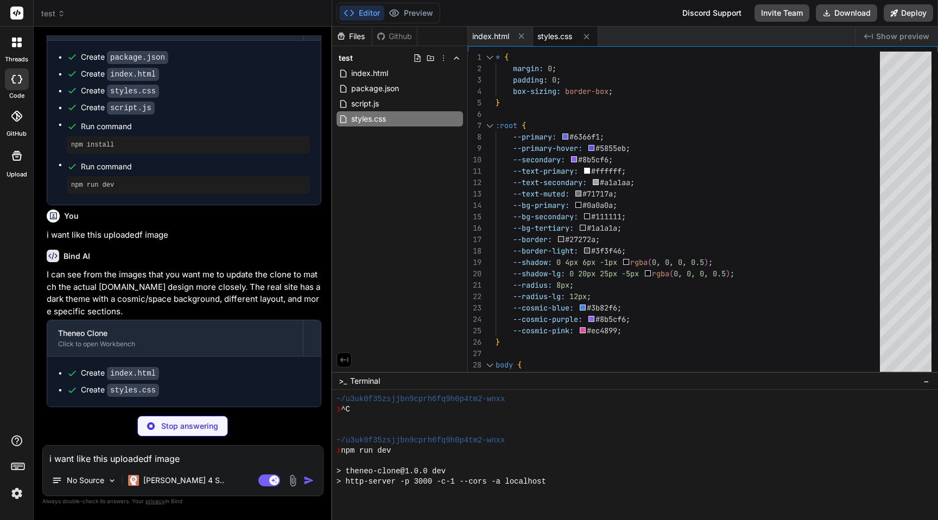
scroll to position [340, 0]
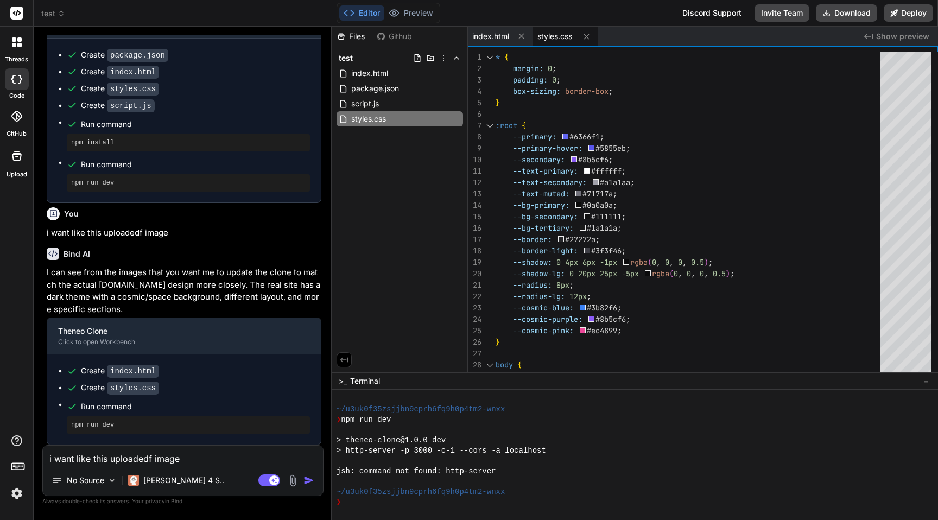
type textarea "x"
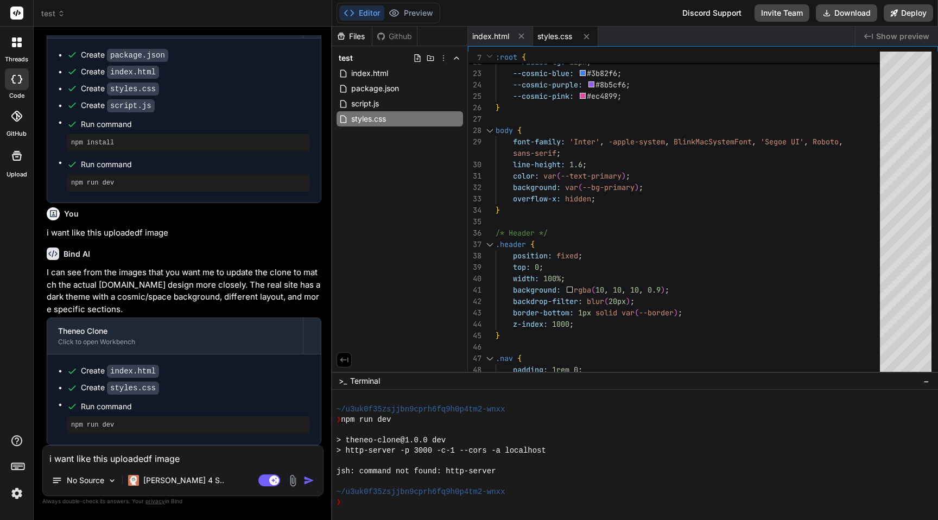
scroll to position [436, 0]
click at [570, 493] on div "~/u3uk0f35zsjjbn9cprh6fq9h0p4tm2-wnxx" at bounding box center [629, 492] width 586 height 10
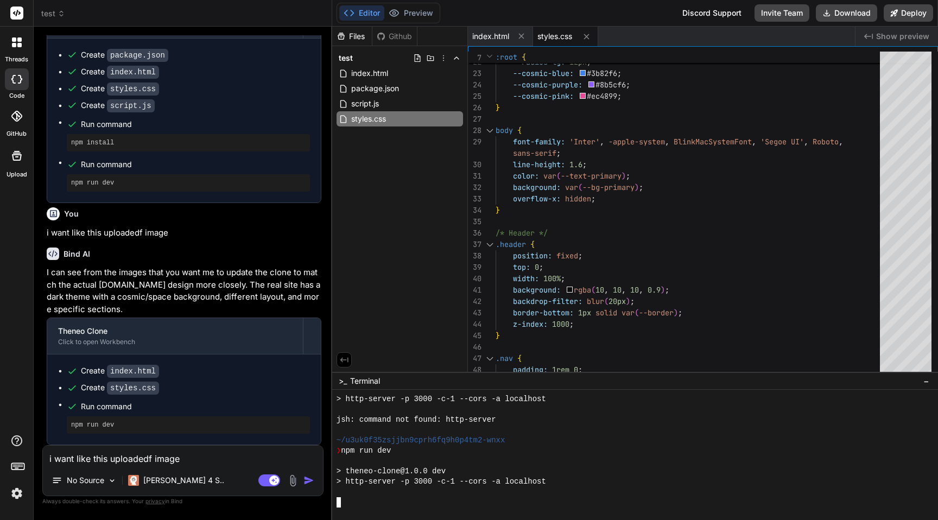
scroll to position [423, 0]
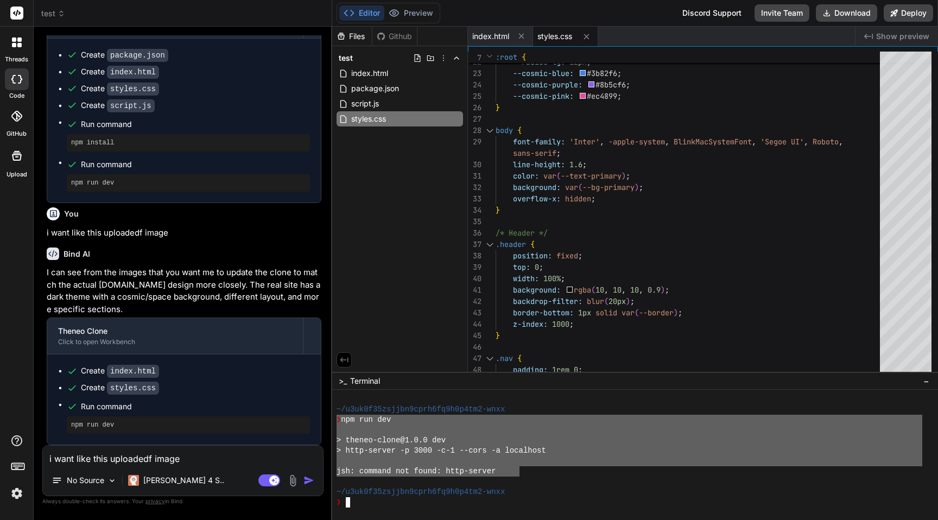
drag, startPoint x: 517, startPoint y: 473, endPoint x: 338, endPoint y: 419, distance: 187.3
click at [337, 419] on div "~/u3uk0f35zsjjbn9cprh6fq9h0p4tm2-wnxx ❯ npm run dev > theneo-clone@1.0.0 dev > …" at bounding box center [629, 450] width 586 height 113
click at [171, 461] on textarea "i want like this uploadedf image" at bounding box center [183, 456] width 280 height 20
paste textarea "❯ npm run dev > theneo-clone@1.0.0 dev > http-server -p 3000 -c-1 --cors -a loc…"
type textarea "❯ npm run dev > theneo-clone@1.0.0 dev > http-server -p 3000 -c-1 --cors -a loc…"
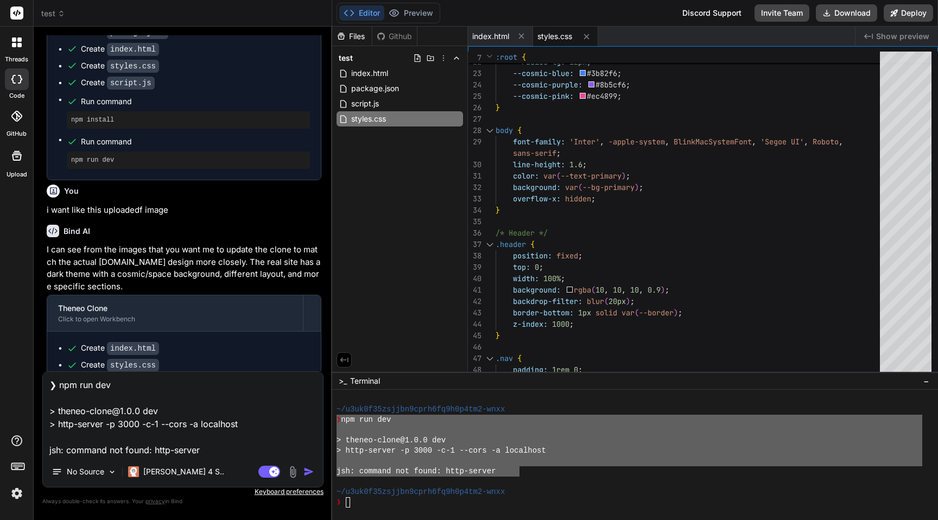
type textarea "x"
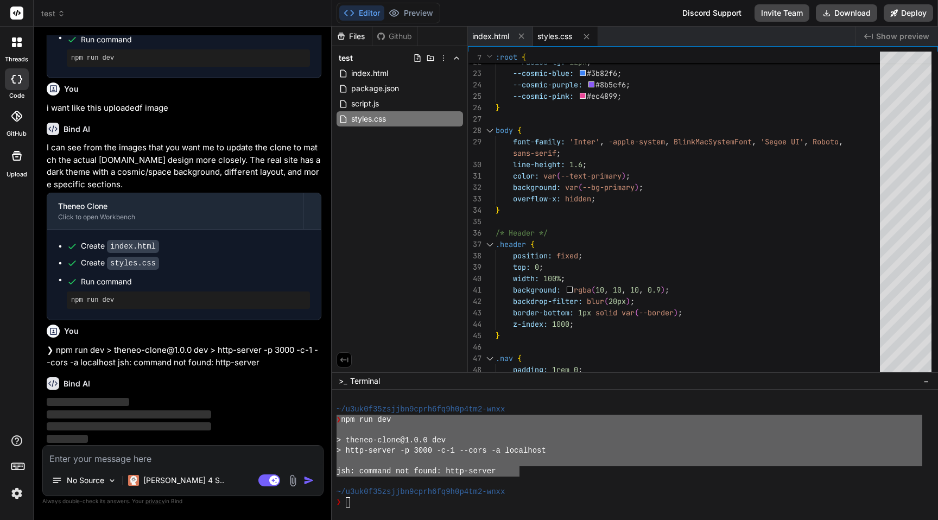
scroll to position [561, 0]
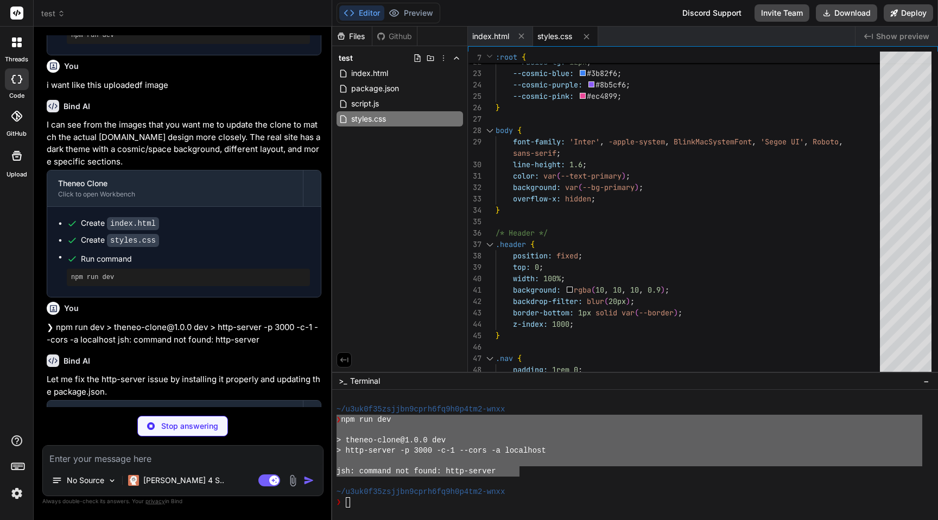
type textarea "x"
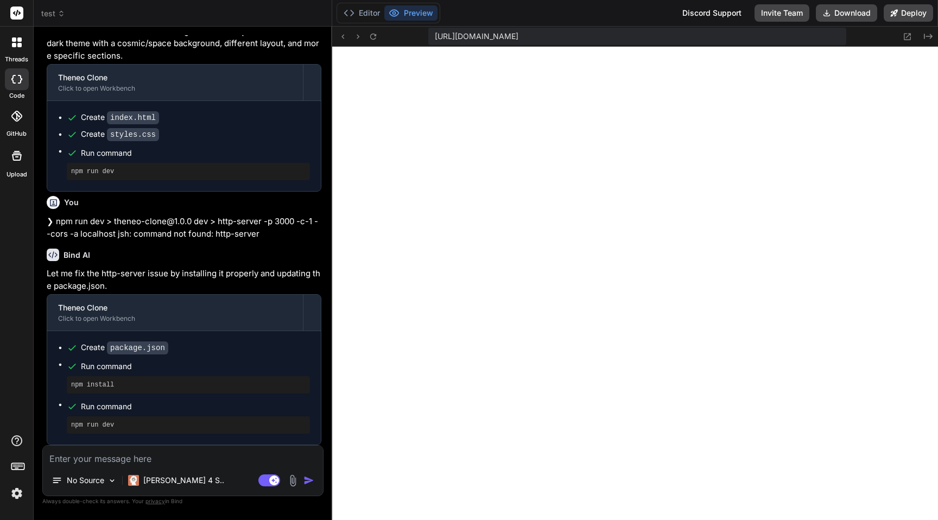
scroll to position [969, 0]
click at [15, 51] on div at bounding box center [16, 42] width 23 height 23
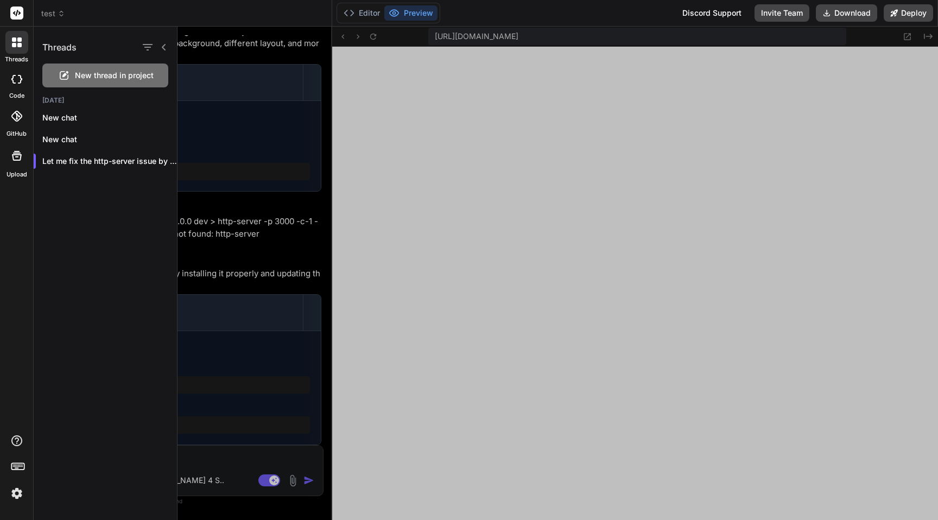
click at [82, 79] on span "New thread in project" at bounding box center [114, 75] width 79 height 11
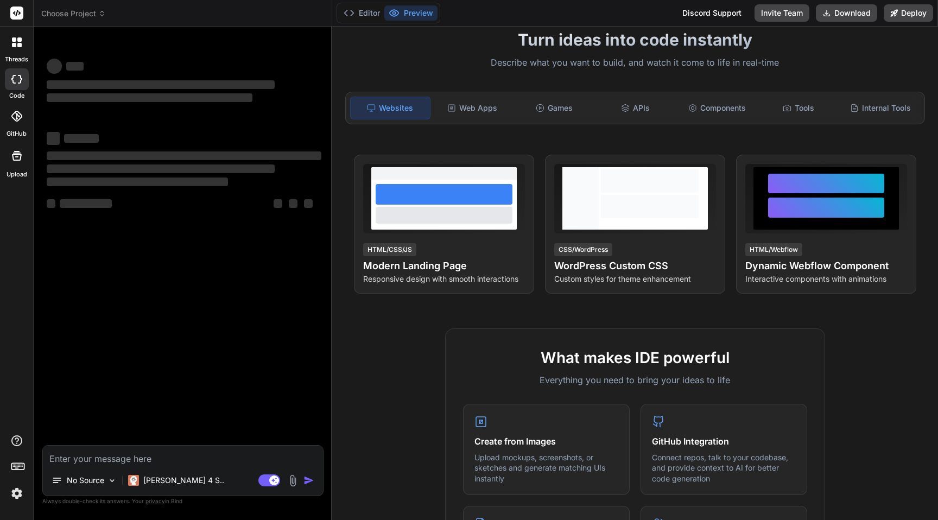
scroll to position [215, 0]
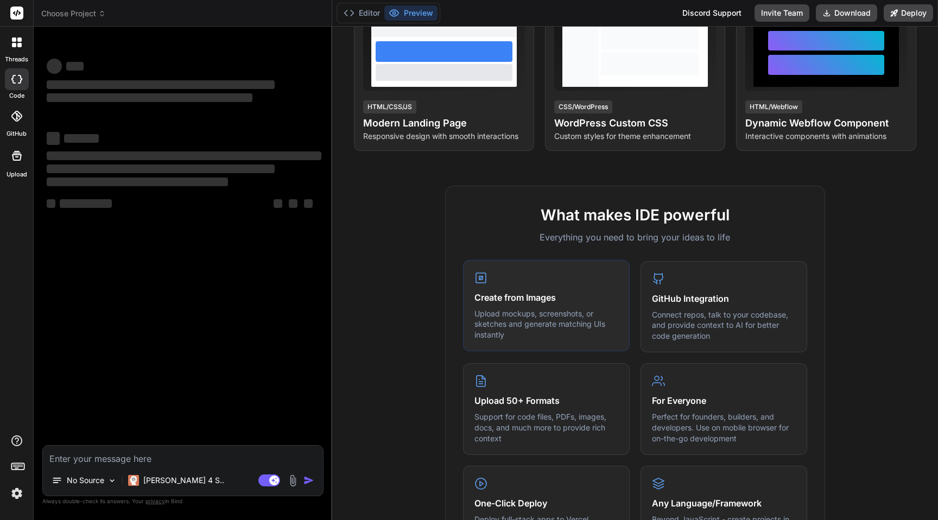
type textarea "x"
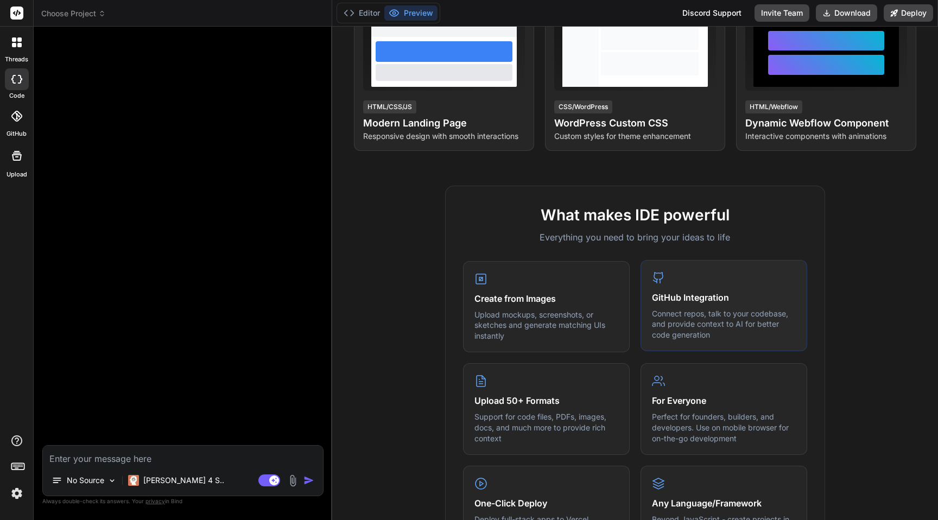
click at [701, 295] on h4 "GitHub Integration" at bounding box center [724, 297] width 144 height 13
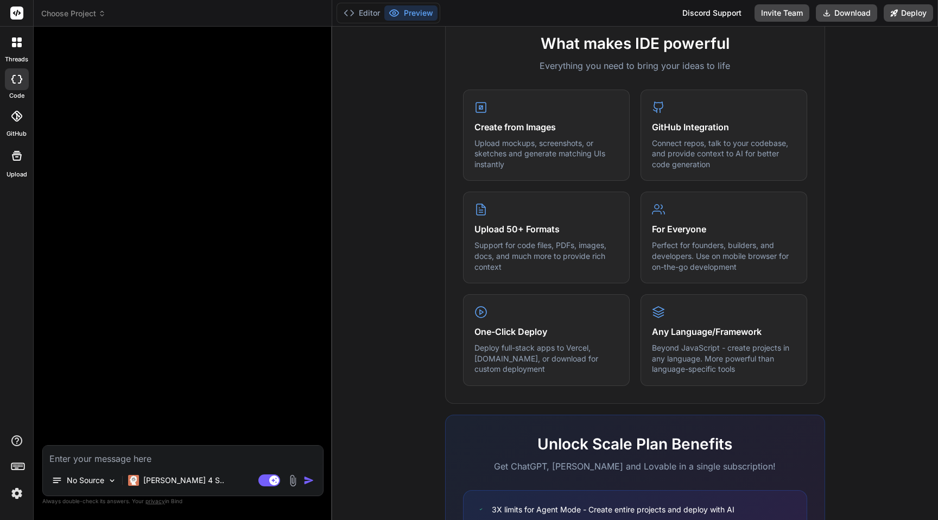
scroll to position [498, 0]
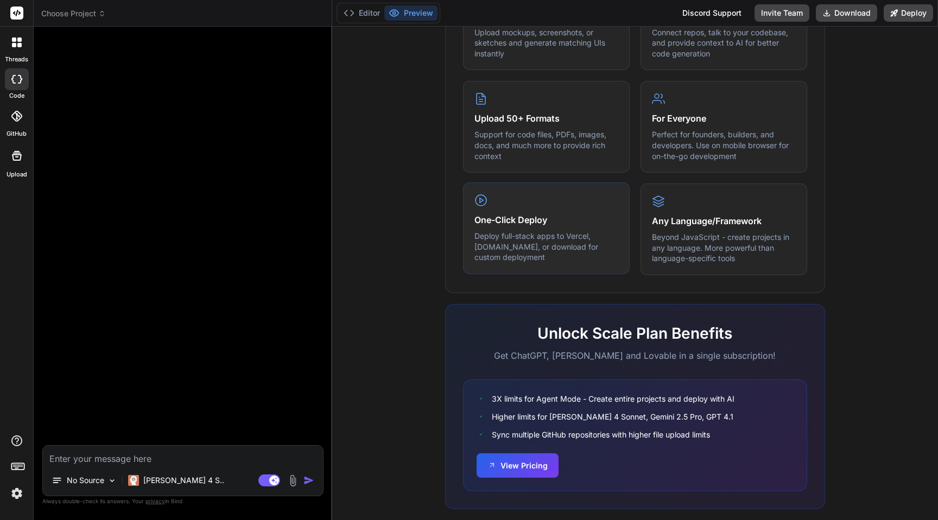
click at [505, 222] on h4 "One-Click Deploy" at bounding box center [546, 219] width 144 height 13
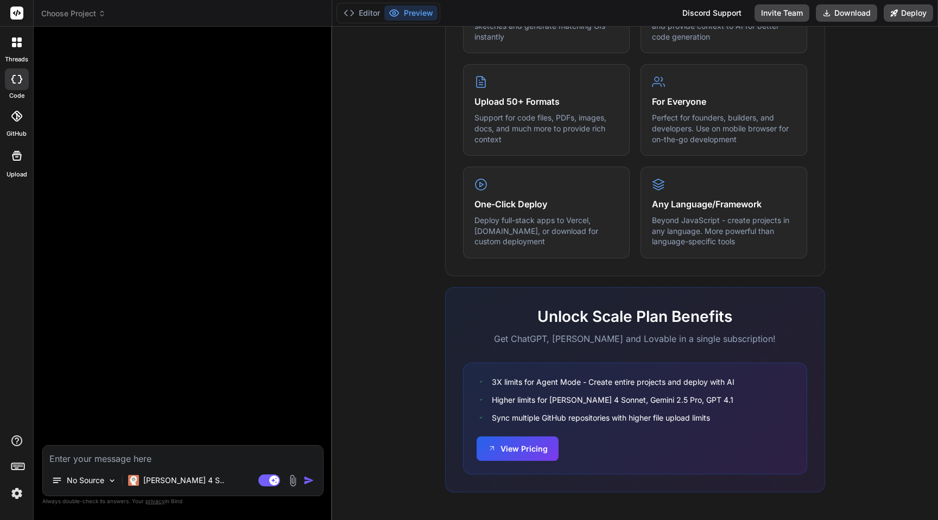
scroll to position [0, 0]
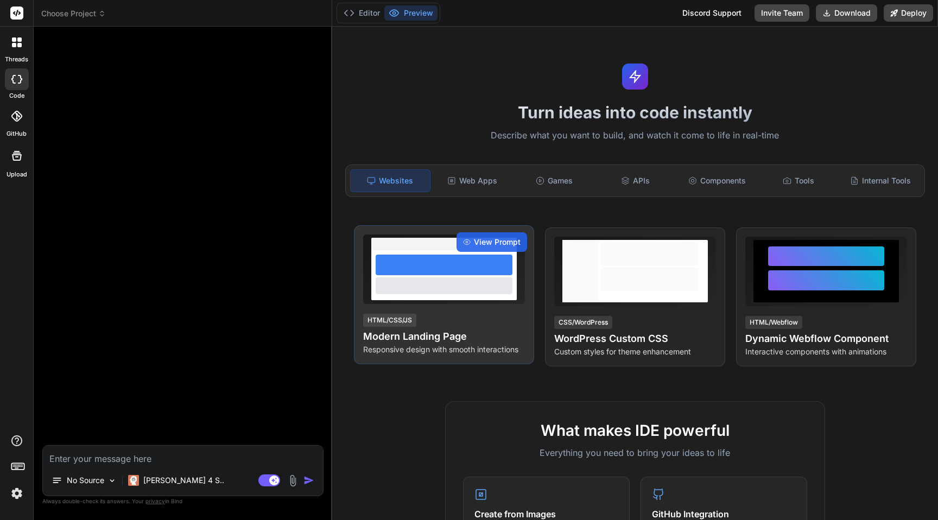
click at [451, 271] on div at bounding box center [444, 265] width 137 height 21
click at [485, 242] on span "View Prompt" at bounding box center [497, 242] width 47 height 11
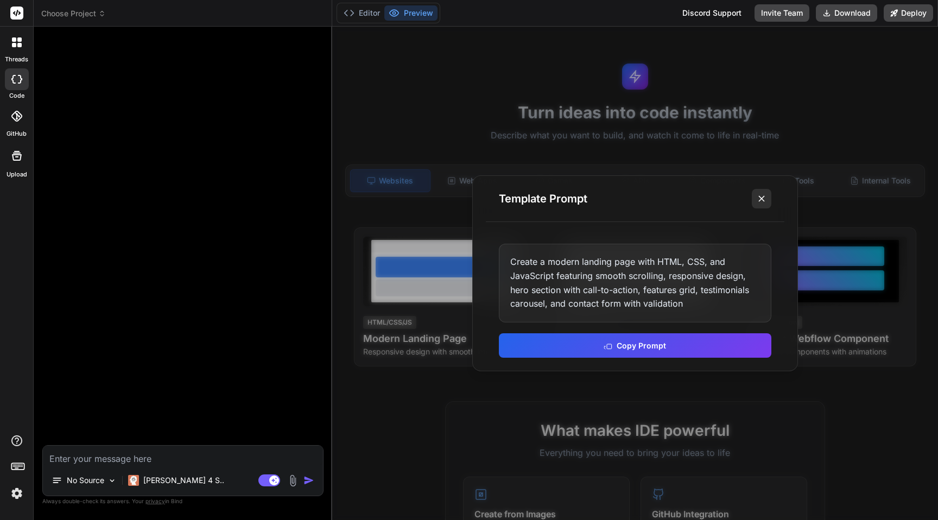
click at [759, 202] on icon at bounding box center [761, 198] width 11 height 11
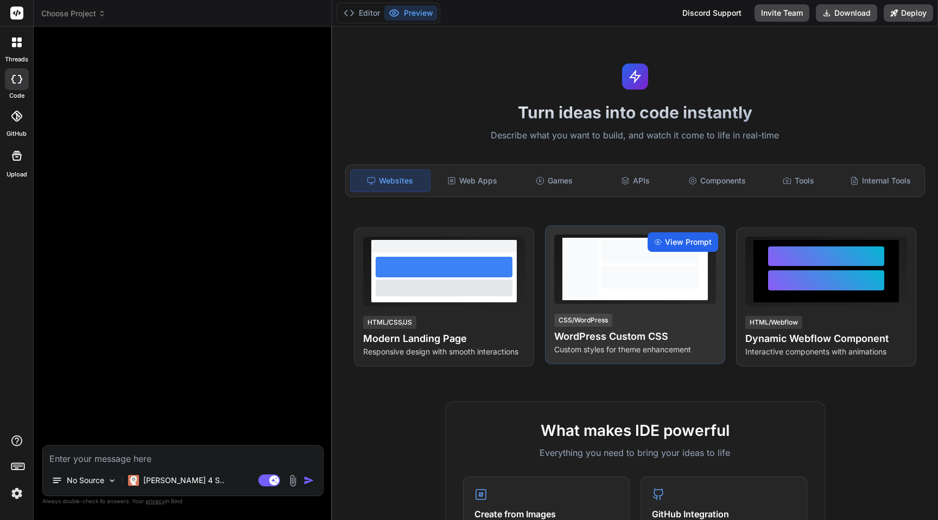
click at [681, 245] on span "View Prompt" at bounding box center [688, 242] width 47 height 11
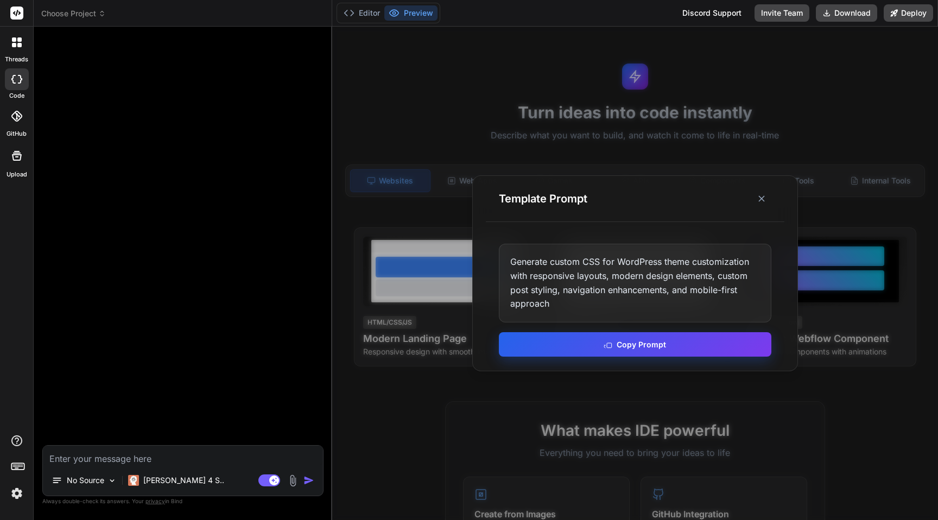
click at [644, 342] on button "Copy Prompt" at bounding box center [635, 344] width 272 height 24
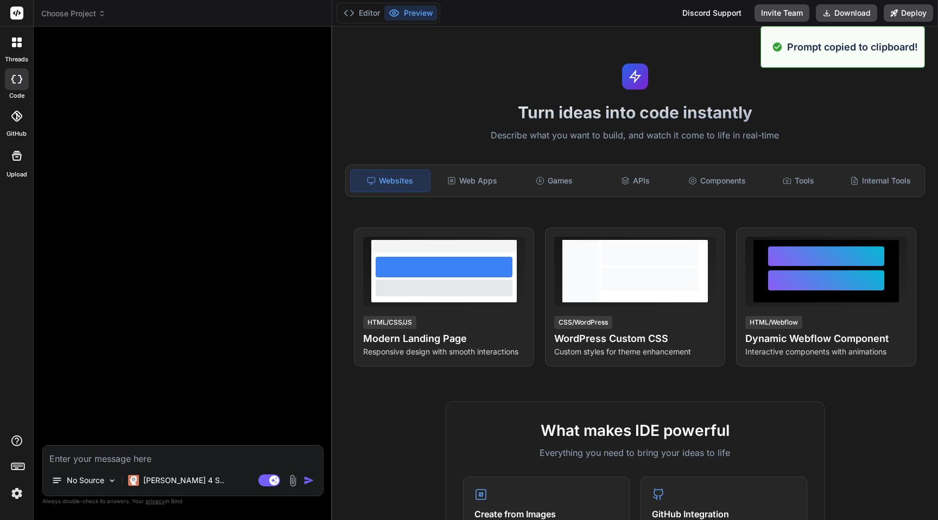
click at [98, 463] on textarea at bounding box center [183, 456] width 280 height 20
paste textarea "Generate custom CSS for WordPress theme customization with responsive layouts, …"
type textarea "Generate custom CSS for WordPress theme customization with responsive layouts, …"
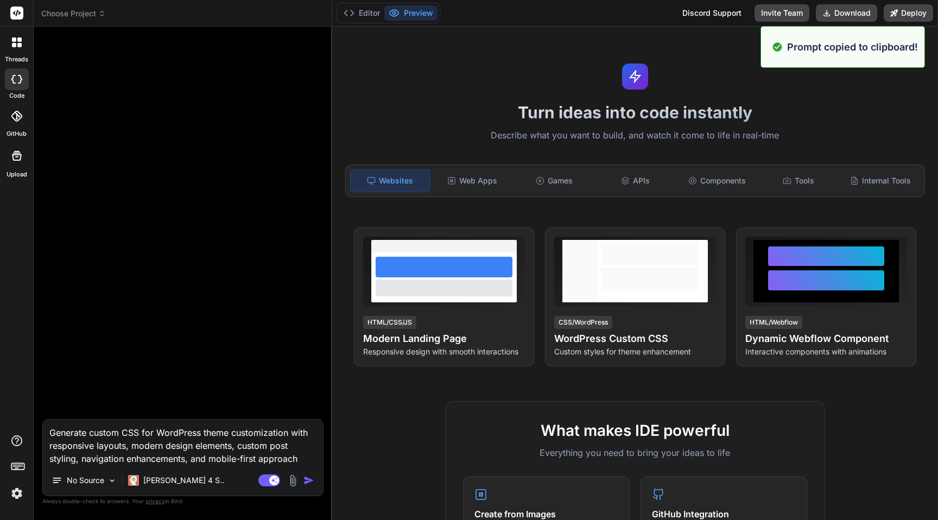
type textarea "x"
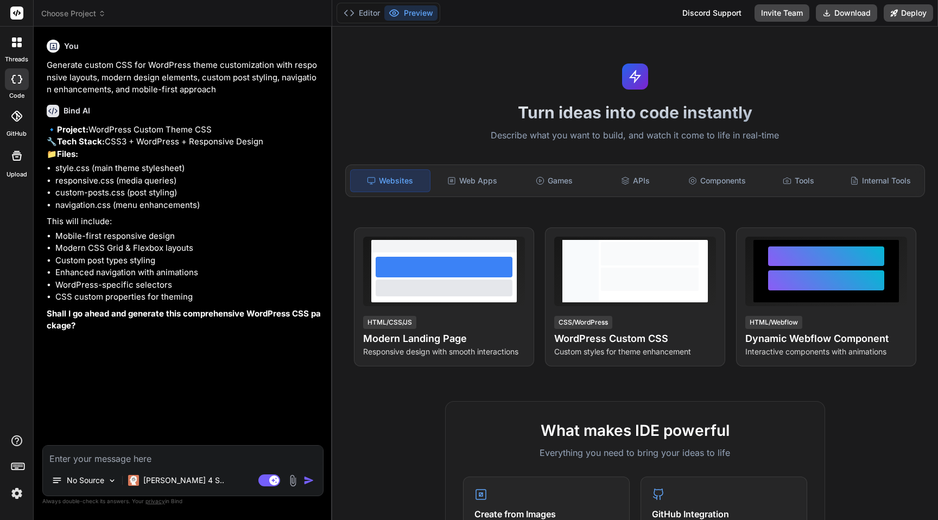
click at [20, 82] on icon at bounding box center [20, 79] width 4 height 9
click at [15, 41] on icon at bounding box center [14, 39] width 4 height 4
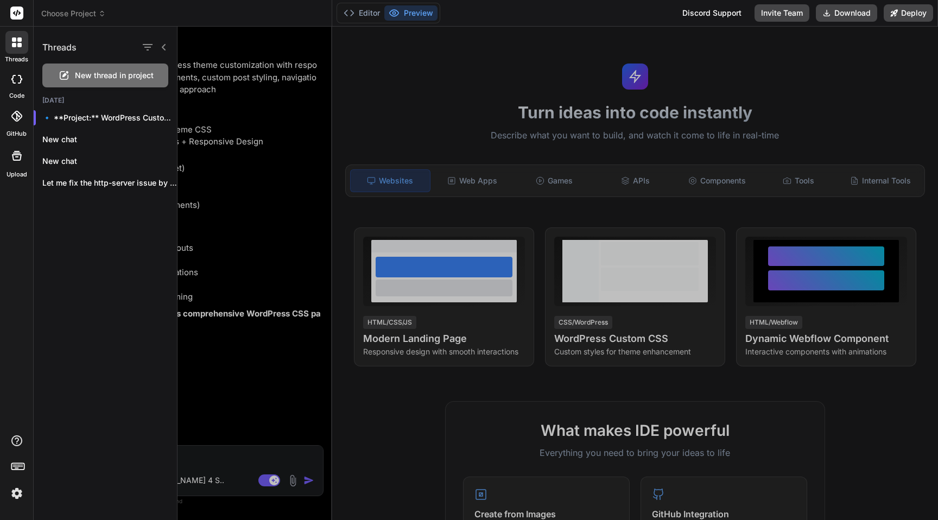
click at [79, 75] on span "New thread in project" at bounding box center [114, 75] width 79 height 11
type textarea "x"
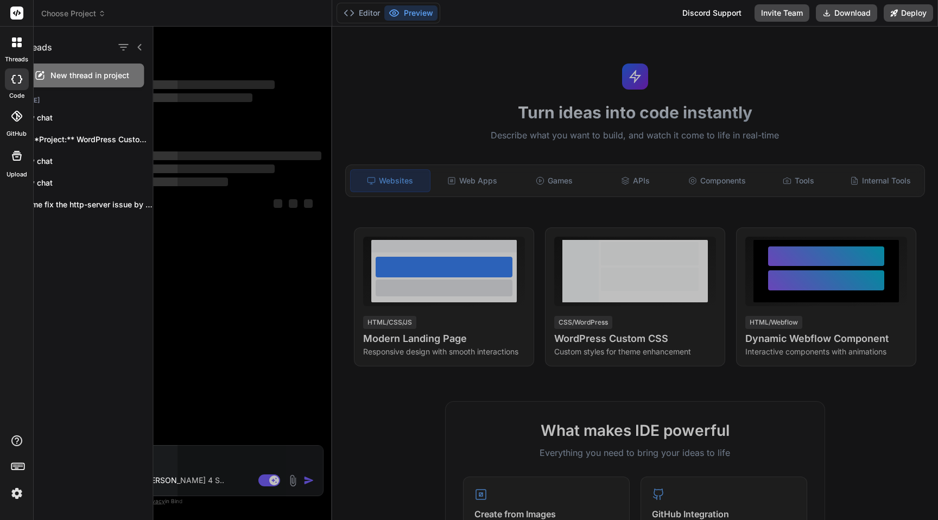
scroll to position [1062, 0]
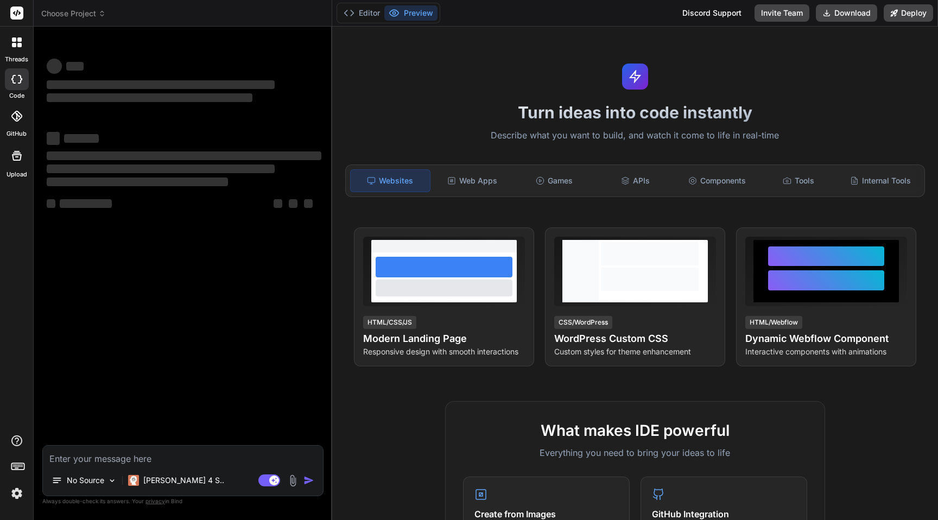
click at [130, 451] on textarea at bounding box center [183, 456] width 280 height 20
type textarea "i"
type textarea "x"
type textarea "i"
type textarea "x"
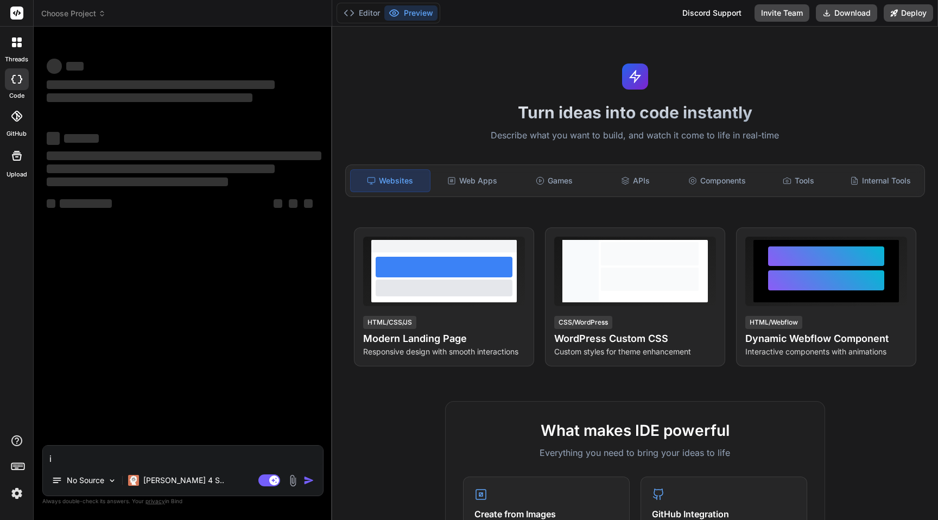
type textarea "i w"
type textarea "x"
type textarea "i wa"
type textarea "x"
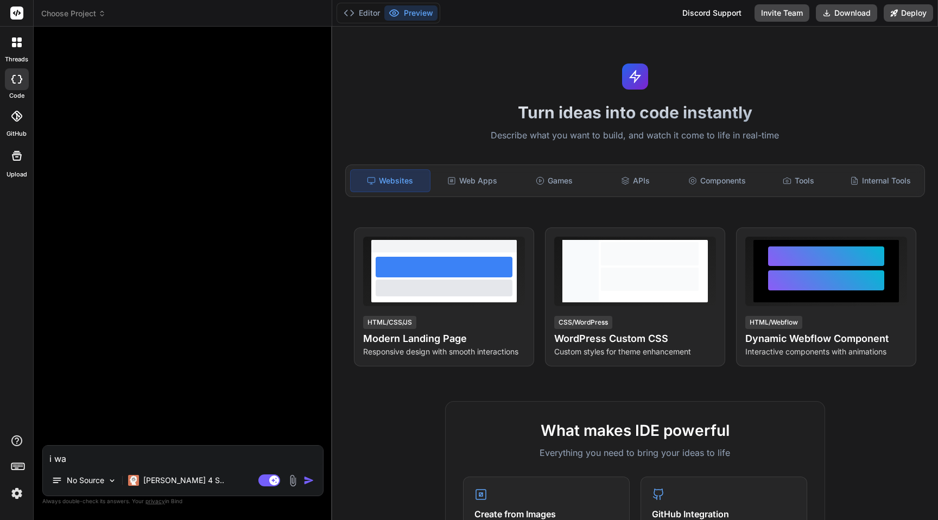
type textarea "i wan"
type textarea "x"
type textarea "i want"
type textarea "x"
type textarea "i want"
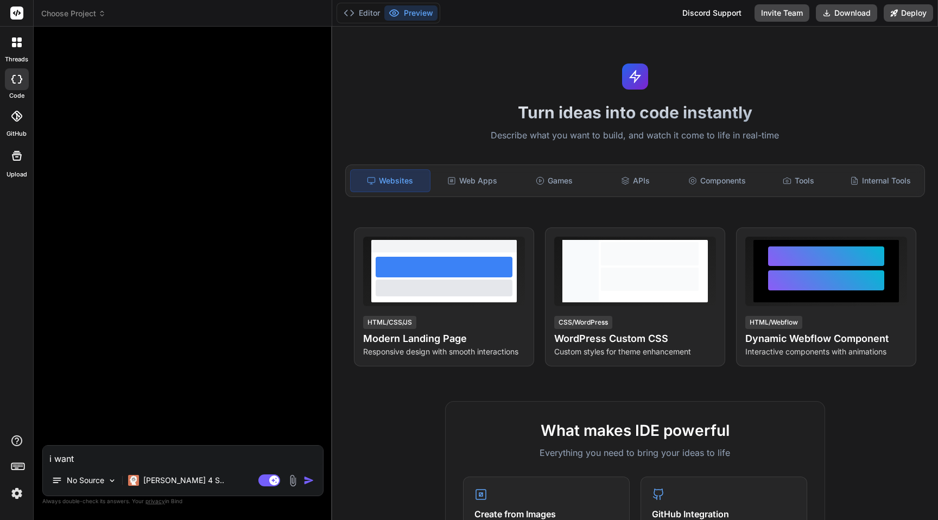
type textarea "x"
type textarea "i want t"
type textarea "x"
type textarea "i want to"
type textarea "x"
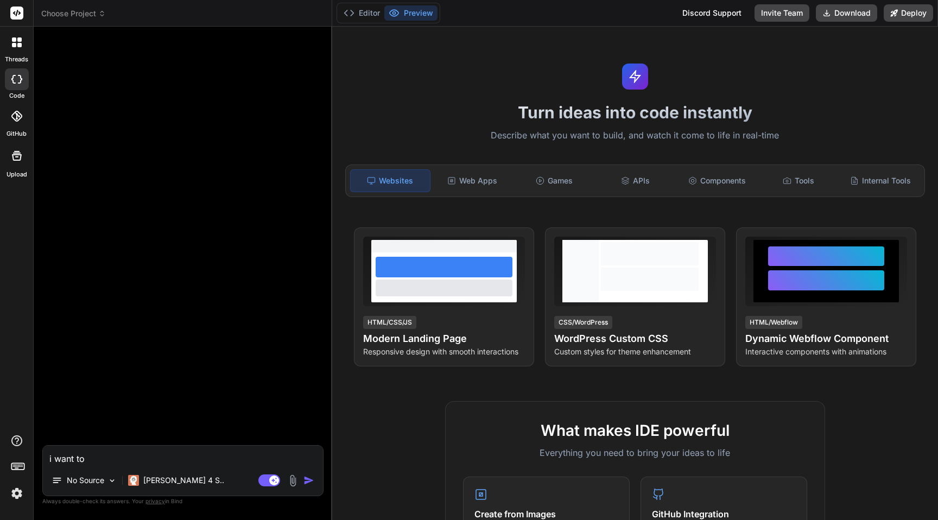
type textarea "i want to"
type textarea "x"
type textarea "i want to c"
type textarea "x"
type textarea "i want to cr"
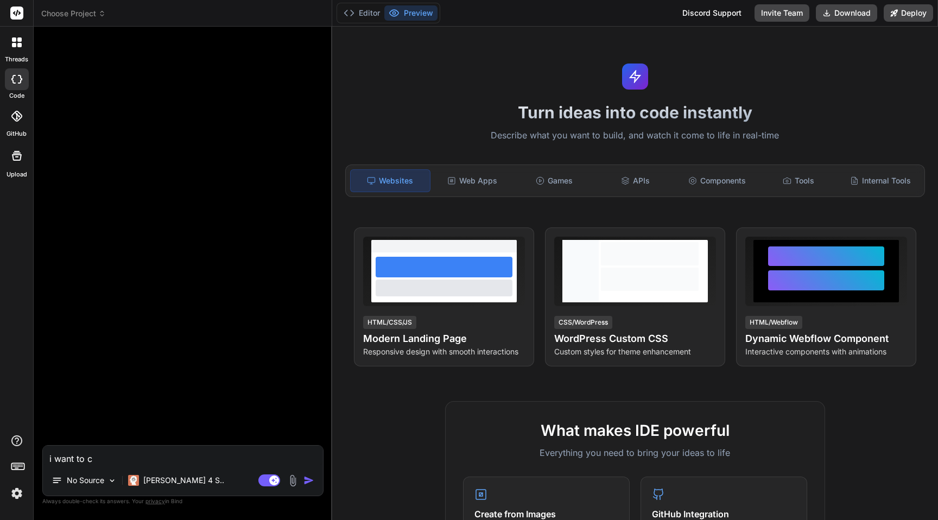
type textarea "x"
type textarea "i want to cre"
type textarea "x"
type textarea "i want to crea"
type textarea "x"
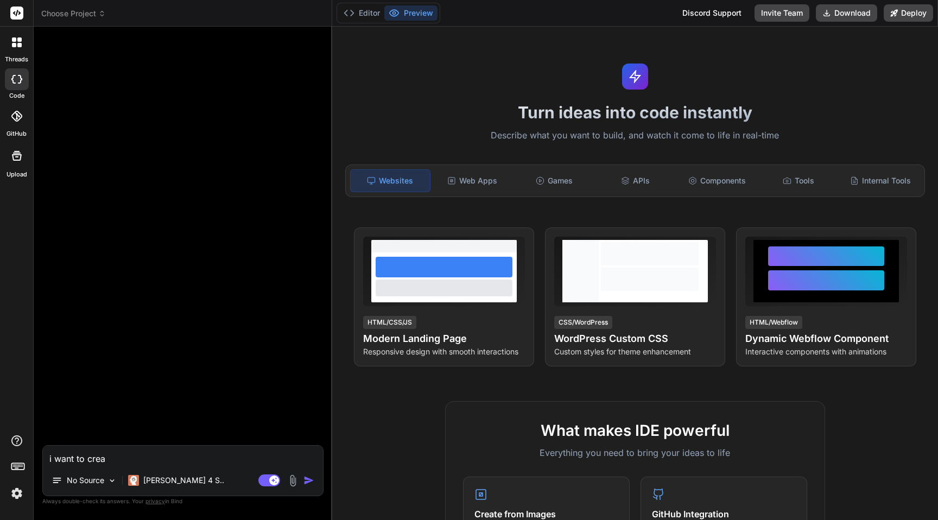
type textarea "i want to creat"
type textarea "x"
type textarea "i want to create"
type textarea "x"
type textarea "i want to create"
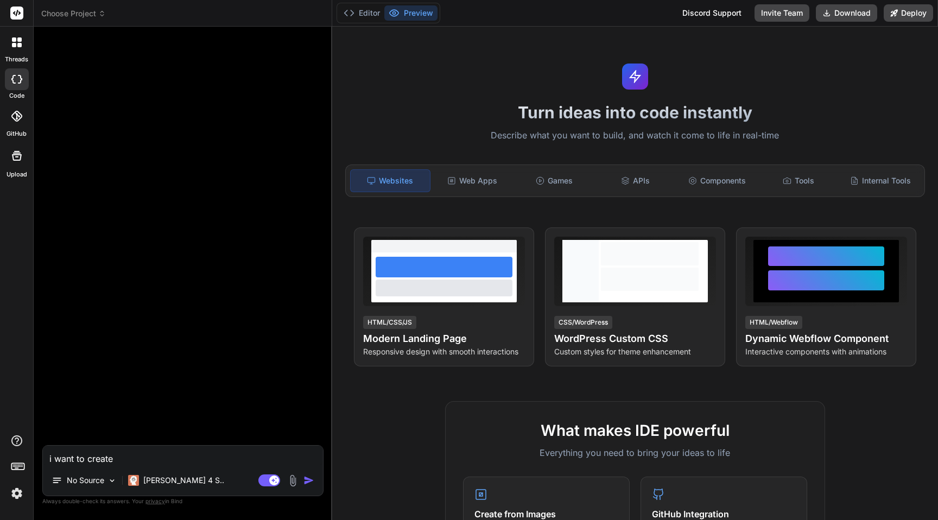
type textarea "x"
type textarea "i want to create m"
type textarea "x"
type textarea "i want to create me"
type textarea "x"
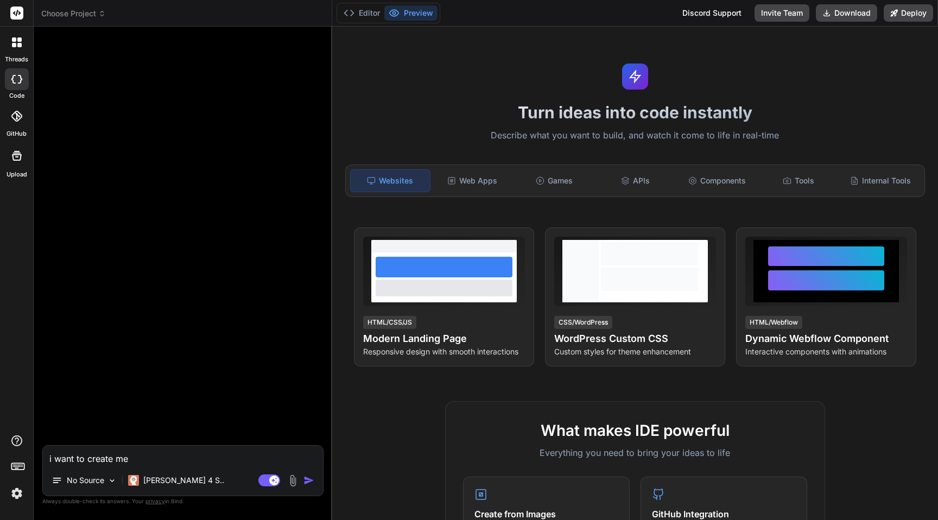
type textarea "i want to create me"
type textarea "x"
type textarea "i want to create me h"
type textarea "x"
type textarea "i want to create me he"
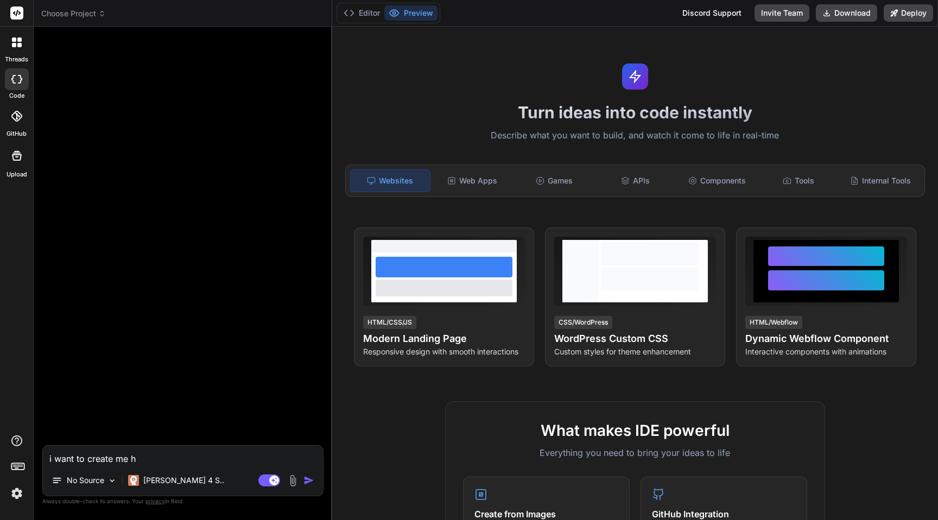
type textarea "x"
type textarea "i want to create me hel"
type textarea "x"
type textarea "i want to create me help"
type textarea "x"
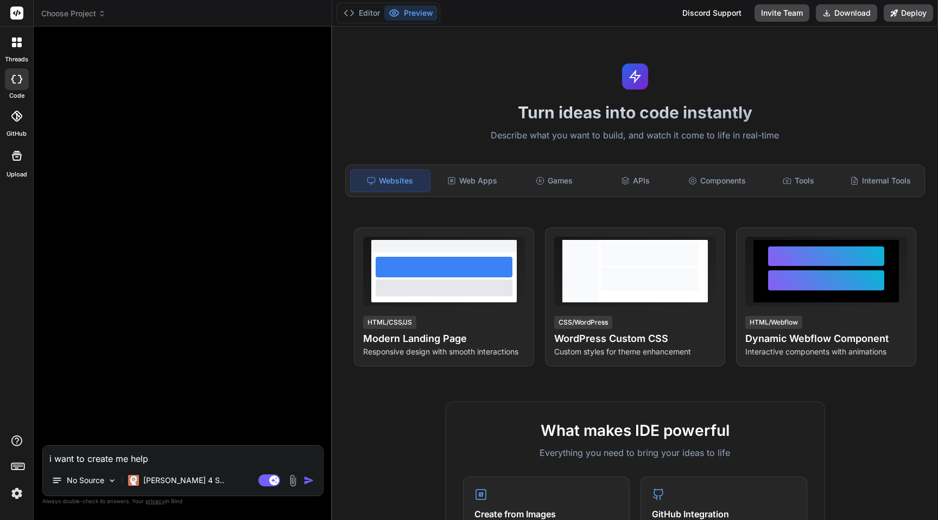
type textarea "i want to create me hel"
type textarea "x"
type textarea "i want to create me he"
type textarea "x"
type textarea "i want to create me h"
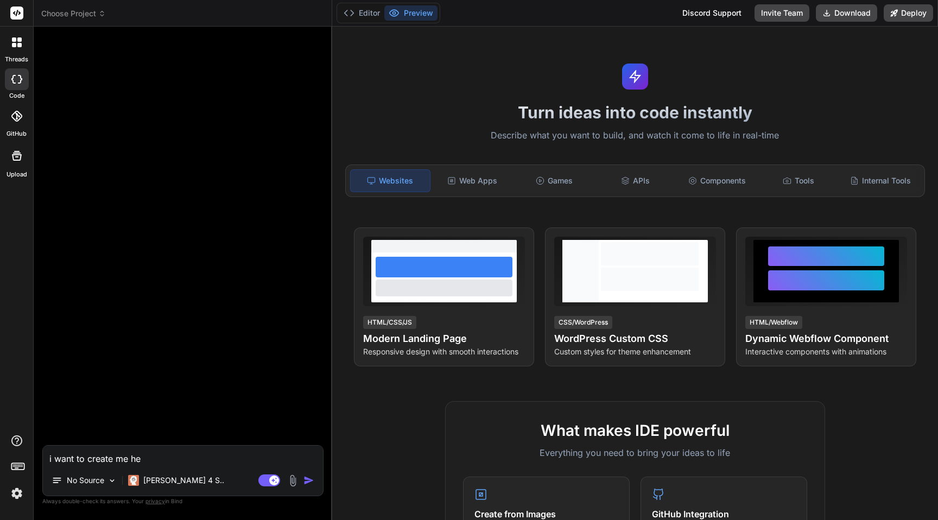
type textarea "x"
type textarea "i want to create me"
type textarea "x"
type textarea "i want to create me d"
type textarea "x"
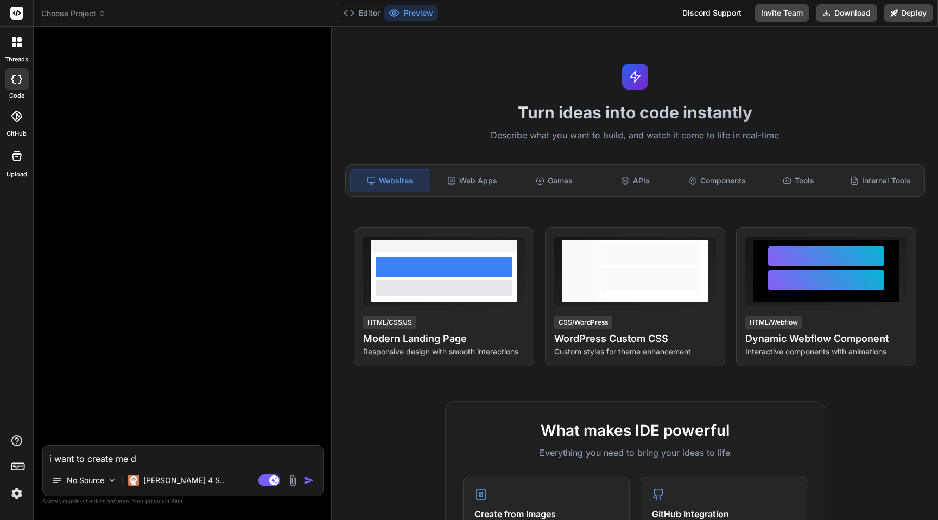
type textarea "i want to create me do"
type textarea "x"
type textarea "i want to create me doc"
type textarea "x"
type textarea "i want to create me docs"
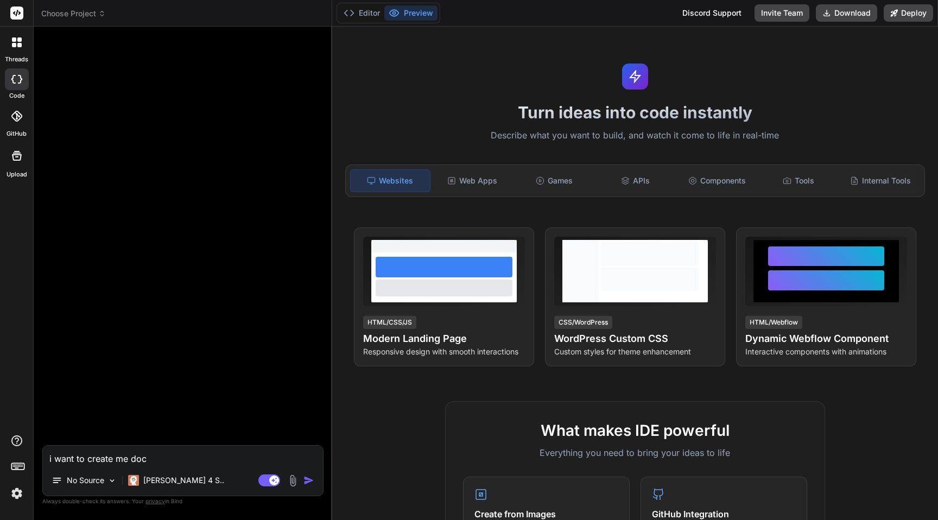
type textarea "x"
type textarea "i want to create me docs"
type textarea "x"
type textarea "i want to create me docs s"
type textarea "x"
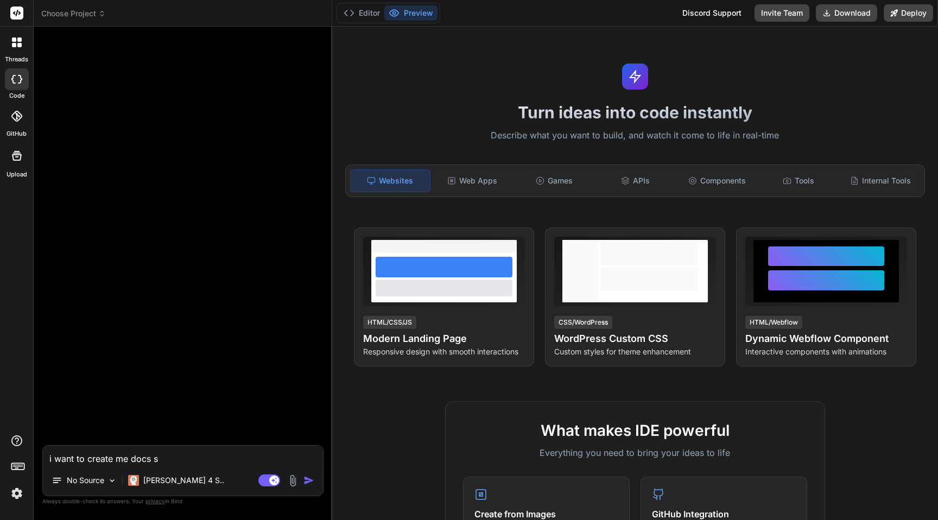
type textarea "i want to create me docs si"
type textarea "x"
type textarea "i want to create me docs sit"
type textarea "x"
type textarea "i want to create me docs site"
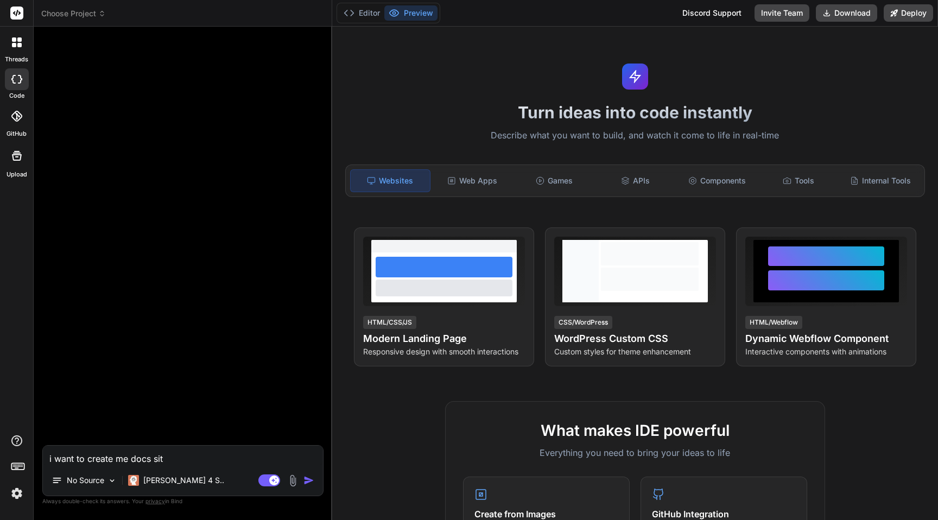
type textarea "x"
type textarea "i want to create me docs sites"
type textarea "x"
type textarea "i want to create me docs sites,"
type textarea "x"
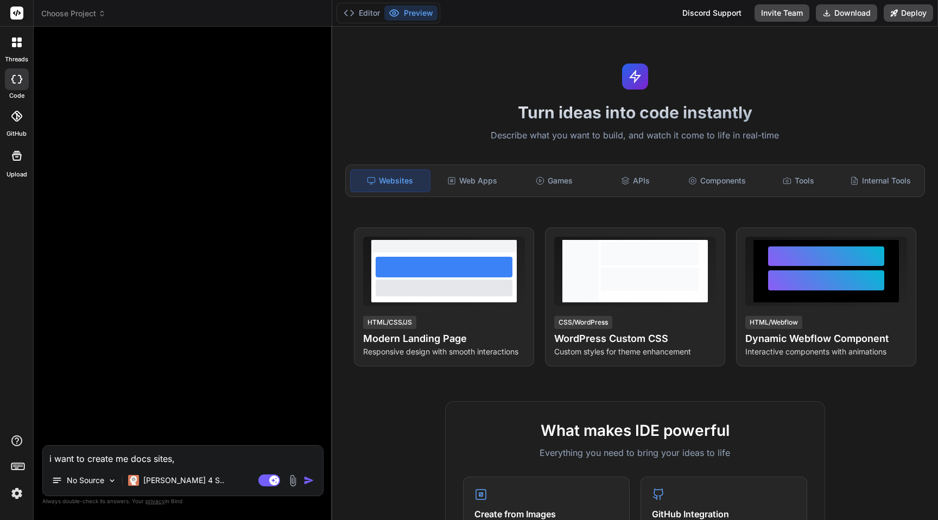
type textarea "i want to create me docs sites,"
type textarea "x"
type textarea "i want to create me docs sites, w"
type textarea "x"
type textarea "i want to create me docs sites, wh"
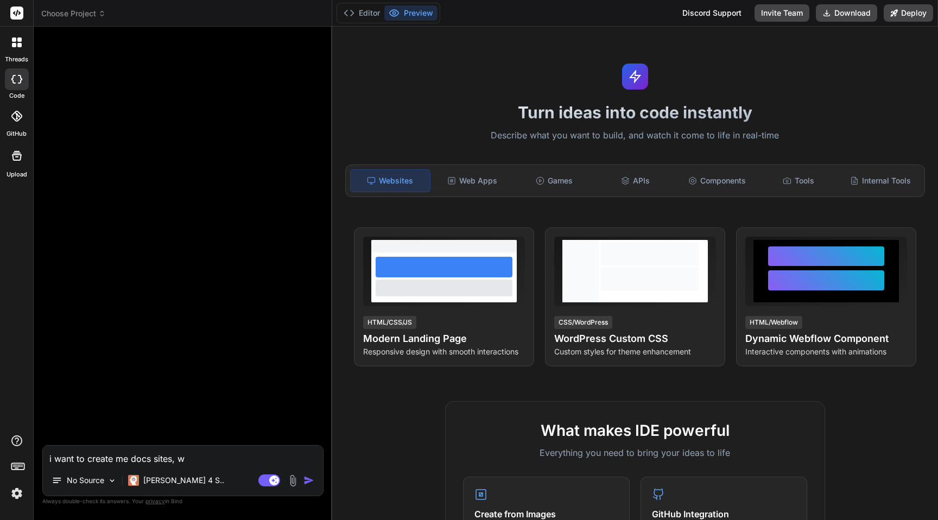
type textarea "x"
type textarea "i want to create me docs sites, whe"
type textarea "x"
type textarea "i want to create me docs sites, wher"
type textarea "x"
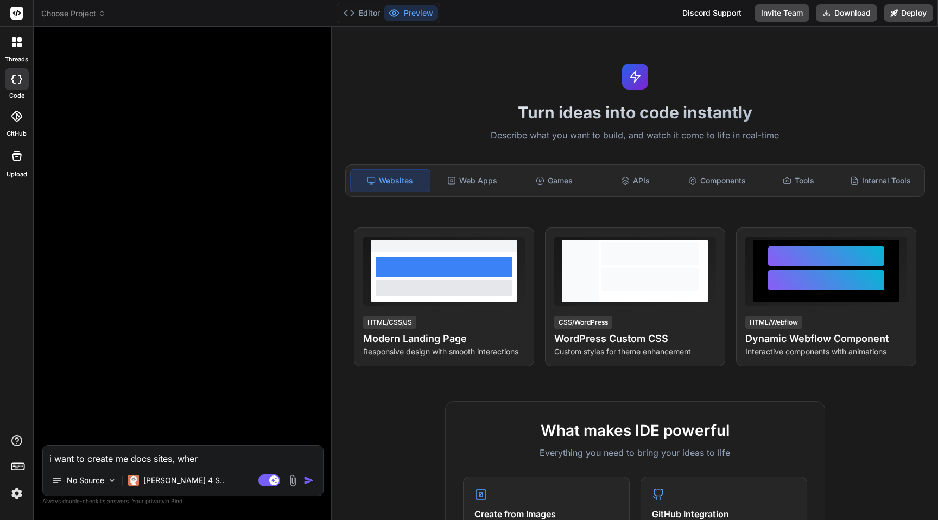
type textarea "i want to create me docs sites, where"
type textarea "x"
type textarea "i want to create me docs sites, where"
type textarea "x"
type textarea "i want to create me docs sites, where y"
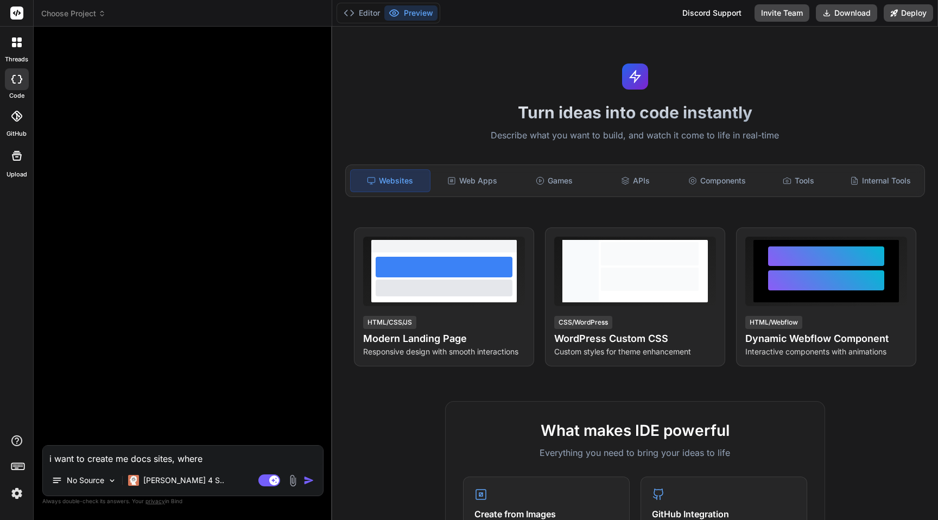
type textarea "x"
type textarea "i want to create me docs sites, where yo"
type textarea "x"
type textarea "i want to create me docs sites, where you"
type textarea "x"
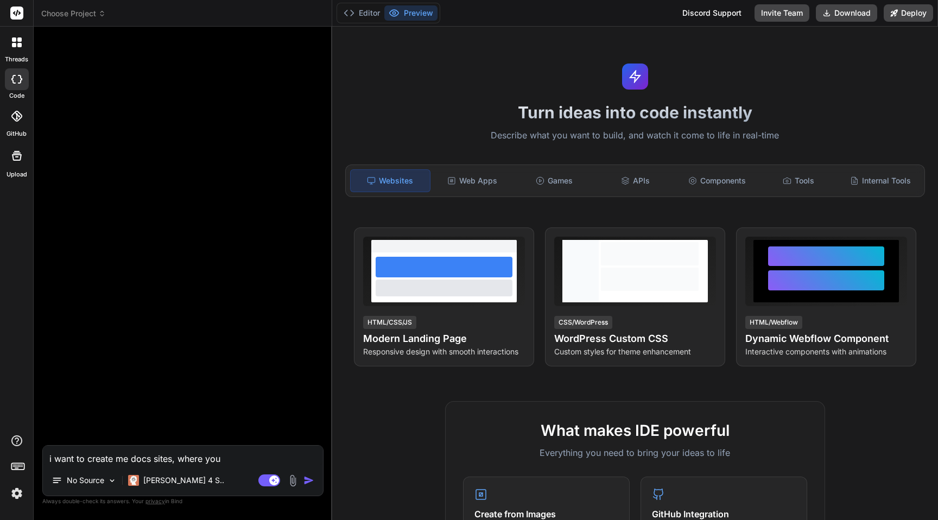
type textarea "i want to create me docs sites, where you"
type textarea "x"
type textarea "i want to create me docs sites, where you h"
type textarea "x"
type textarea "i want to create me docs sites, where you ha"
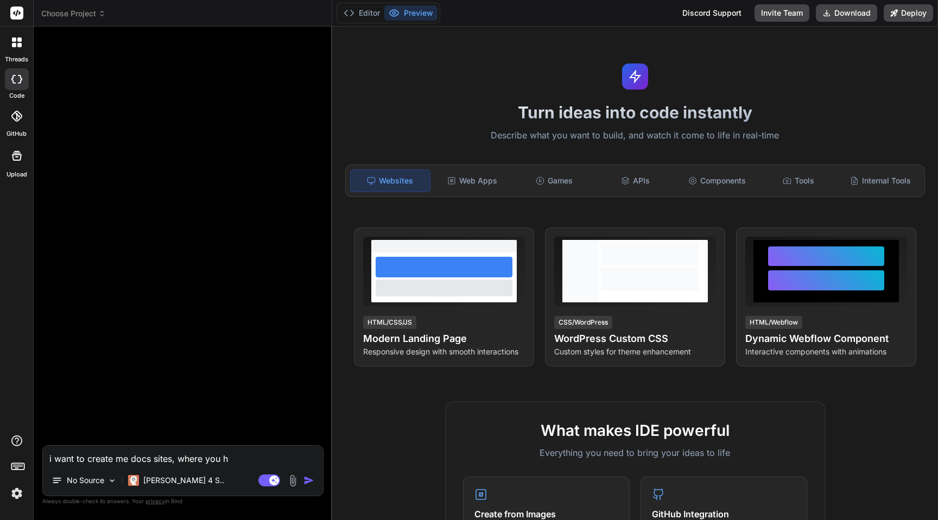
type textarea "x"
type textarea "i want to create me docs sites, where you hav"
type textarea "x"
type textarea "i want to create me docs sites, where you have"
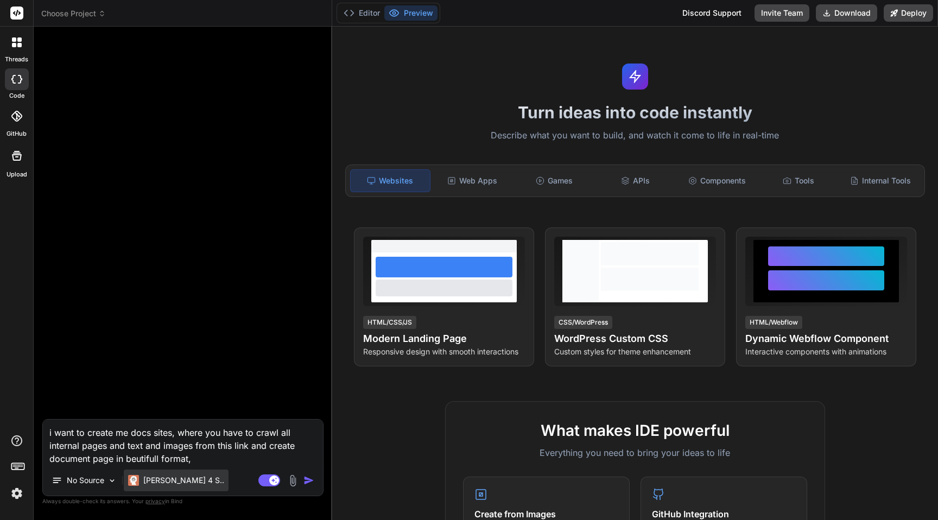
click at [190, 475] on div "[PERSON_NAME] 4 S.." at bounding box center [176, 480] width 105 height 22
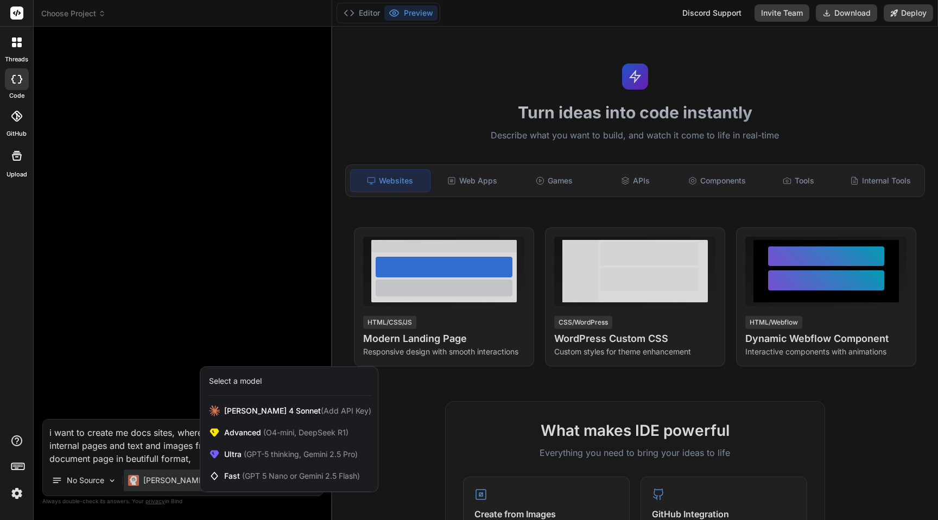
click at [180, 289] on div at bounding box center [469, 260] width 938 height 520
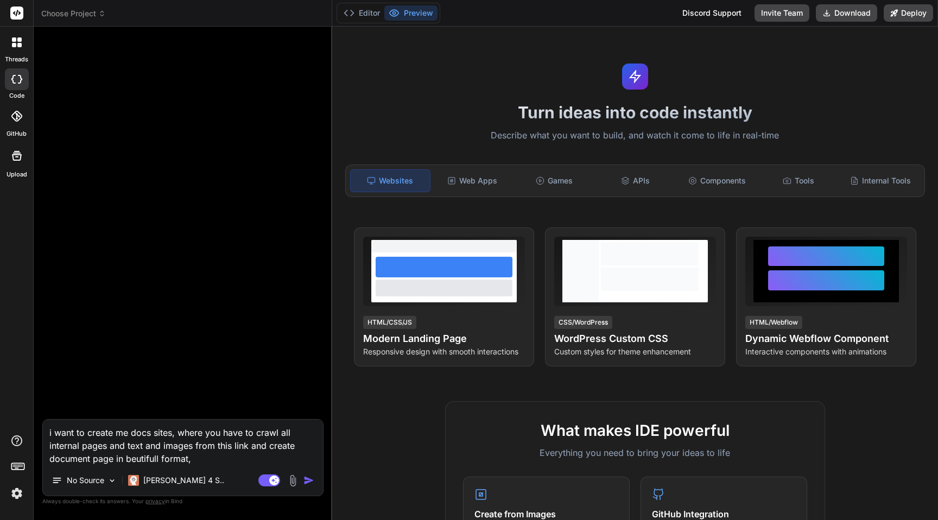
click at [201, 459] on textarea "i want to create me docs sites, where you have to crawl all internal pages and …" at bounding box center [183, 442] width 280 height 46
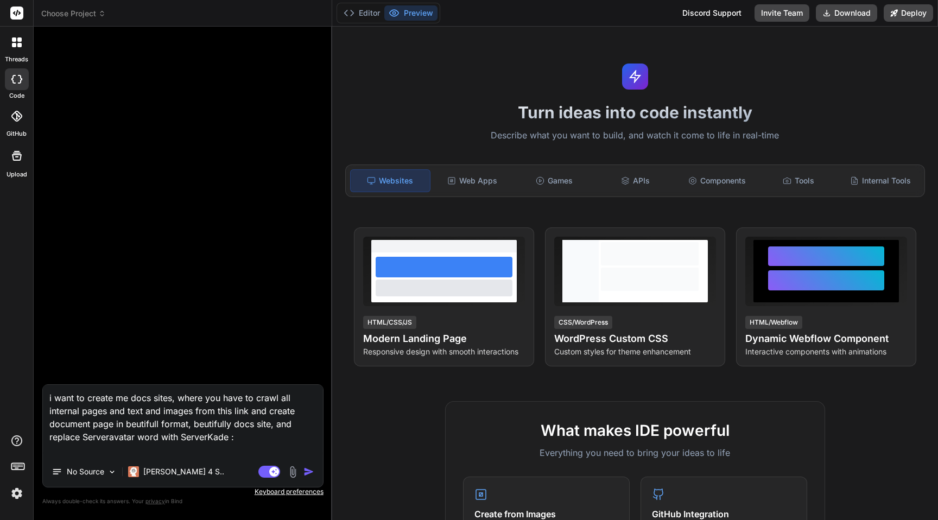
paste textarea "[URL][DOMAIN_NAME]"
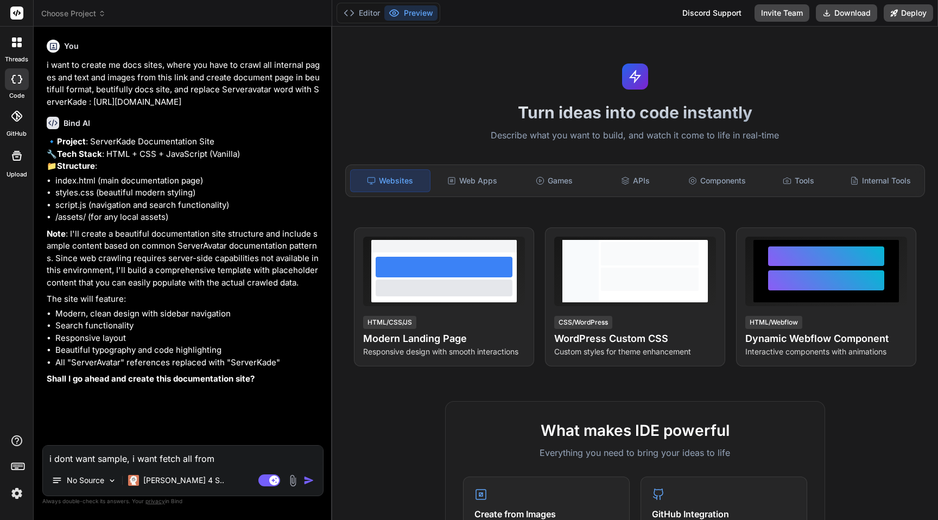
paste textarea "[URL][DOMAIN_NAME]"
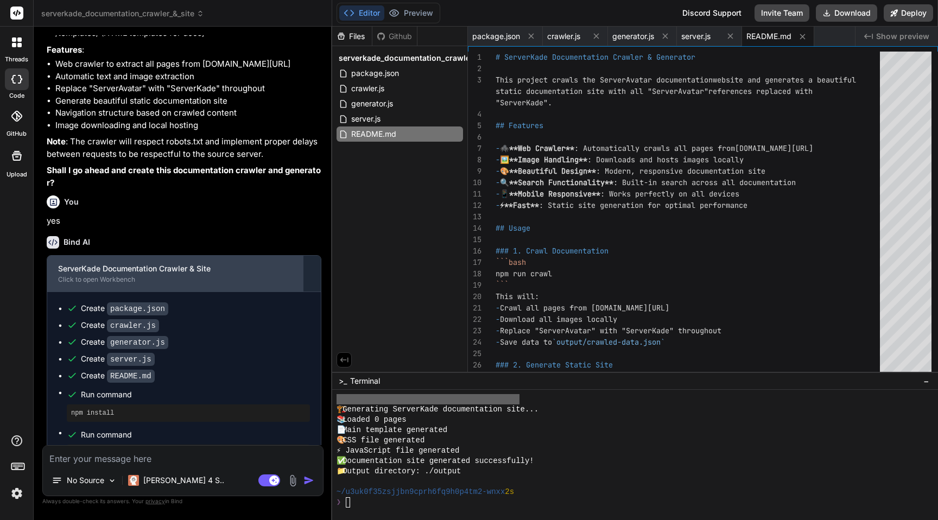
scroll to position [818, 0]
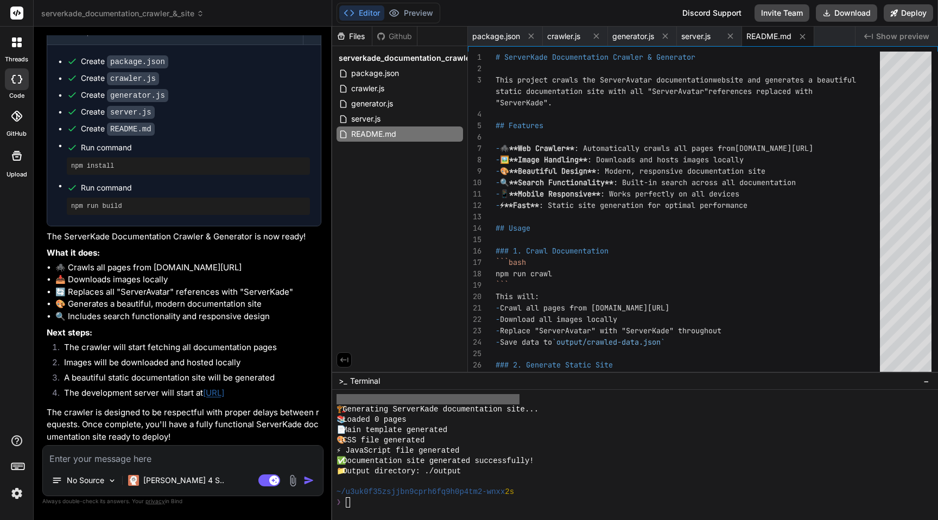
click at [622, 441] on div "🎨 CSS file generated" at bounding box center [629, 440] width 586 height 10
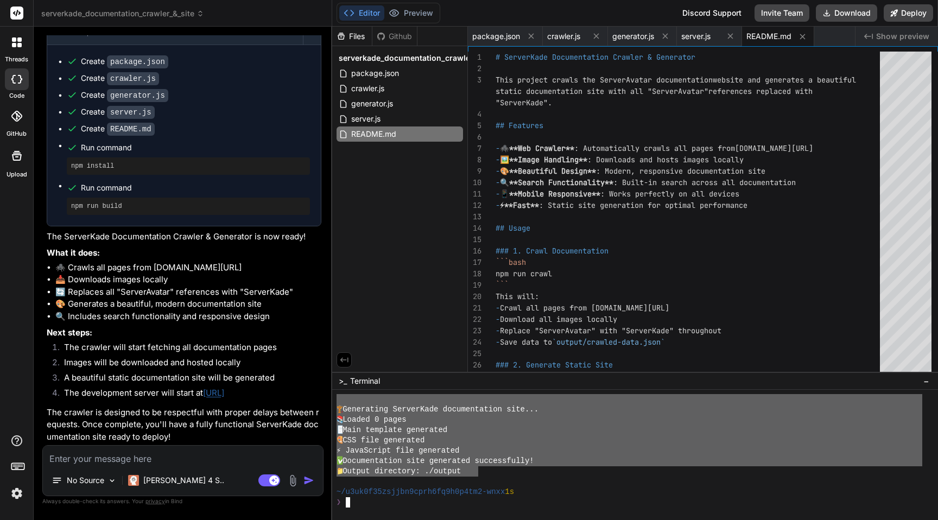
scroll to position [0, 0]
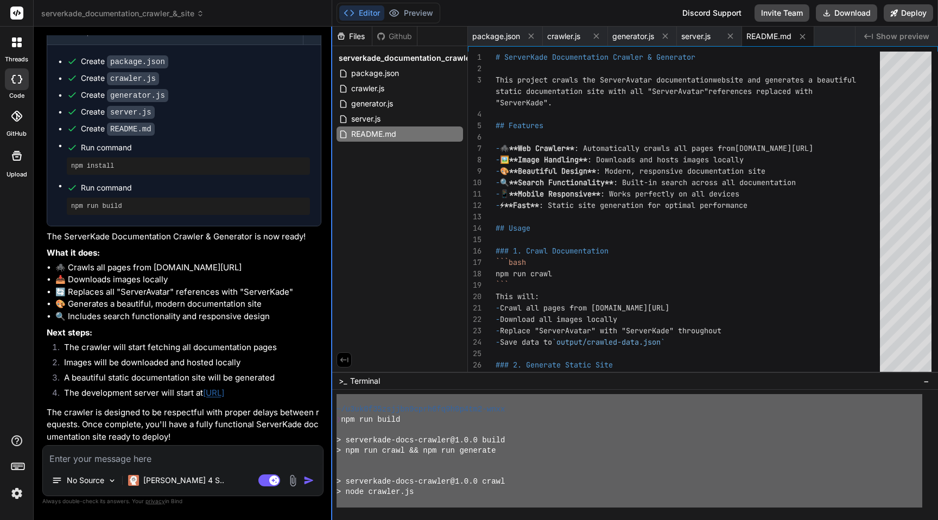
drag, startPoint x: 476, startPoint y: 472, endPoint x: 332, endPoint y: 345, distance: 192.7
click at [332, 345] on div "serverkade_documentation_crawler_&_site Created with Pixso. Bind AI Web Search …" at bounding box center [486, 260] width 904 height 520
click at [160, 455] on textarea at bounding box center [183, 456] width 280 height 20
paste textarea "~/u3uk0f35zsjjbn9cprh6fq9h0p4tm2-wnxx ❯ npm run build > serverkade-docs-crawler…"
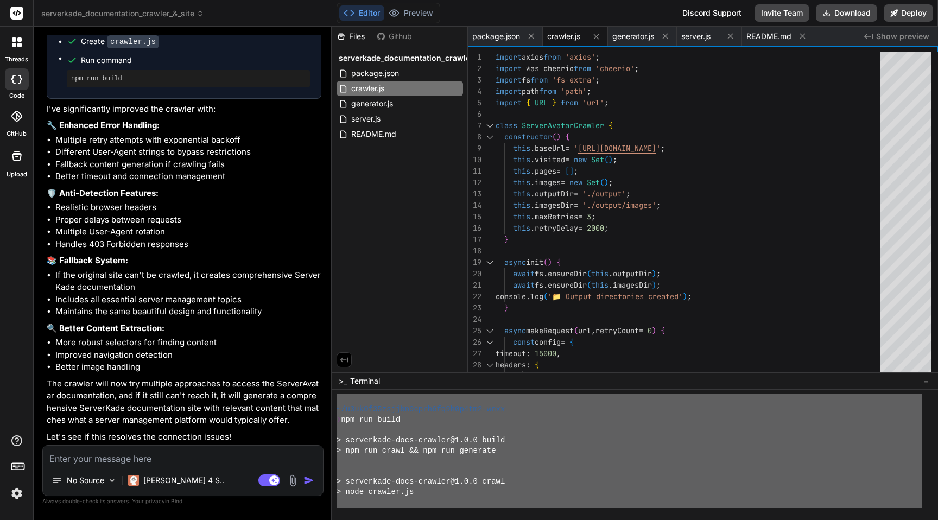
scroll to position [1512, 0]
click at [453, 446] on span "> npm run crawl && npm run generate" at bounding box center [416, 451] width 160 height 10
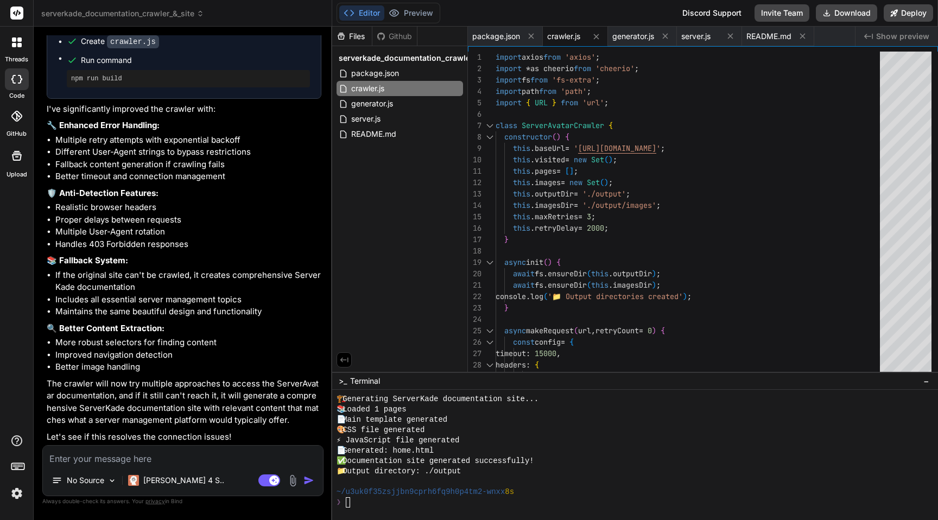
scroll to position [691, 0]
click at [683, 452] on div "📄 Generated: home.html" at bounding box center [629, 451] width 586 height 10
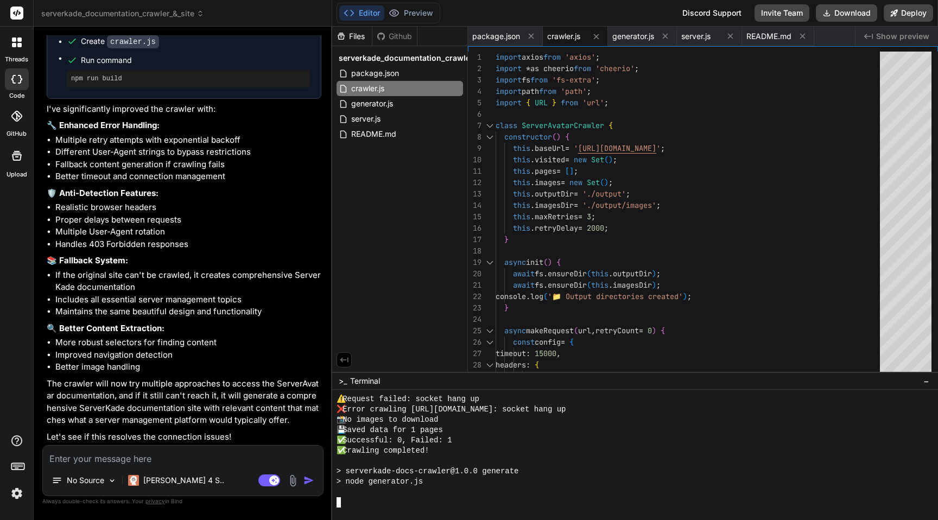
scroll to position [351, 0]
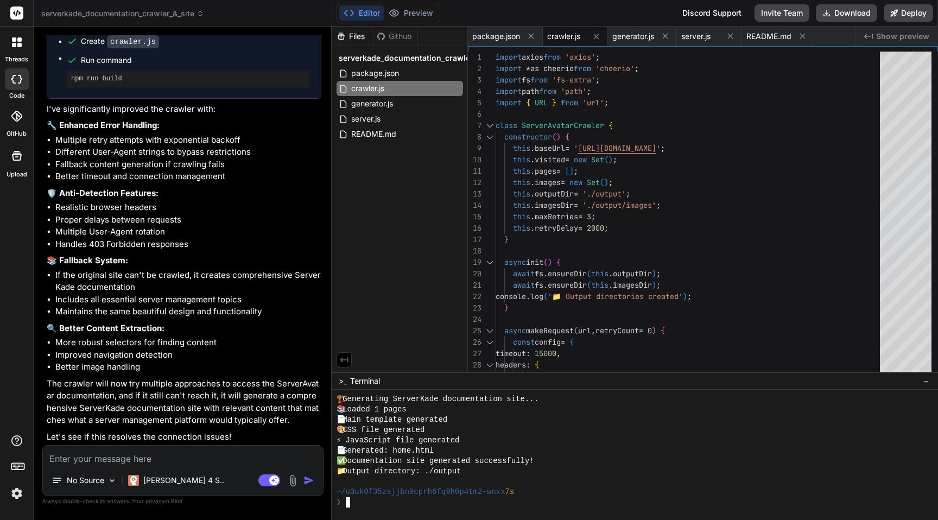
click at [676, 445] on div "⚡ JavaScript file generated" at bounding box center [629, 440] width 586 height 10
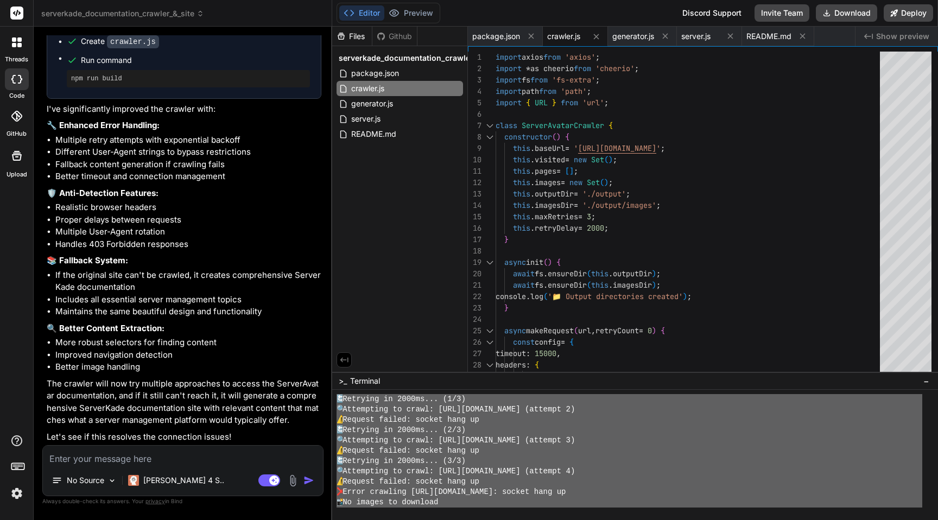
scroll to position [0, 0]
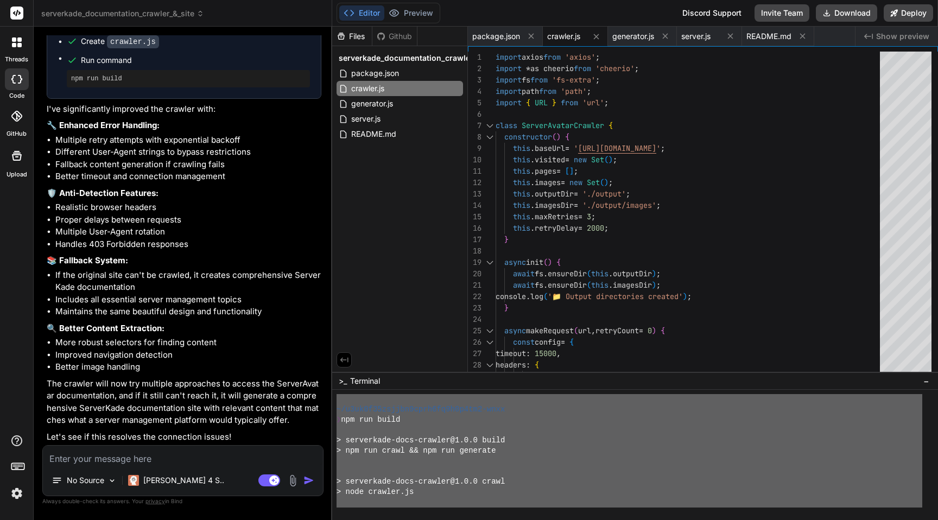
drag, startPoint x: 549, startPoint y: 479, endPoint x: 338, endPoint y: 341, distance: 251.7
click at [338, 341] on div "Files Github serverkade_documentation_crawler_&_site package.json crawler.js ge…" at bounding box center [635, 273] width 606 height 493
click at [155, 461] on textarea at bounding box center [183, 456] width 280 height 20
paste textarea "~/l5ip0d75sitame5cons4ad5e5s3do4-eius ❯ tem inc utlab > etdolorema-aliq-enimadm…"
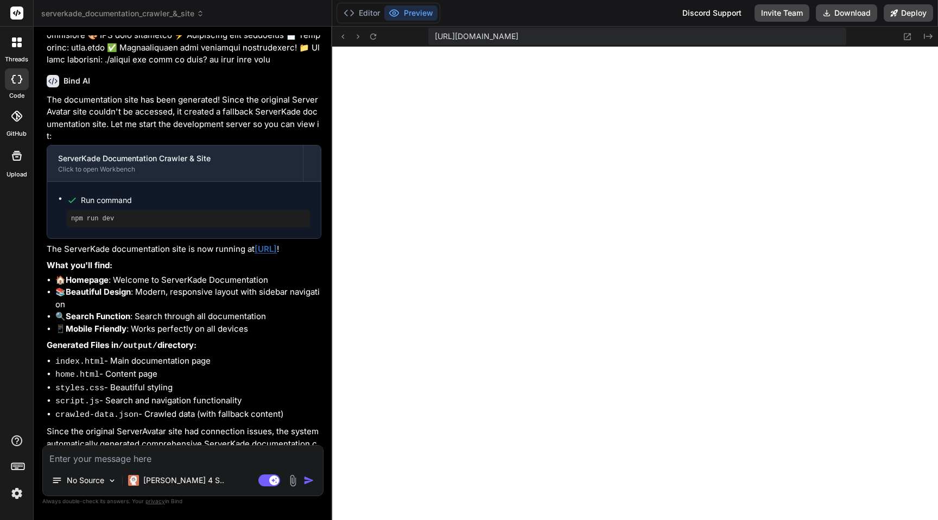
scroll to position [2263, 0]
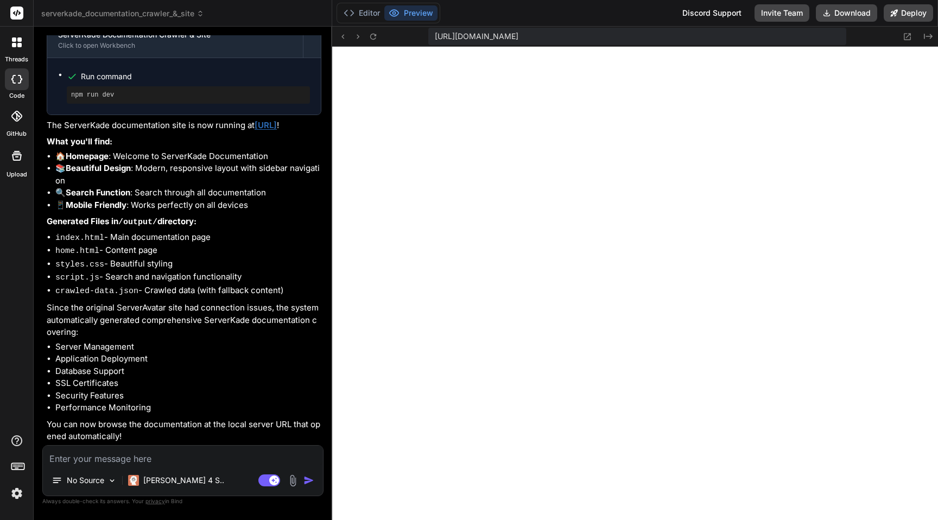
click at [126, 458] on textarea at bounding box center [183, 456] width 280 height 20
click at [181, 457] on textarea at bounding box center [183, 456] width 280 height 20
paste textarea "Page Unavailable This page could not be crawled due to: socket hang up"
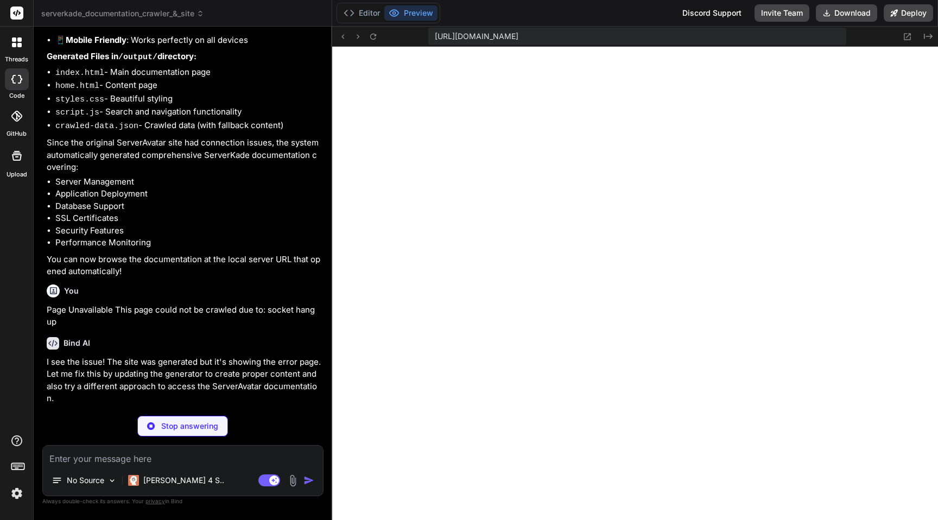
scroll to position [2428, 0]
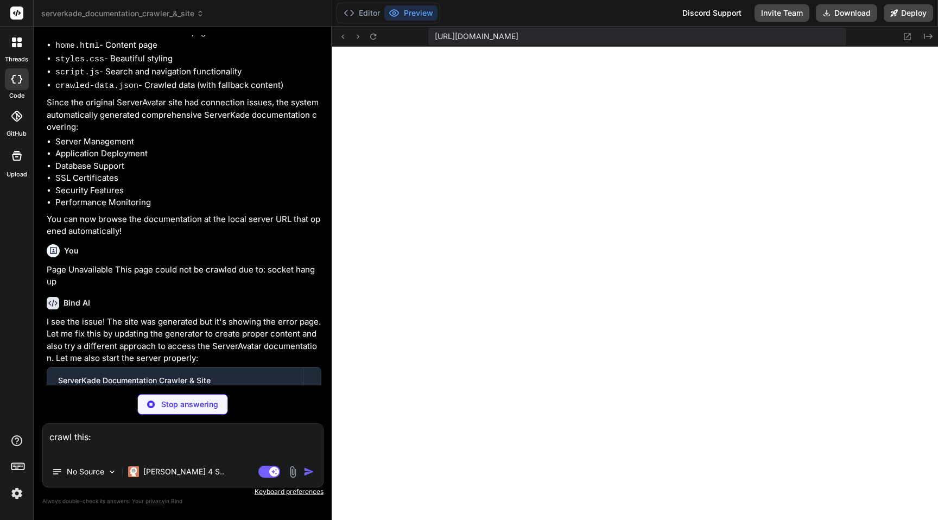
paste textarea "[URL][DOMAIN_NAME]"
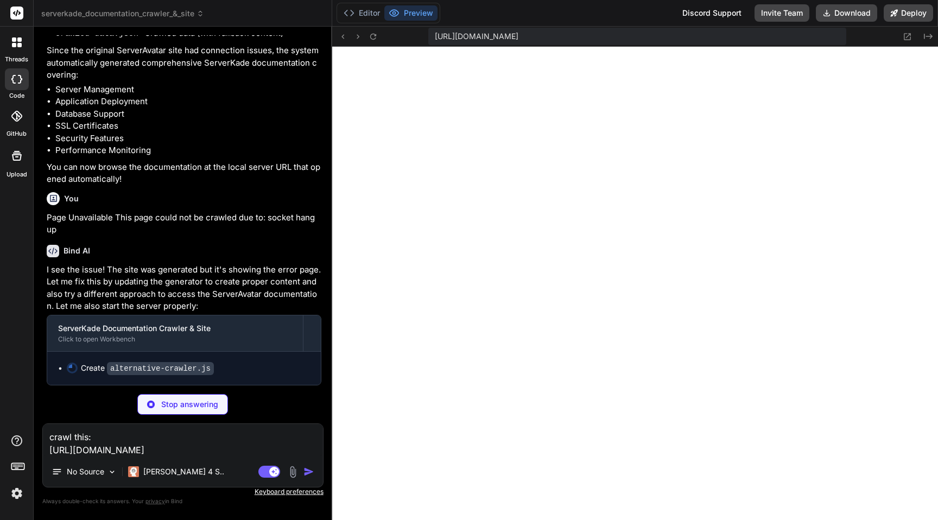
click at [182, 406] on p "Stop answering" at bounding box center [189, 404] width 57 height 11
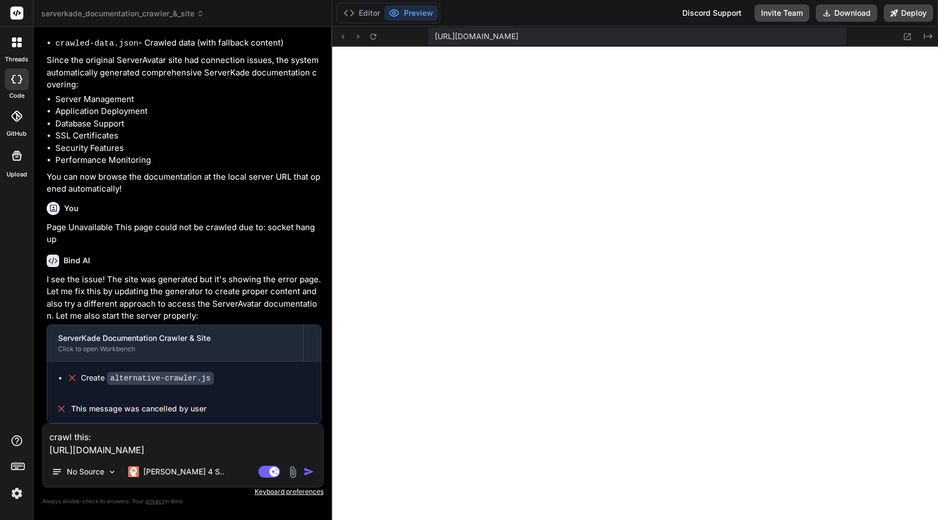
click at [205, 438] on textarea "crawl this: [URL][DOMAIN_NAME]" at bounding box center [183, 440] width 280 height 33
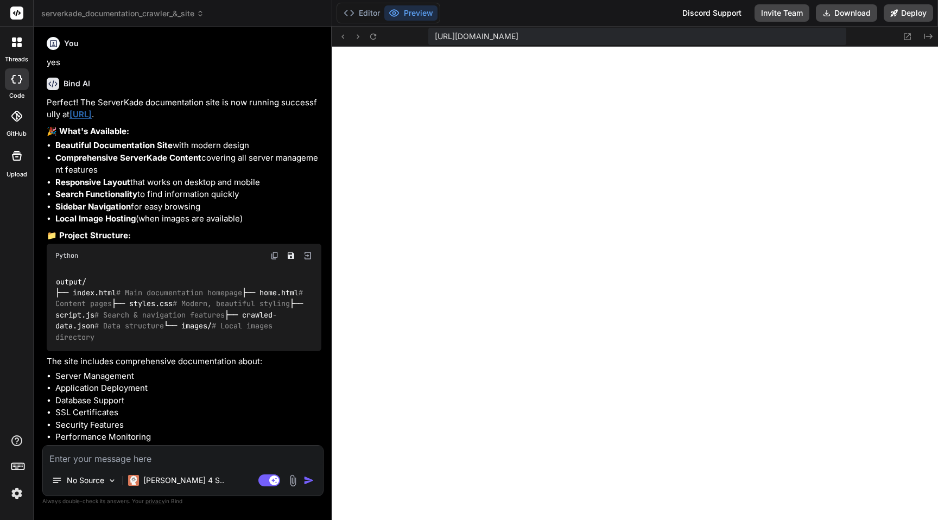
scroll to position [3200, 0]
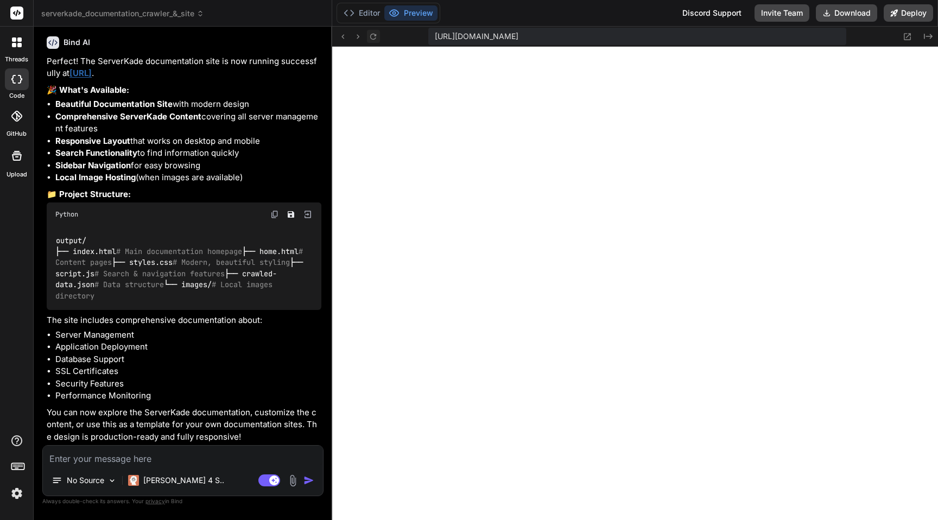
click at [376, 37] on icon at bounding box center [372, 36] width 9 height 9
click at [367, 13] on button "Editor" at bounding box center [361, 12] width 45 height 15
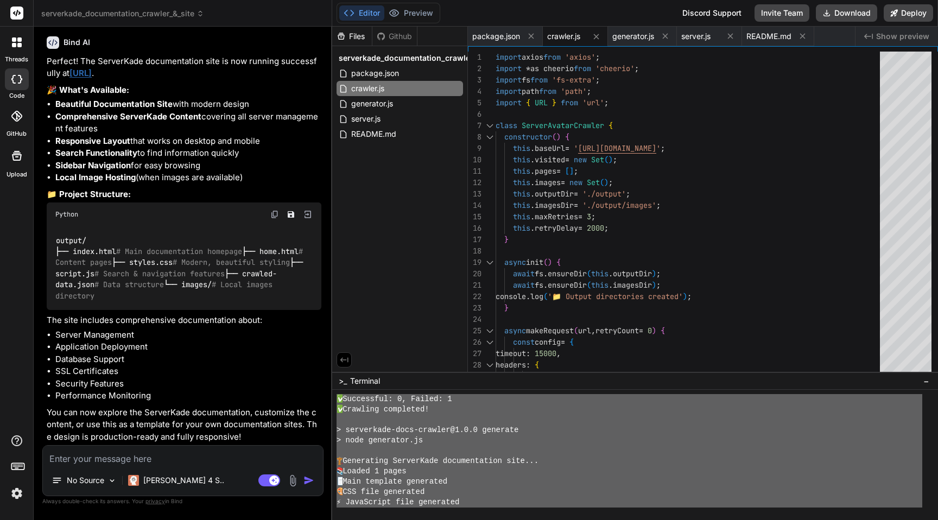
scroll to position [464, 0]
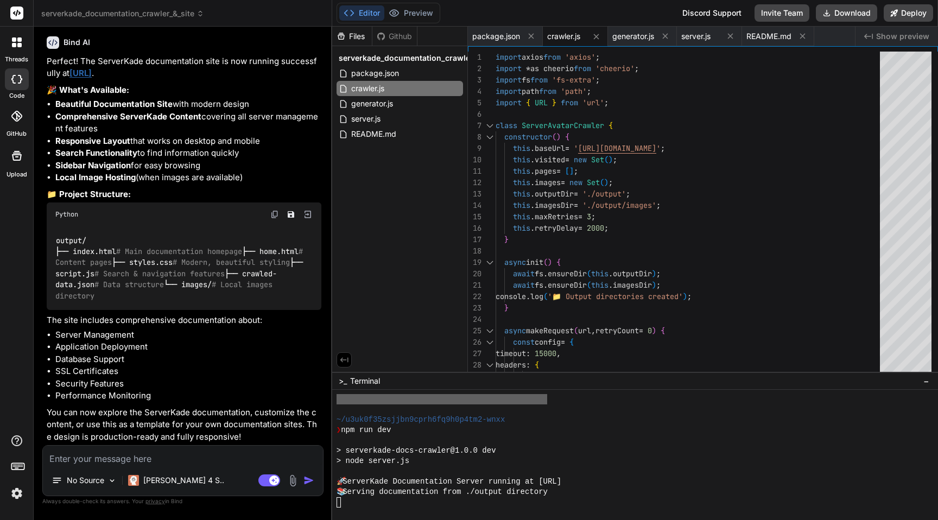
click at [648, 454] on div "> serverkade-docs-crawler@1.0.0 dev" at bounding box center [629, 451] width 586 height 10
click at [138, 452] on textarea at bounding box center [183, 456] width 280 height 20
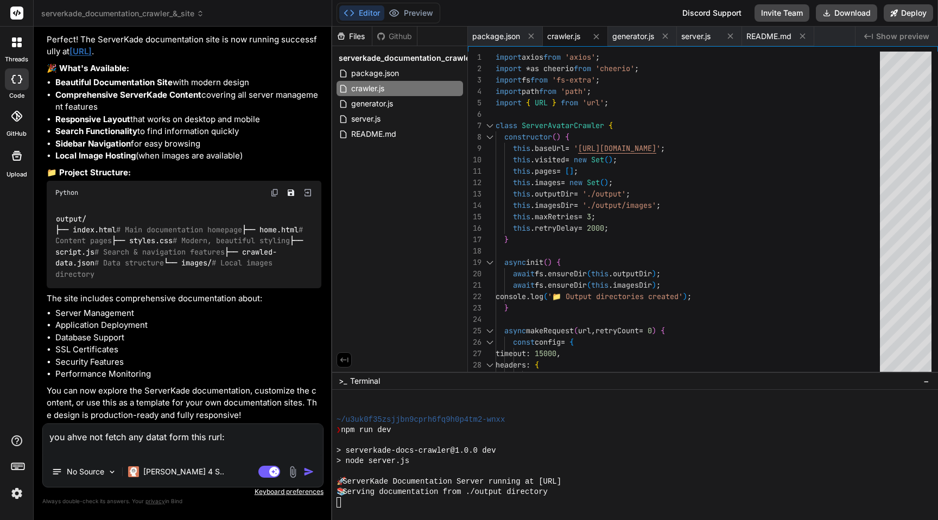
paste textarea "[URL][DOMAIN_NAME]"
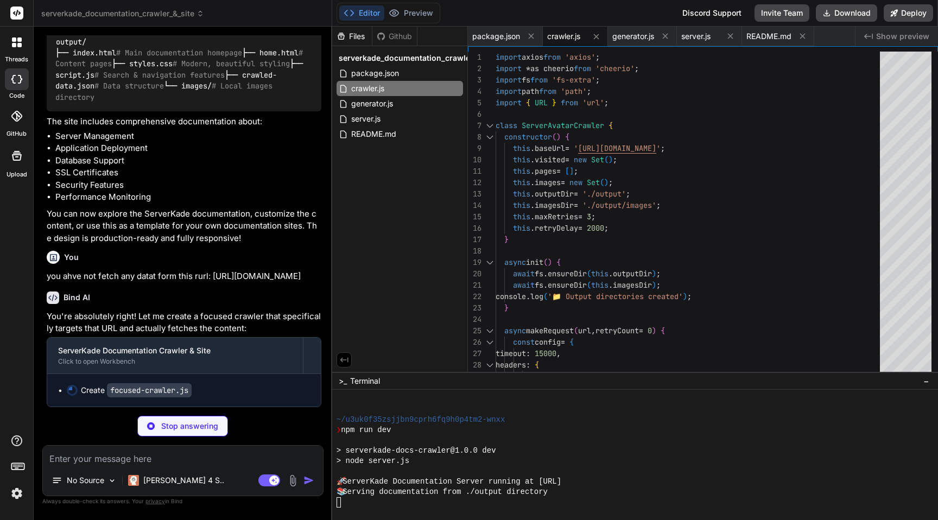
scroll to position [3411, 0]
click at [567, 434] on div "❯ npm run dev" at bounding box center [629, 430] width 586 height 10
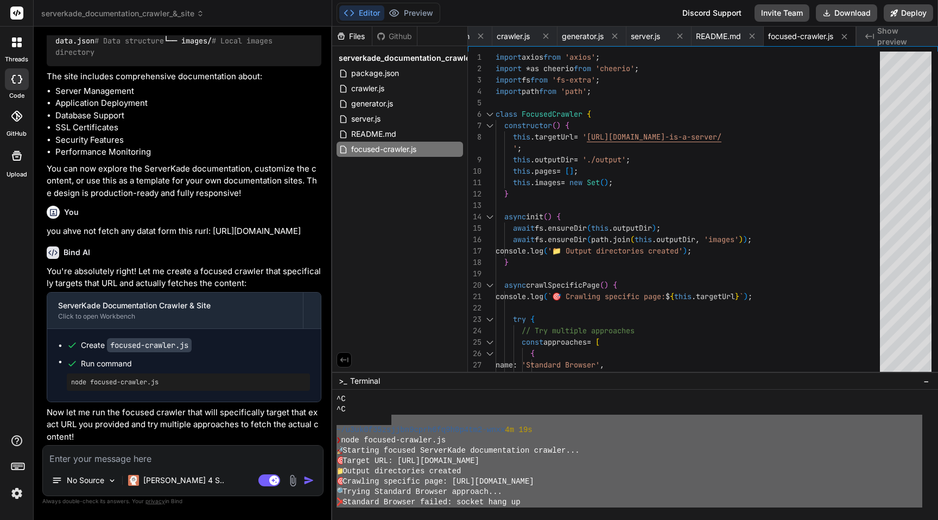
scroll to position [567, 0]
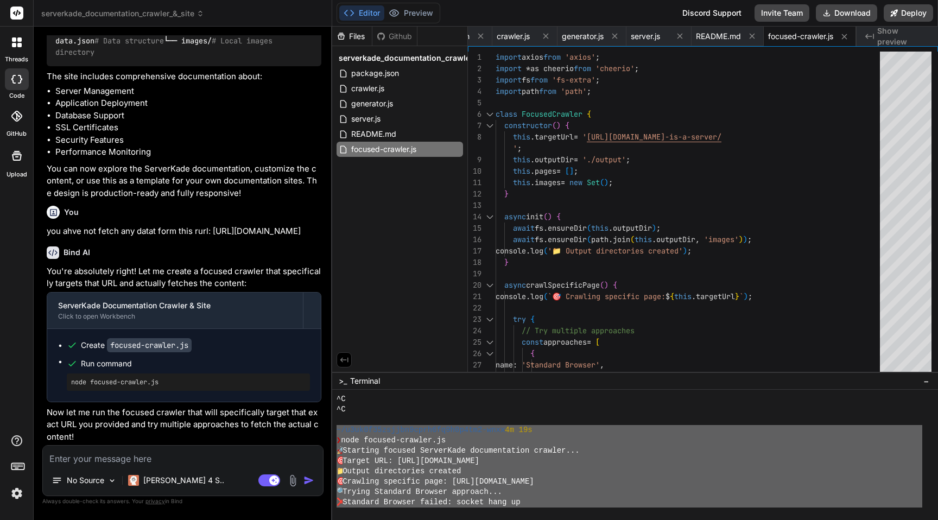
drag, startPoint x: 475, startPoint y: 470, endPoint x: 337, endPoint y: 431, distance: 143.8
click at [337, 431] on div "^C ^C ~/u3uk0f35zsjjbn9cprh6fq9h0p4tm2-wnxx 4m 19s ❯ node focused-crawler.js 🚀 …" at bounding box center [629, 450] width 586 height 113
click at [136, 454] on textarea at bounding box center [183, 456] width 280 height 20
paste textarea "~/u3uk0f35zsjjbn9cprh6fq9h0p4tm2-wnxx 4m 19s ❯ node focused-crawler.js 🚀 Starti…"
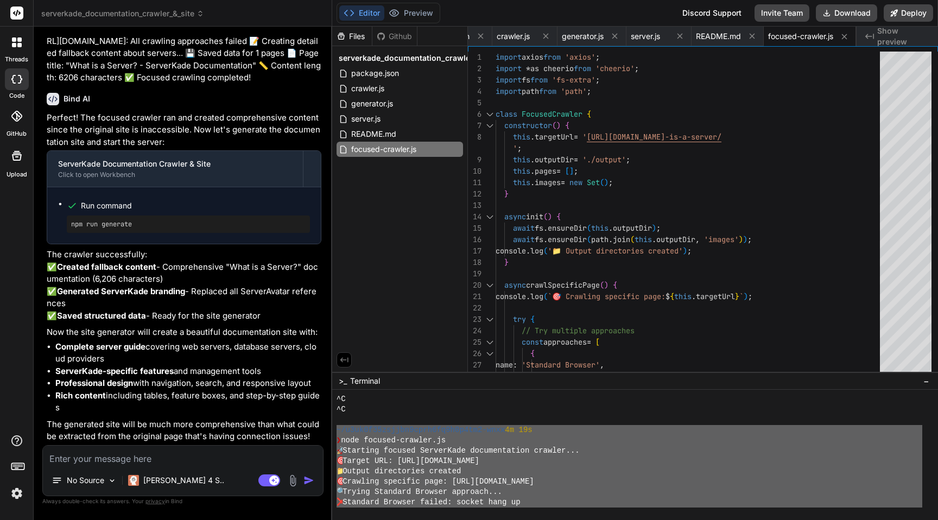
scroll to position [4011, 0]
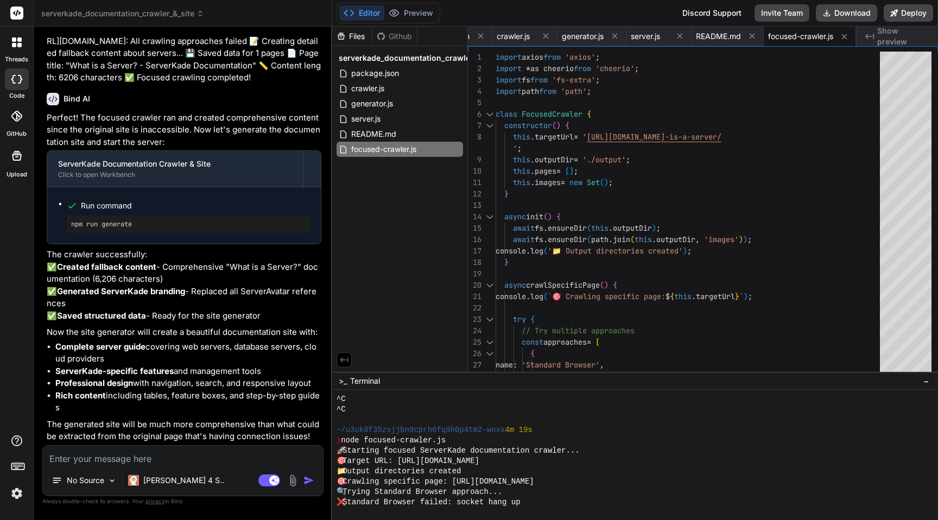
click at [463, 438] on div "❯ node focused-crawler.js" at bounding box center [629, 440] width 586 height 10
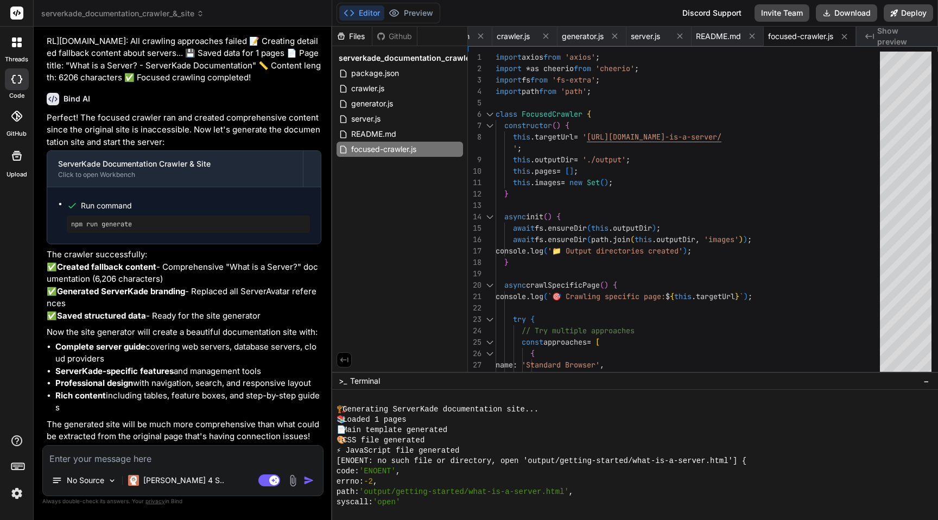
scroll to position [907, 0]
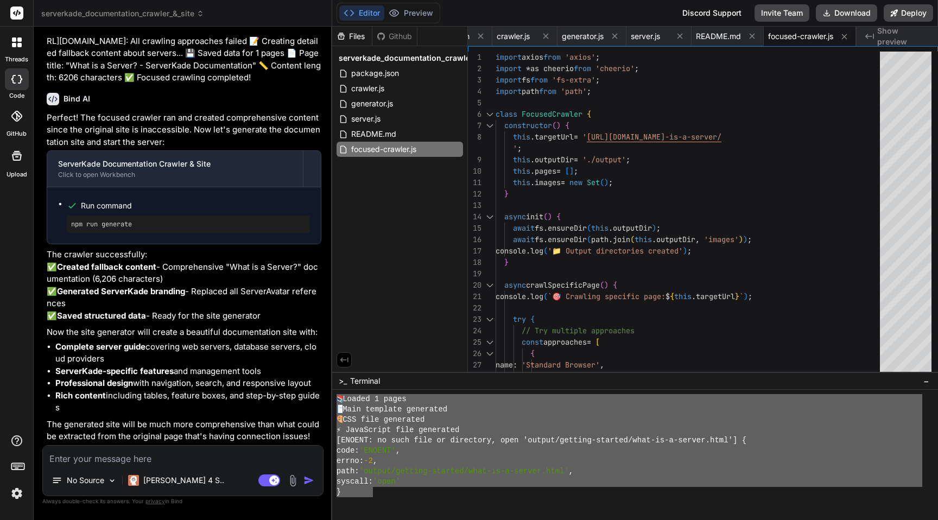
drag, startPoint x: 374, startPoint y: 495, endPoint x: 333, endPoint y: 402, distance: 102.0
click at [333, 402] on div "}}}}}}}}}}}}}}}}}}}}}}}}}}}}}}}} 📚 Loaded 1 pages 📄 Main template generated 🎨 C…" at bounding box center [635, 455] width 606 height 130
click at [149, 449] on textarea at bounding box center [183, 456] width 280 height 20
paste textarea "📚 Loaded 1 pages 📄 Main template generated 🎨 CSS file generated ⚡ JavaScript fi…"
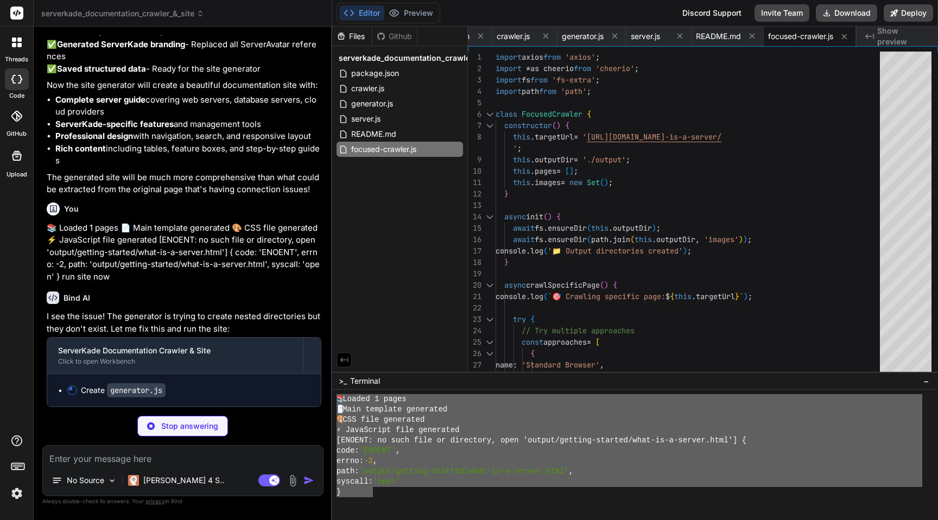
scroll to position [4259, 0]
click at [513, 448] on div "code: 'ENOENT' ," at bounding box center [629, 451] width 586 height 10
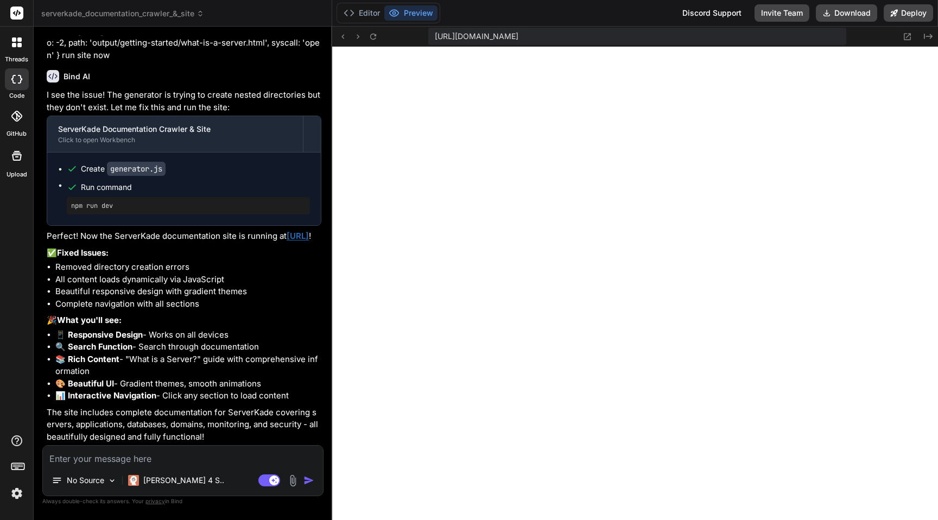
scroll to position [4492, 0]
